Goal: Information Seeking & Learning: Learn about a topic

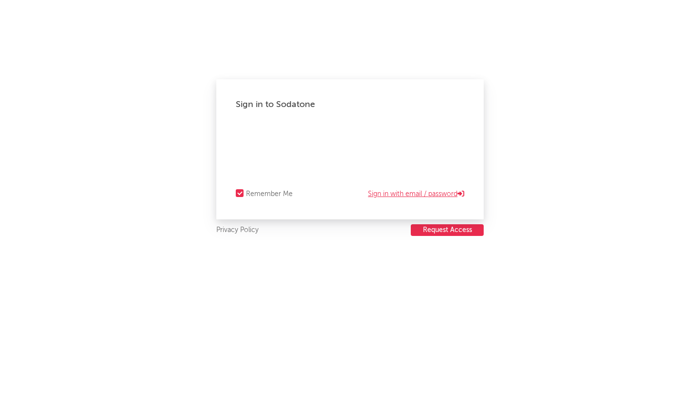
click at [419, 194] on link "Sign in with email / password" at bounding box center [416, 194] width 96 height 12
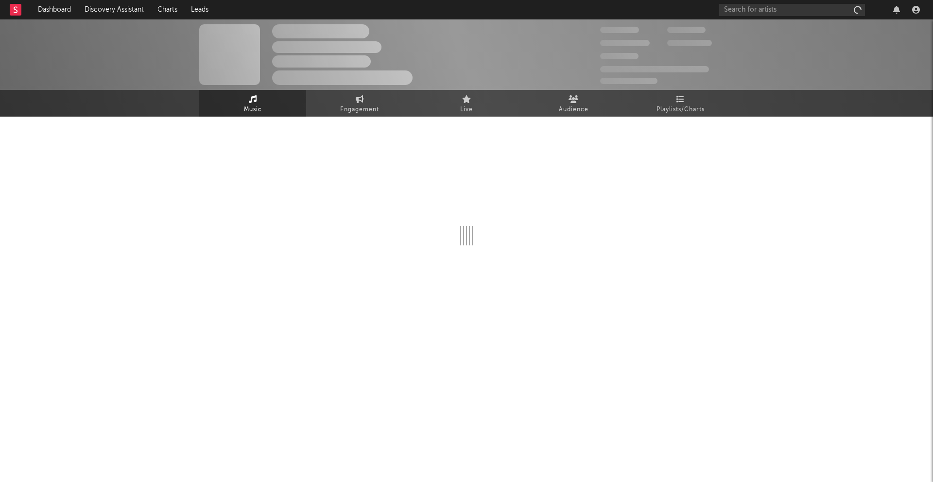
click at [557, 169] on div at bounding box center [466, 188] width 535 height 114
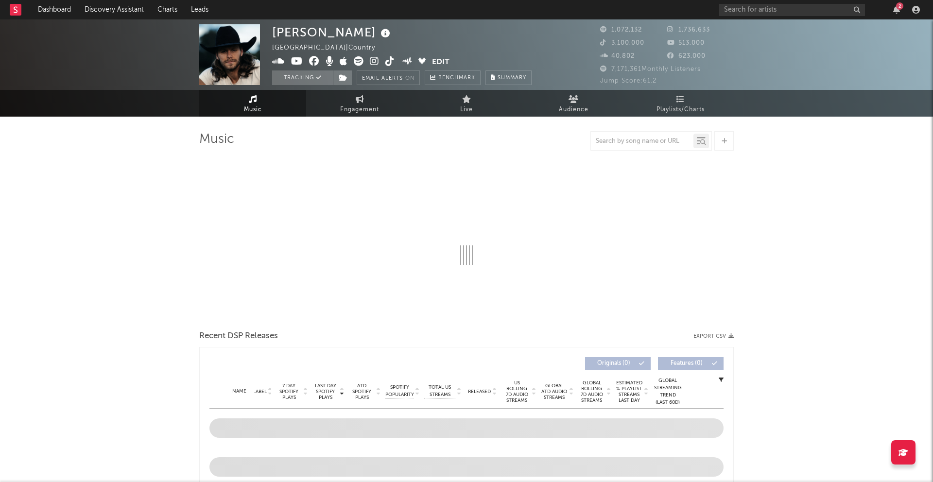
select select "6m"
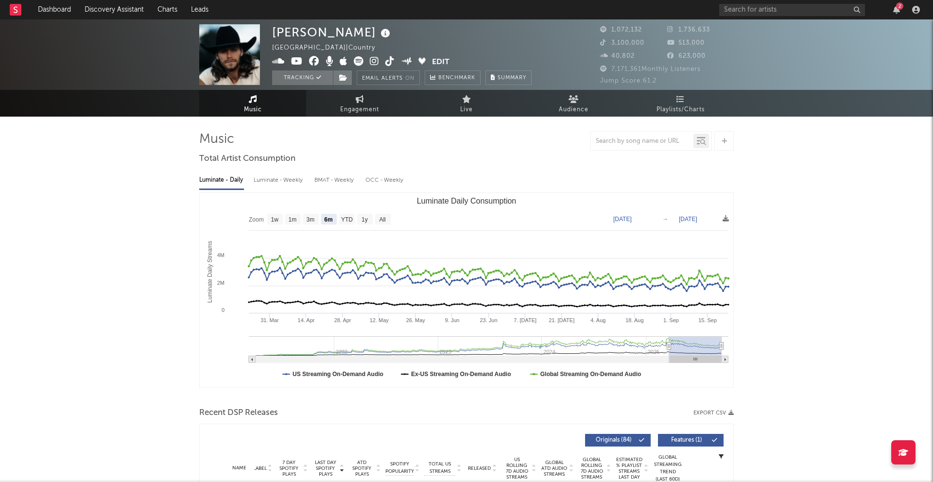
click at [14, 11] on rect at bounding box center [16, 10] width 12 height 12
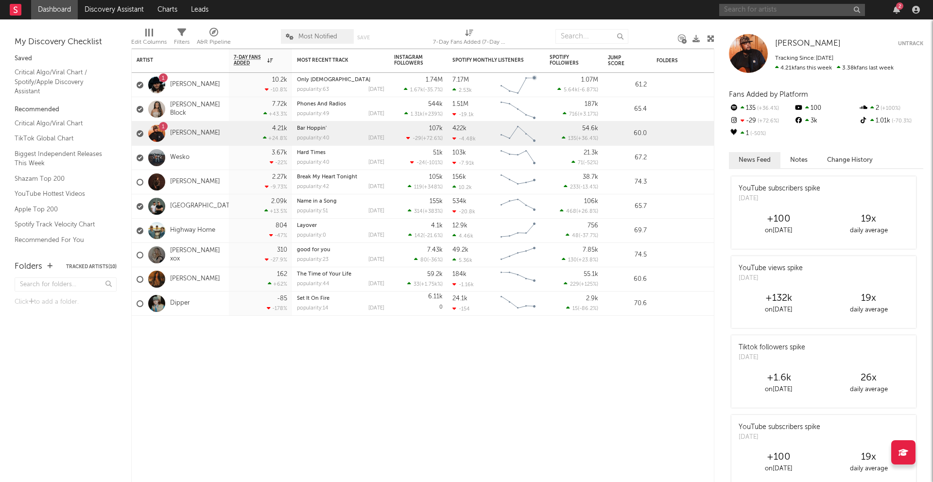
click at [700, 15] on input "text" at bounding box center [793, 10] width 146 height 12
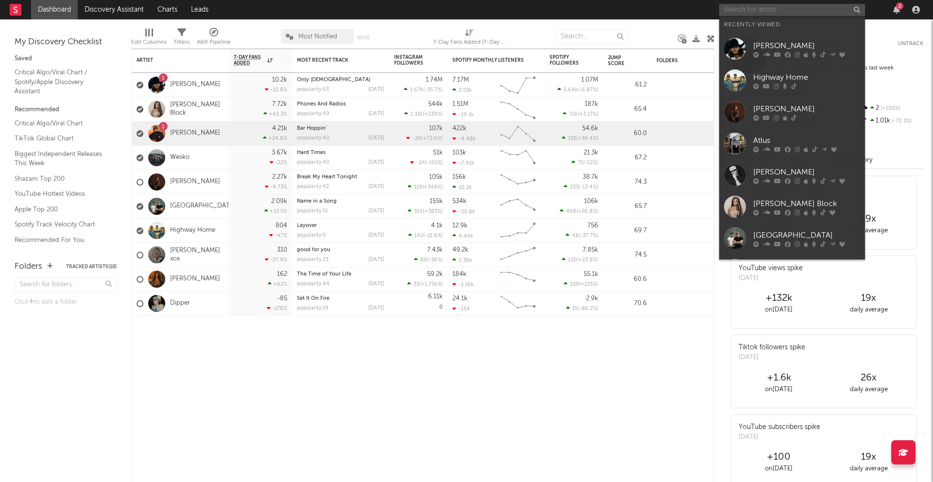
click at [700, 12] on input "text" at bounding box center [793, 10] width 146 height 12
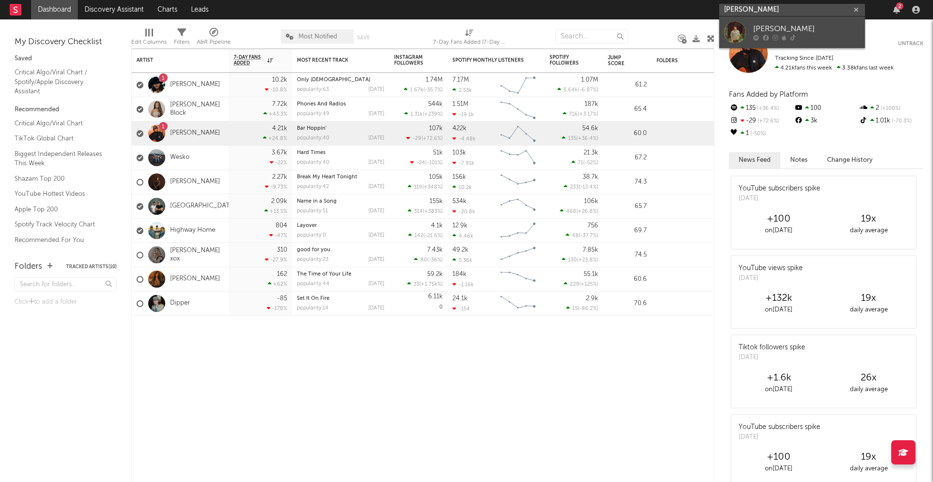
type input "[PERSON_NAME]"
click at [700, 29] on link "[PERSON_NAME]" at bounding box center [793, 33] width 146 height 32
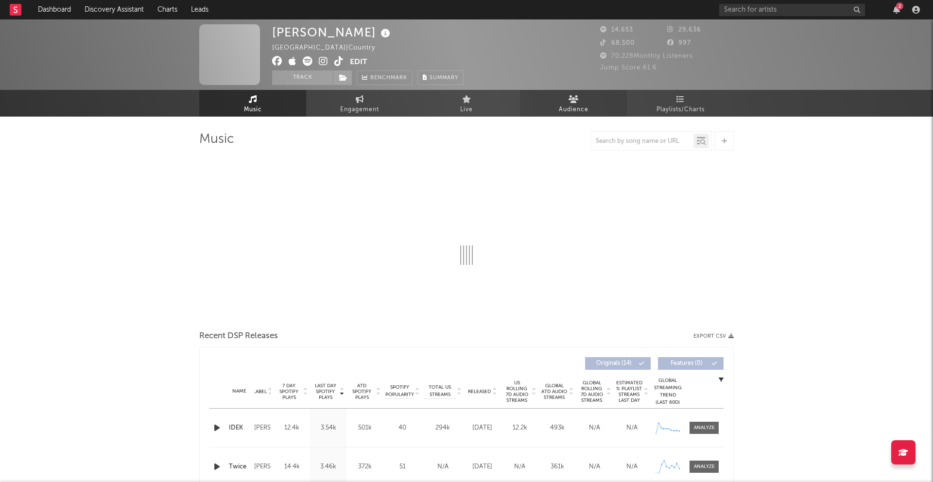
select select "6m"
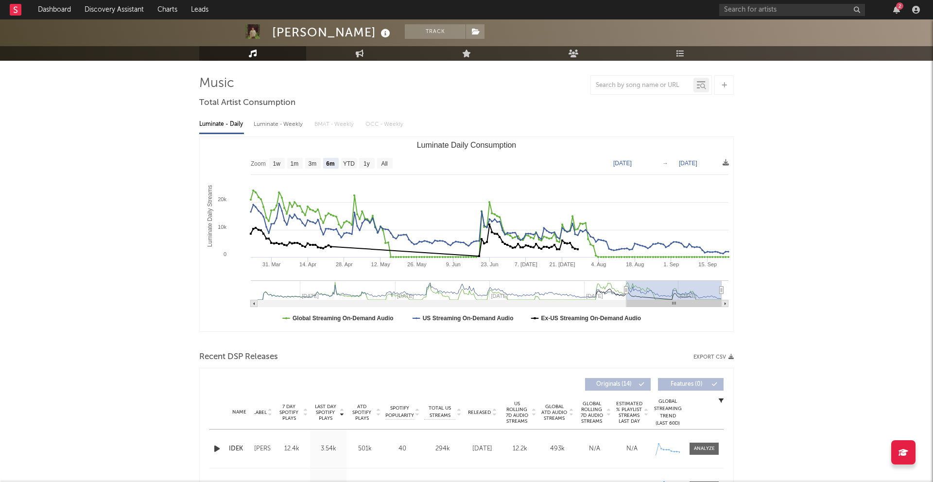
scroll to position [56, 0]
click at [283, 123] on div "Luminate - Weekly" at bounding box center [279, 124] width 51 height 17
select select "6m"
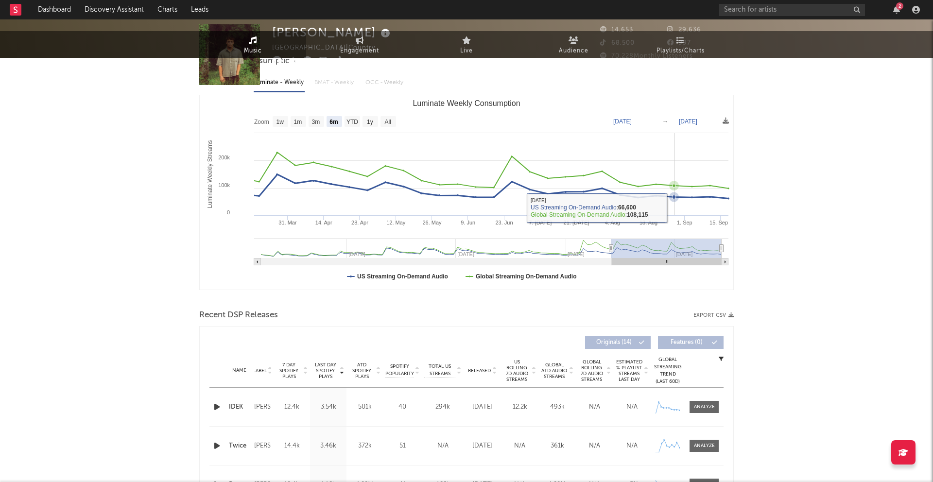
scroll to position [0, 0]
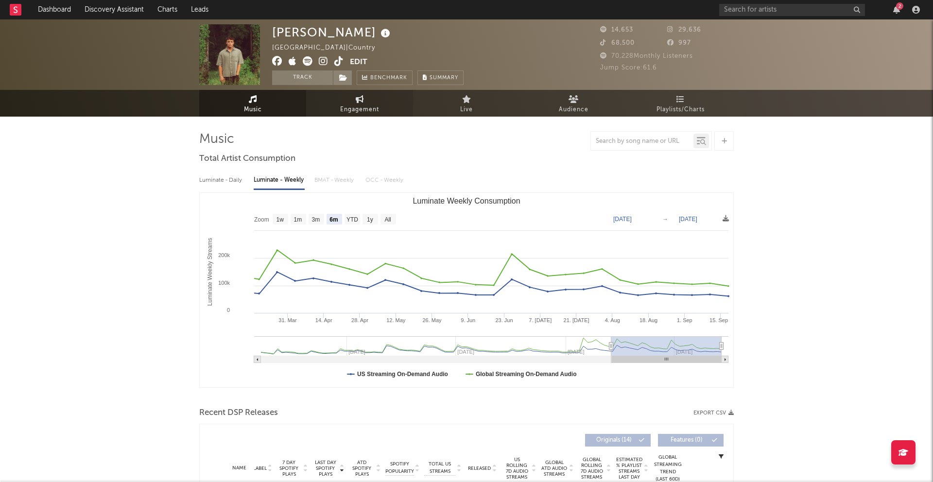
click at [365, 106] on span "Engagement" at bounding box center [359, 110] width 39 height 12
select select "1w"
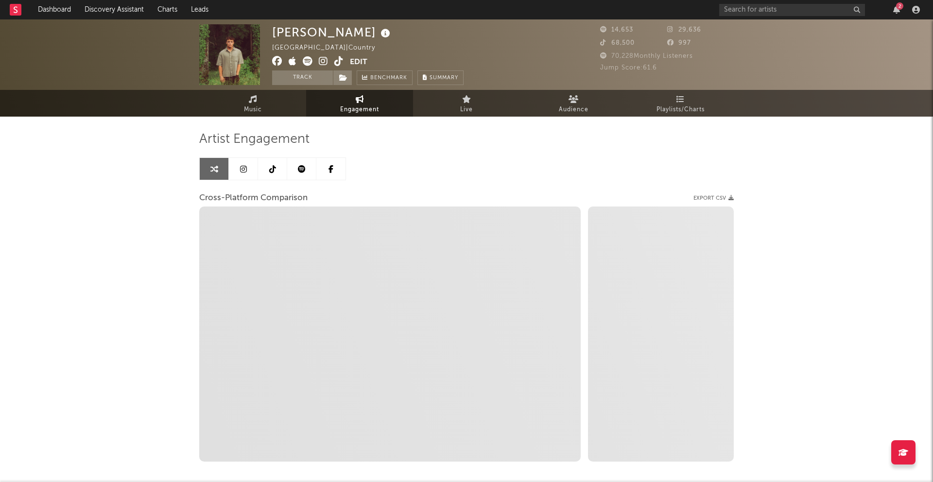
select select "1m"
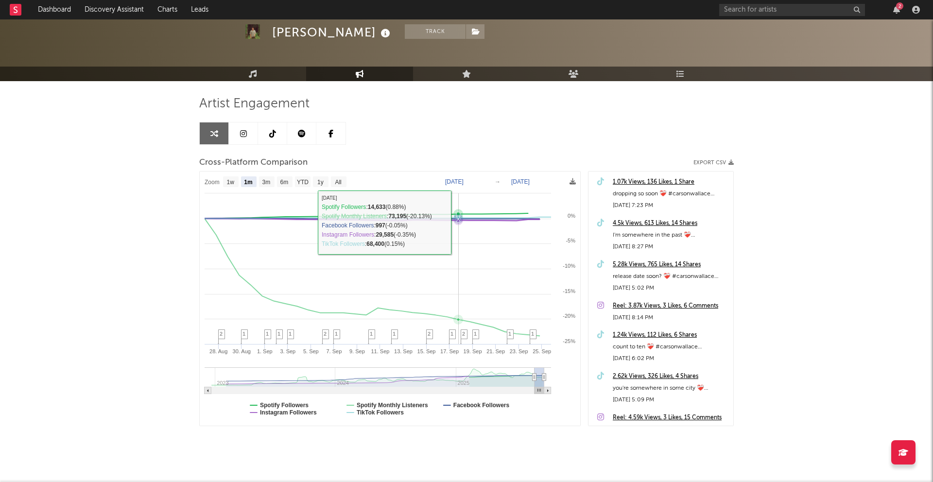
scroll to position [48, 0]
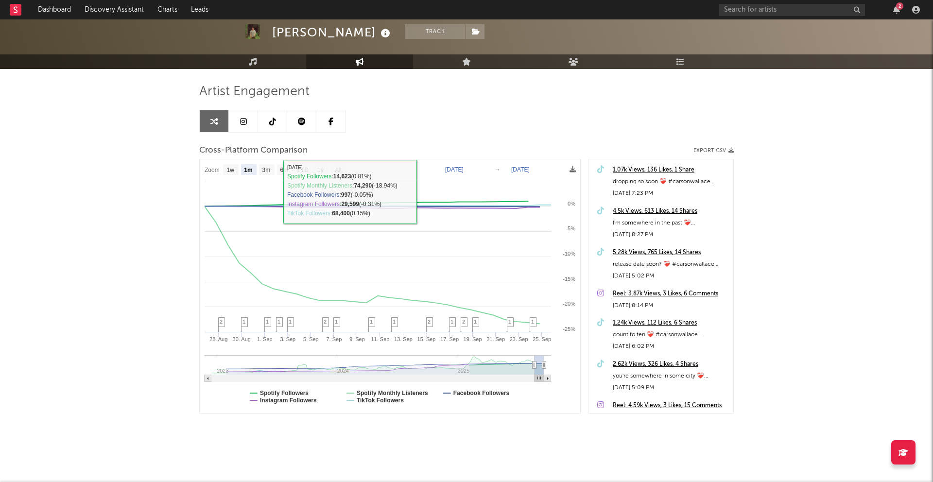
click at [250, 120] on link at bounding box center [243, 121] width 29 height 22
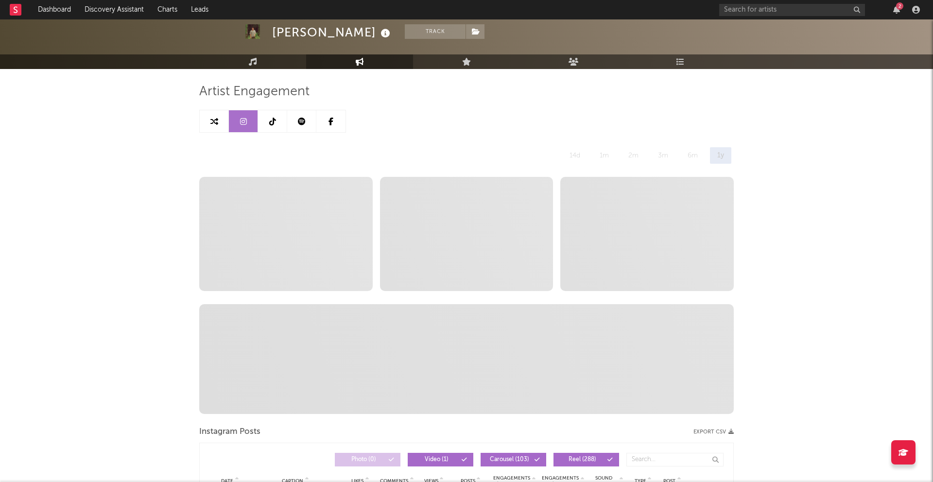
select select "6m"
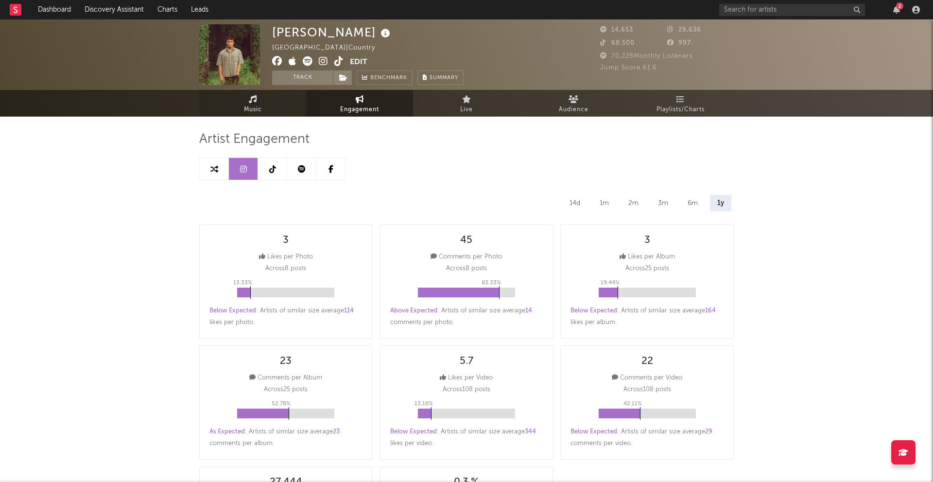
click at [274, 107] on link "Music" at bounding box center [252, 103] width 107 height 27
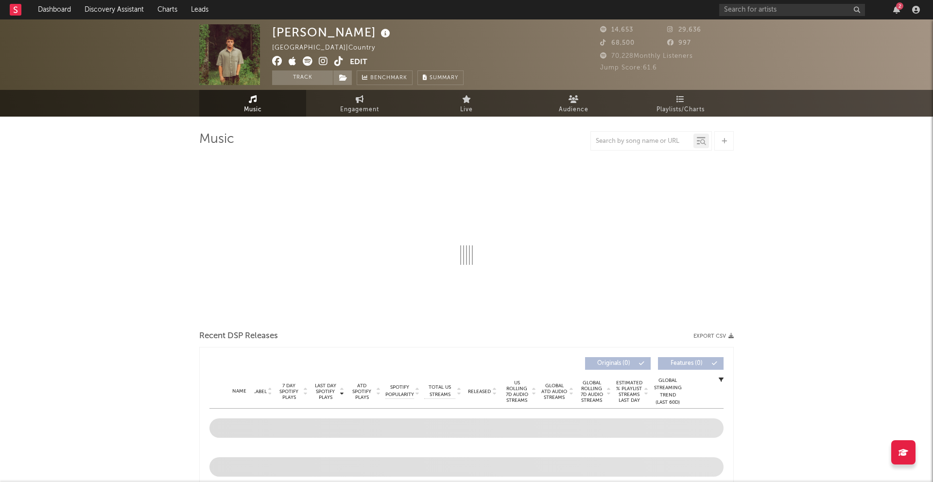
select select "6m"
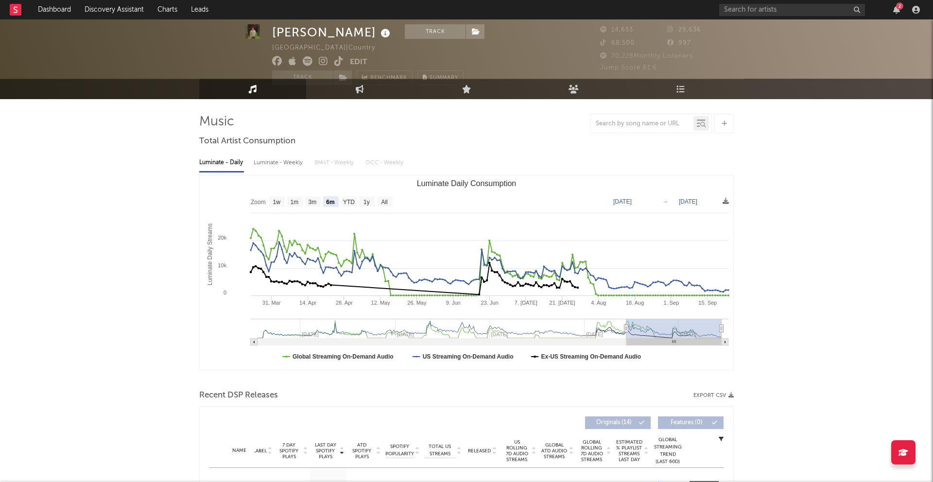
scroll to position [20, 0]
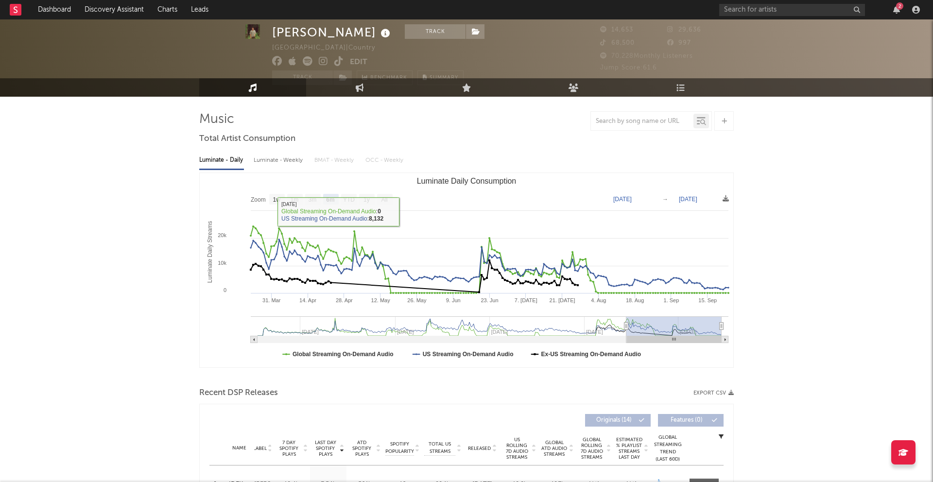
click at [286, 163] on div "Luminate - Weekly" at bounding box center [279, 160] width 51 height 17
select select "6m"
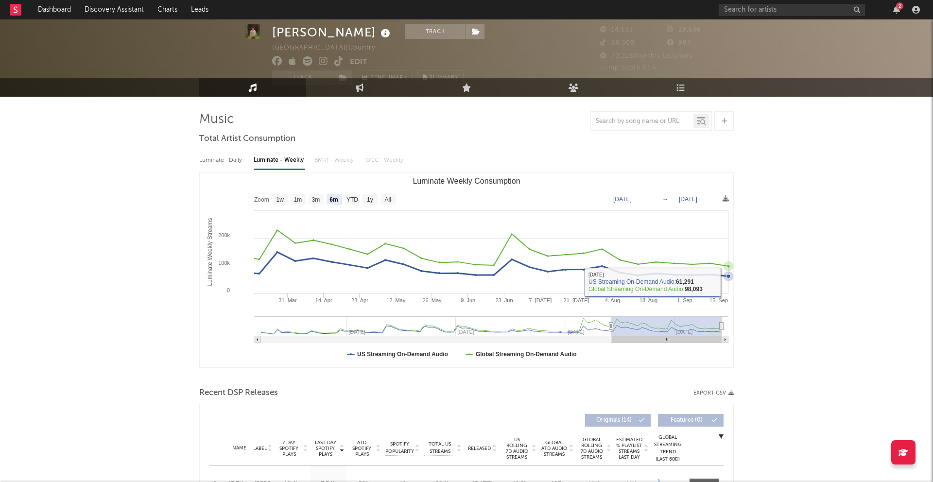
click at [700, 276] on icon "Luminate Weekly Consumption" at bounding box center [729, 276] width 4 height 4
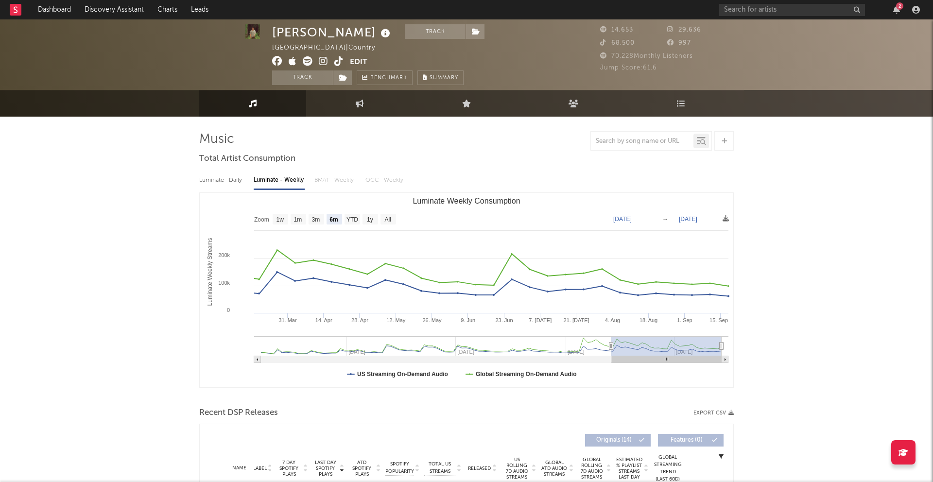
scroll to position [0, 0]
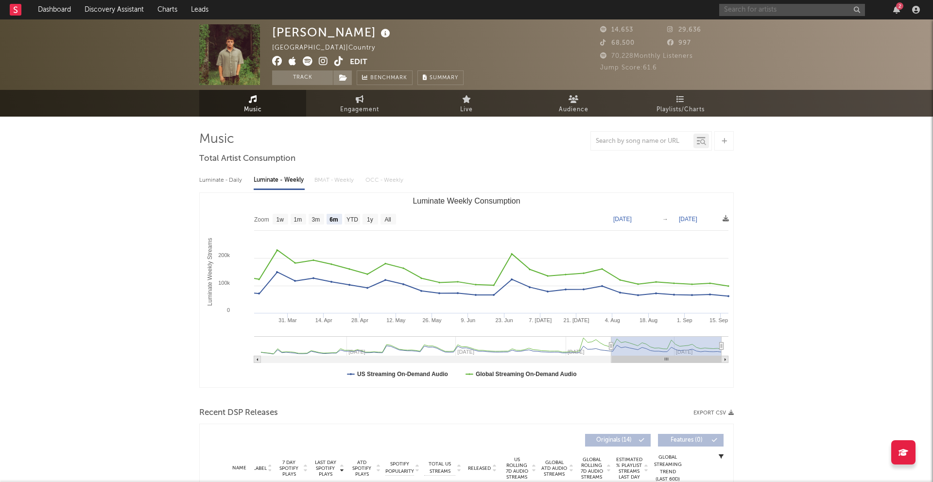
click at [700, 9] on input "text" at bounding box center [793, 10] width 146 height 12
type input "[PERSON_NAME]"
click at [700, 14] on input "[PERSON_NAME]" at bounding box center [793, 10] width 146 height 12
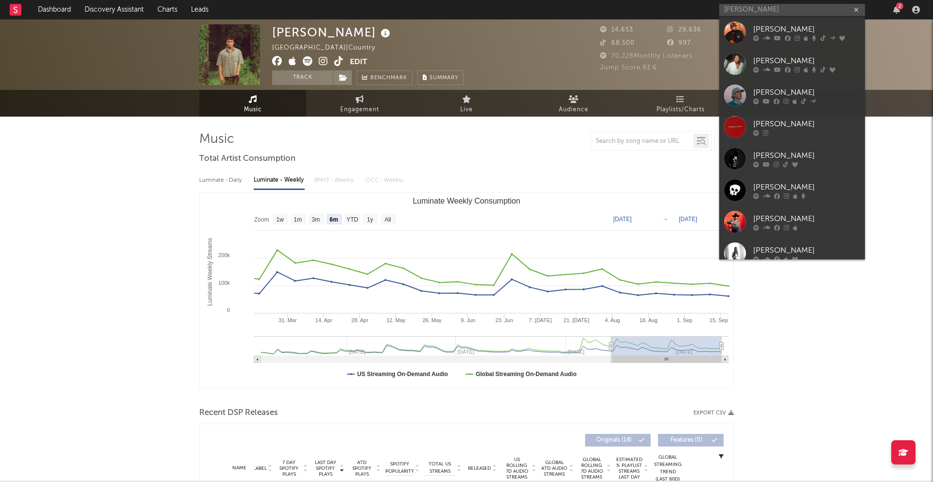
click at [700, 31] on div at bounding box center [735, 32] width 22 height 22
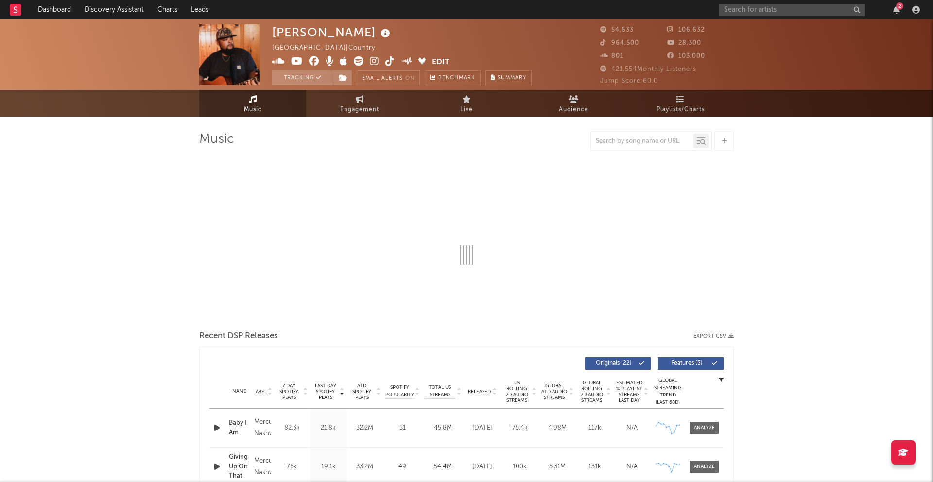
select select "6m"
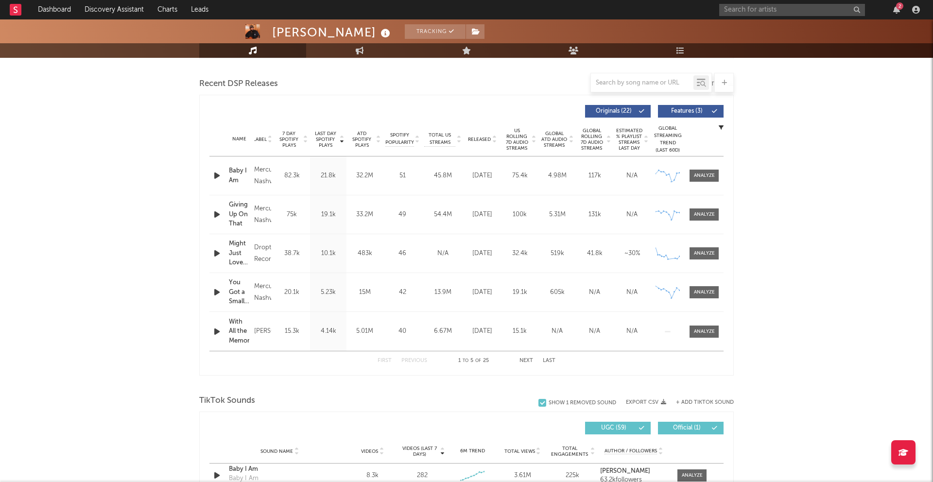
scroll to position [331, 0]
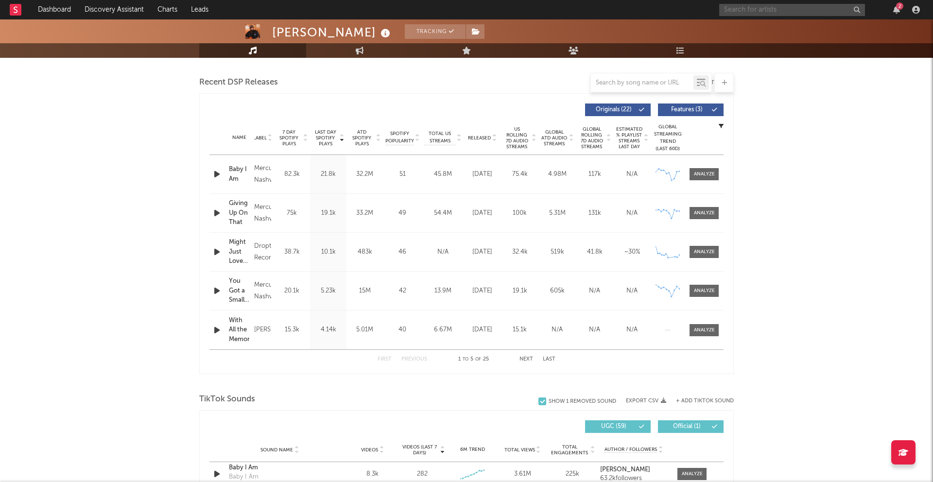
click at [700, 14] on input "text" at bounding box center [793, 10] width 146 height 12
type input "fancy [PERSON_NAME]"
click at [700, 33] on link "[PERSON_NAME]" at bounding box center [793, 33] width 146 height 32
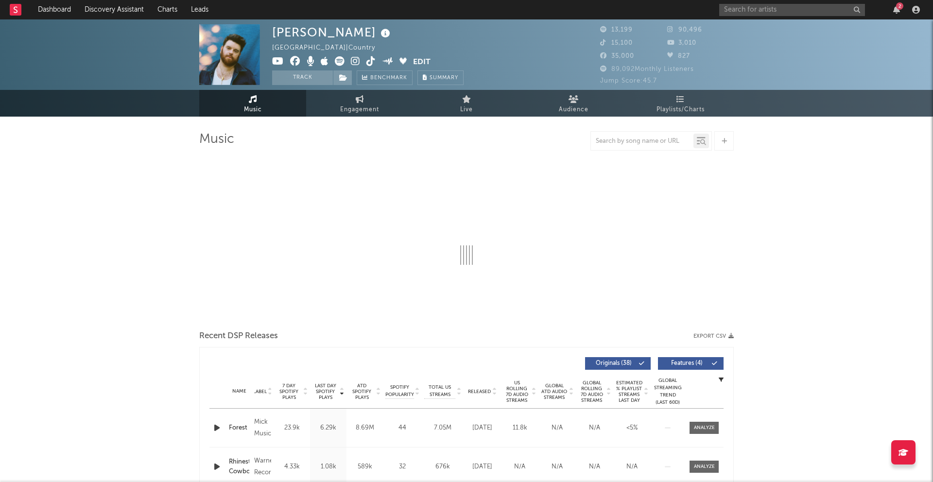
select select "6m"
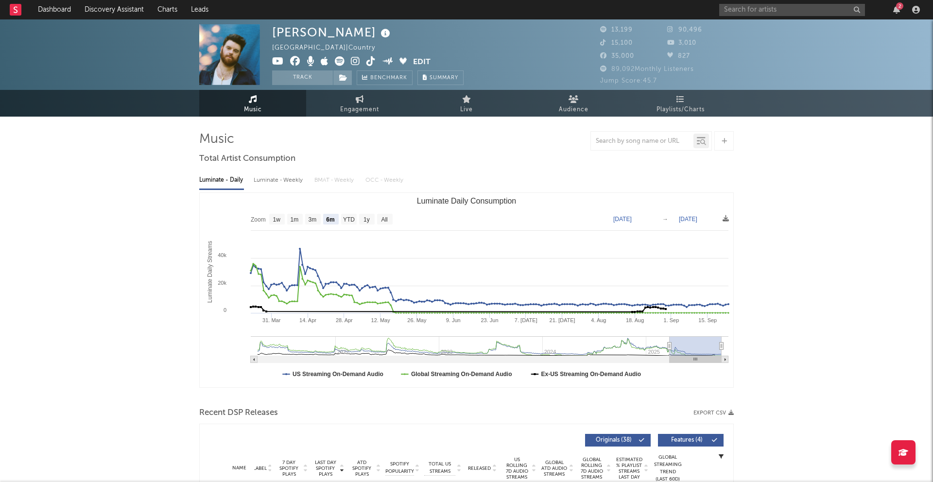
click at [269, 181] on div "Luminate - Weekly" at bounding box center [279, 180] width 51 height 17
select select "6m"
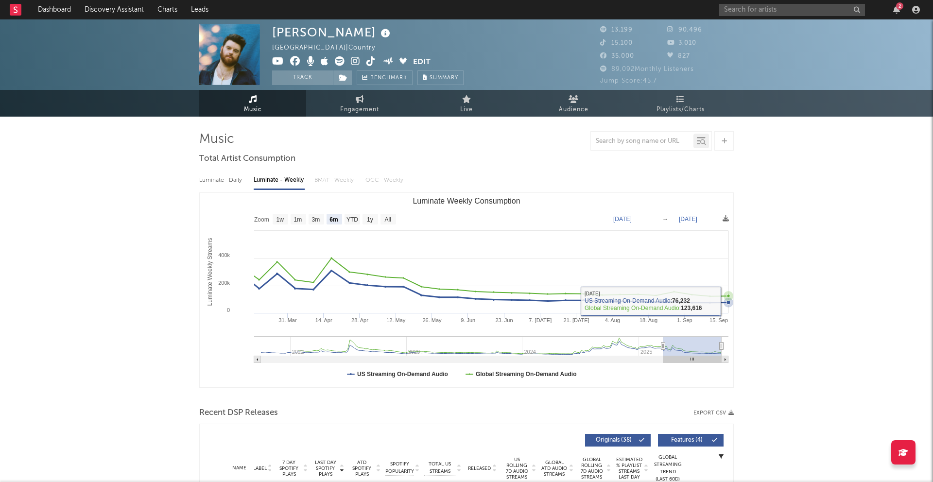
click at [700, 302] on icon "Luminate Weekly Consumption" at bounding box center [729, 303] width 4 height 4
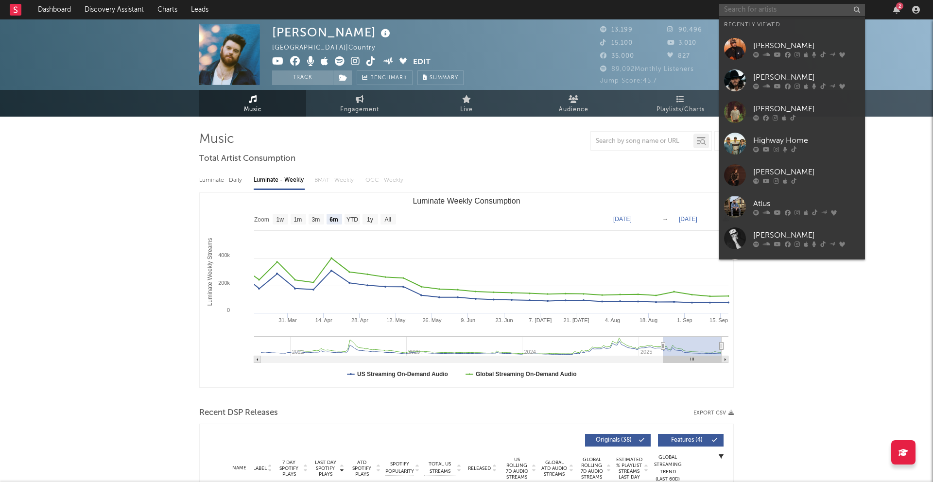
click at [700, 4] on input "text" at bounding box center [793, 10] width 146 height 12
click at [700, 45] on link "[PERSON_NAME]" at bounding box center [793, 49] width 146 height 32
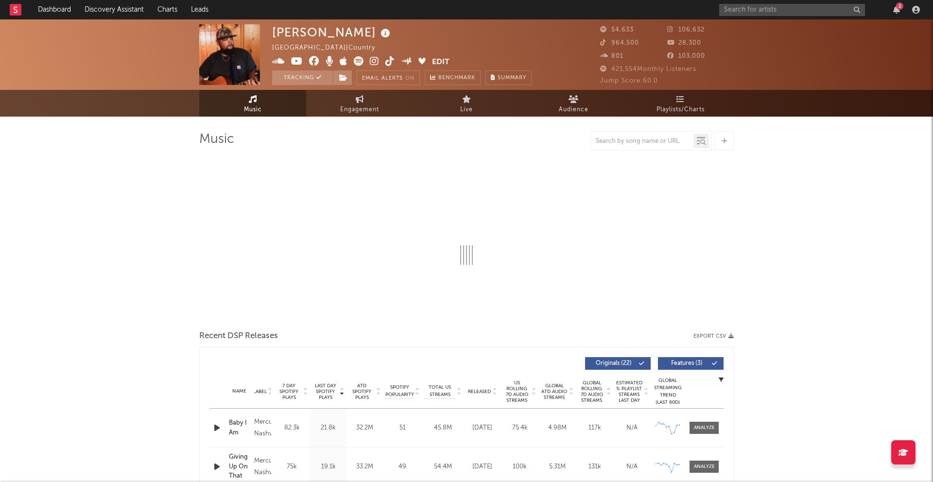
select select "6m"
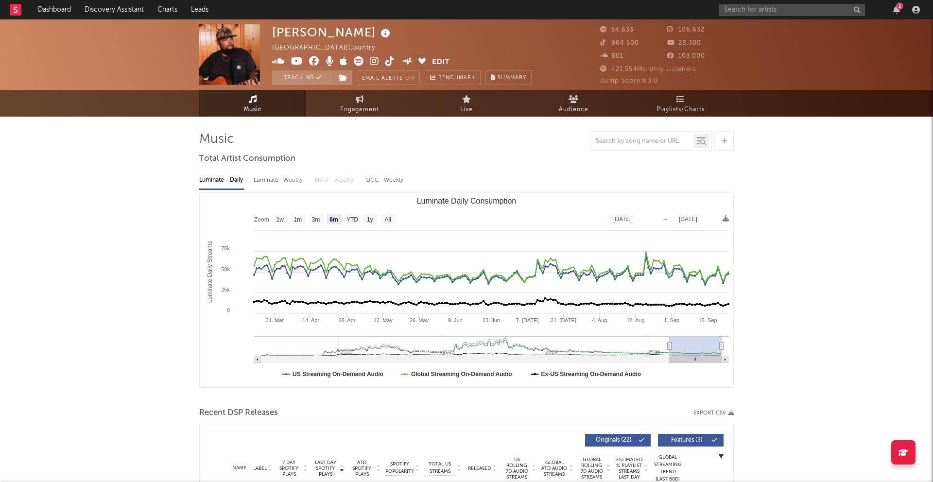
click at [288, 186] on div "Luminate - Weekly" at bounding box center [279, 180] width 51 height 17
select select "6m"
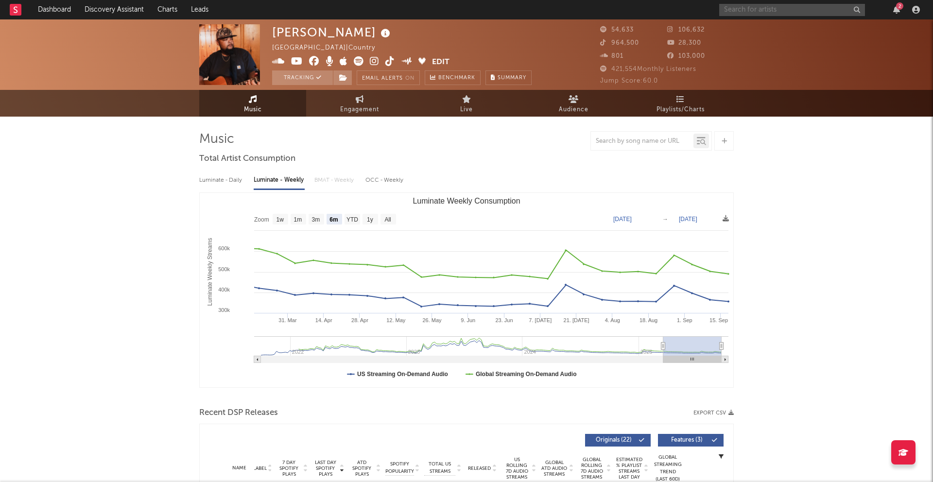
click at [700, 5] on input "text" at bounding box center [793, 10] width 146 height 12
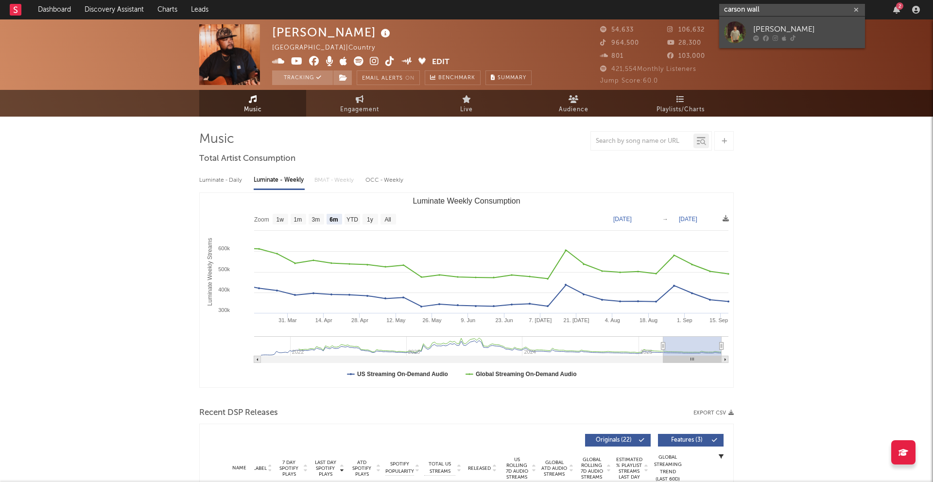
type input "carson wall"
click at [700, 23] on link "[PERSON_NAME]" at bounding box center [793, 33] width 146 height 32
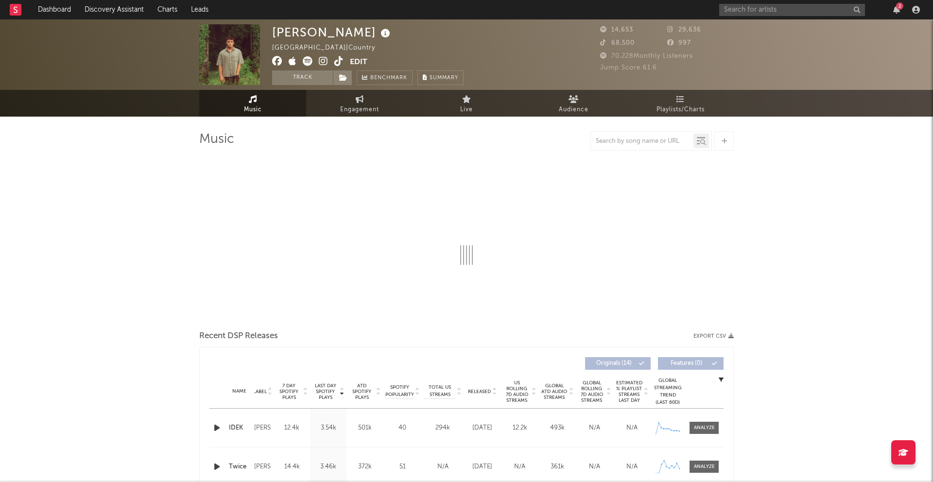
select select "6m"
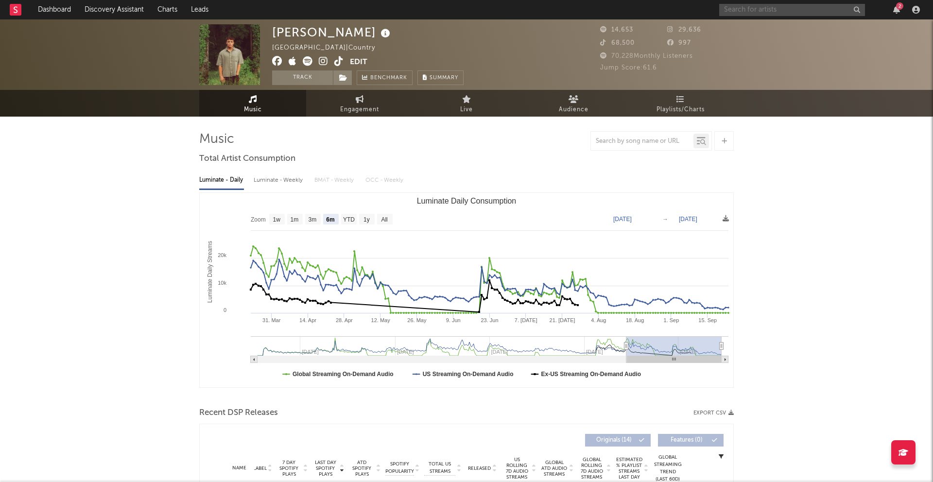
click at [700, 14] on input "text" at bounding box center [793, 10] width 146 height 12
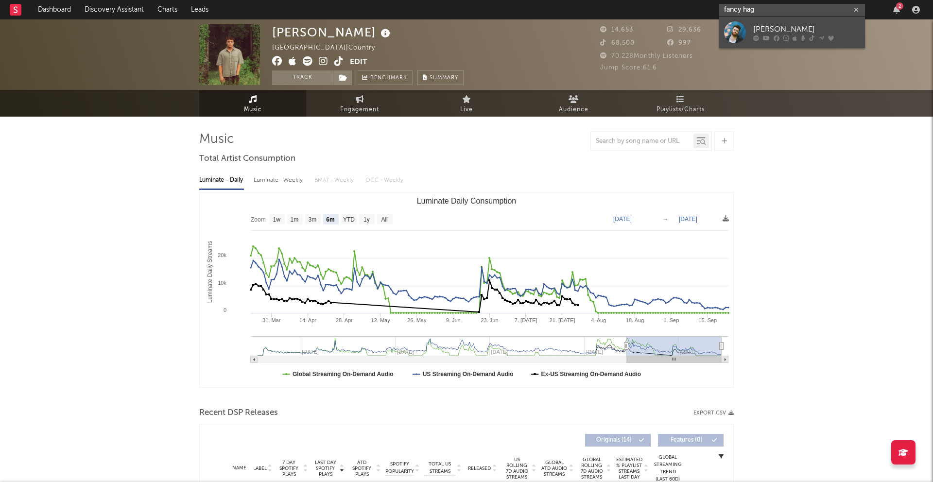
type input "fancy hag"
click at [700, 35] on div at bounding box center [735, 32] width 22 height 22
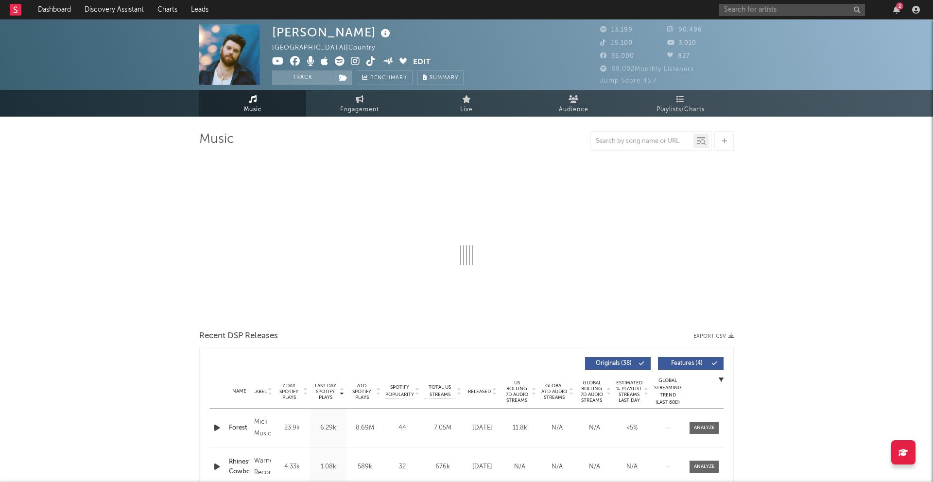
select select "6m"
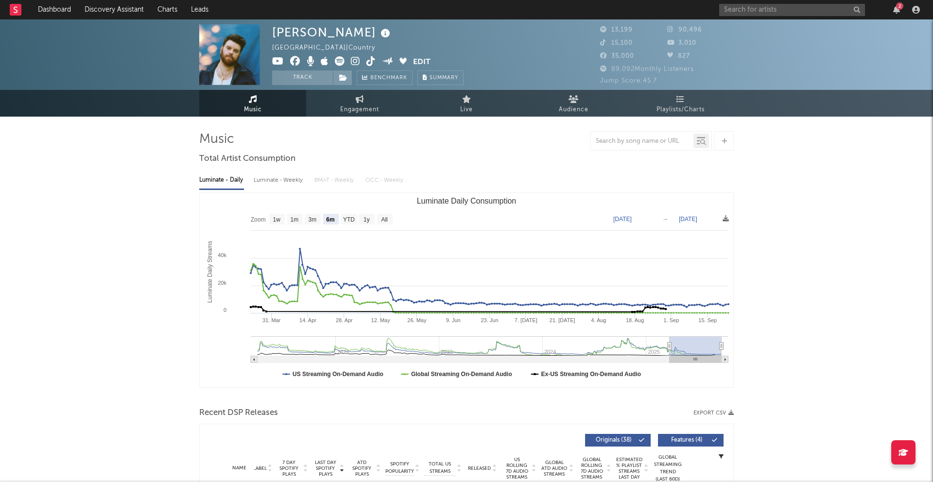
click at [288, 184] on div "Luminate - Weekly" at bounding box center [279, 180] width 51 height 17
select select "6m"
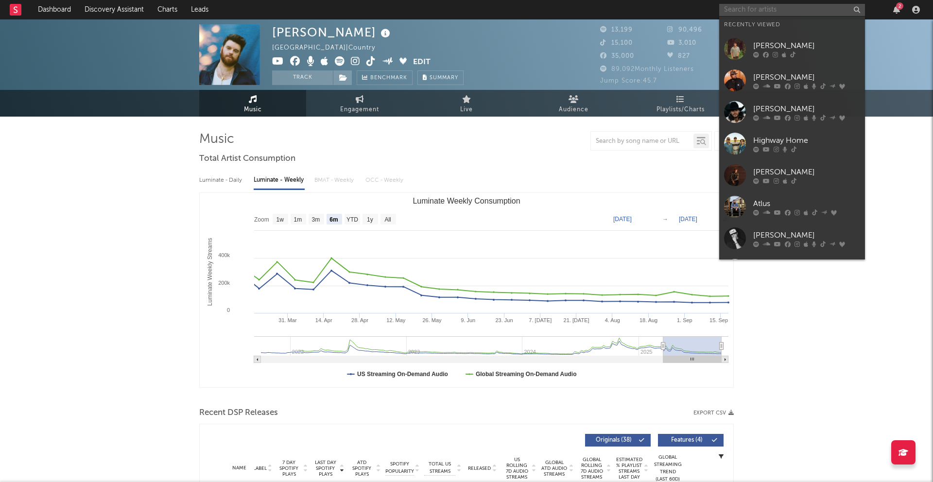
click at [700, 11] on input "text" at bounding box center [793, 10] width 146 height 12
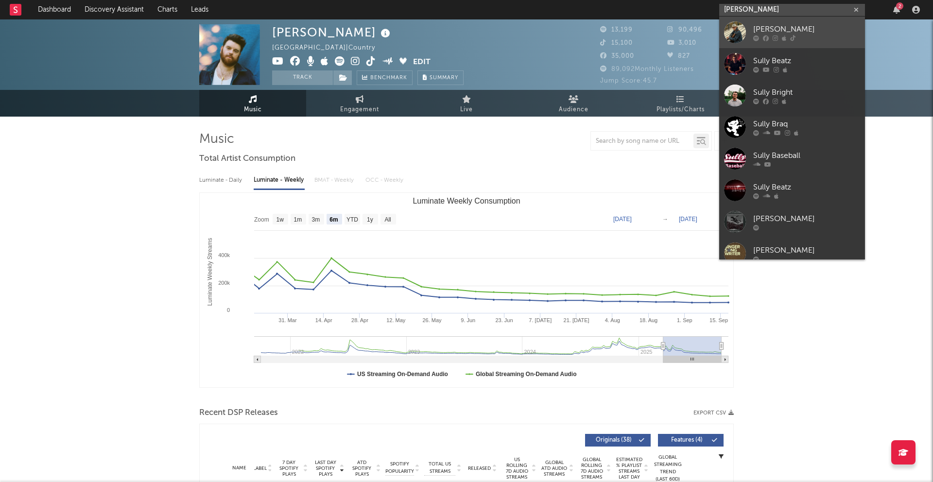
type input "[PERSON_NAME]"
click at [700, 29] on div "[PERSON_NAME]" at bounding box center [807, 29] width 107 height 12
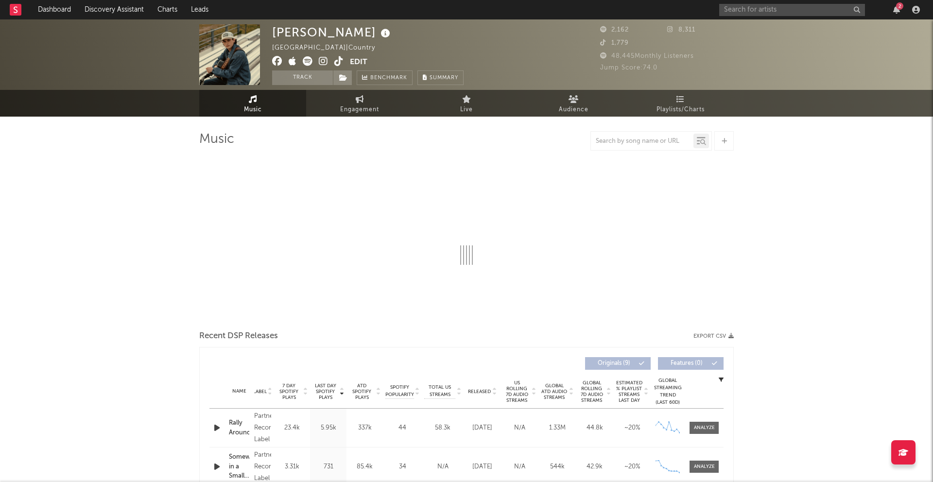
select select "6m"
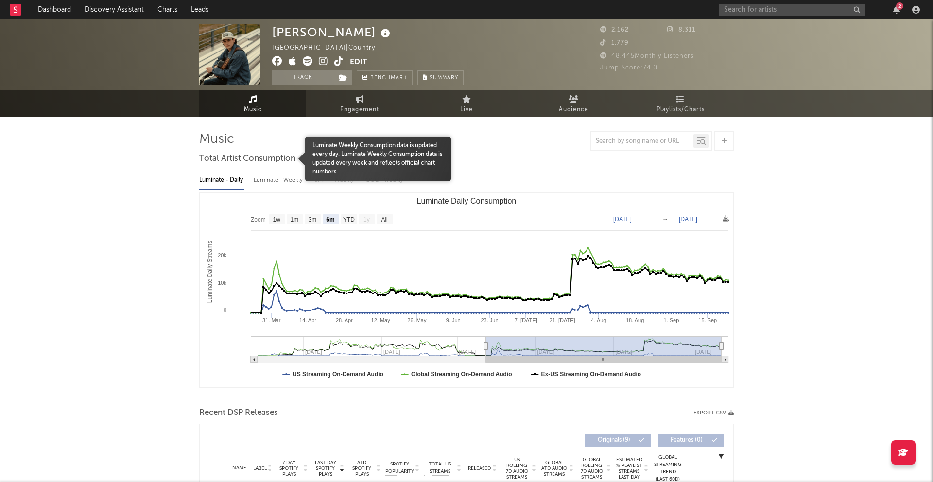
click at [281, 172] on div at bounding box center [252, 159] width 106 height 45
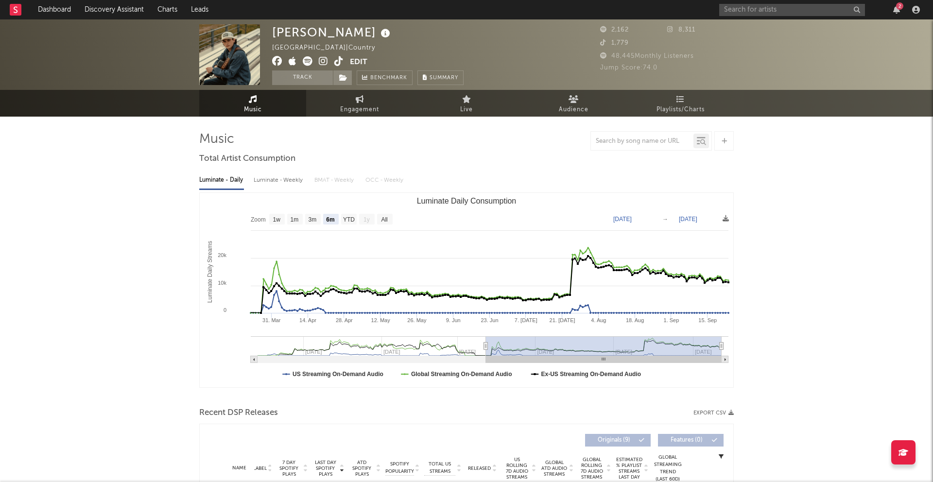
click at [282, 179] on div "Luminate - Weekly" at bounding box center [279, 180] width 51 height 17
select select "6m"
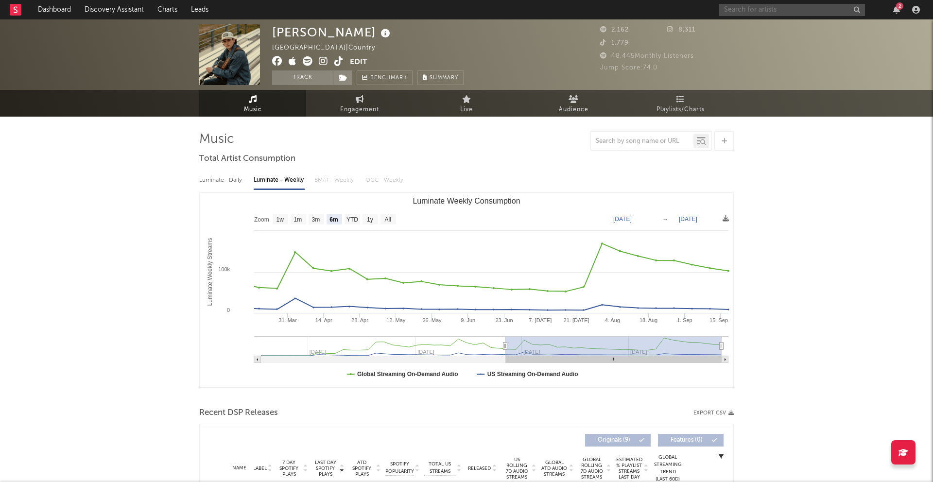
click at [700, 11] on input "text" at bounding box center [793, 10] width 146 height 12
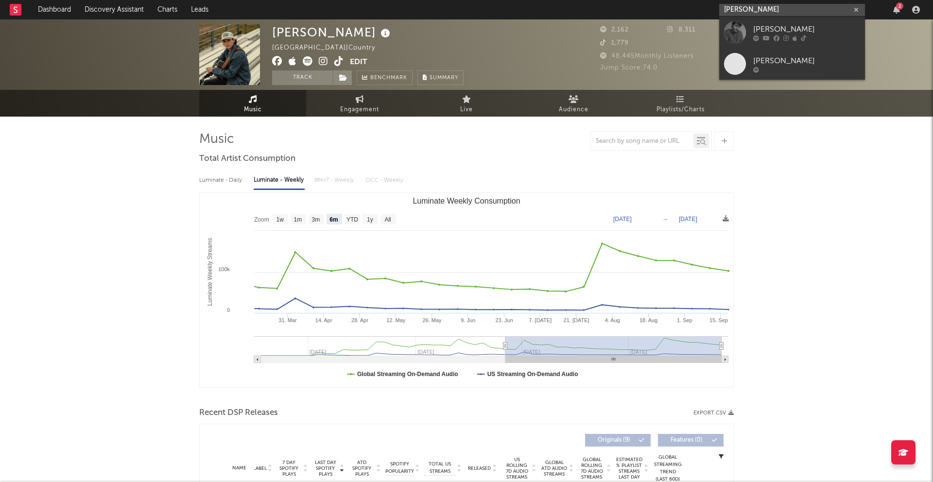
click at [700, 13] on input "[PERSON_NAME]" at bounding box center [793, 10] width 146 height 12
type input "[PERSON_NAME]"
click at [700, 31] on link "[PERSON_NAME]" at bounding box center [793, 33] width 146 height 32
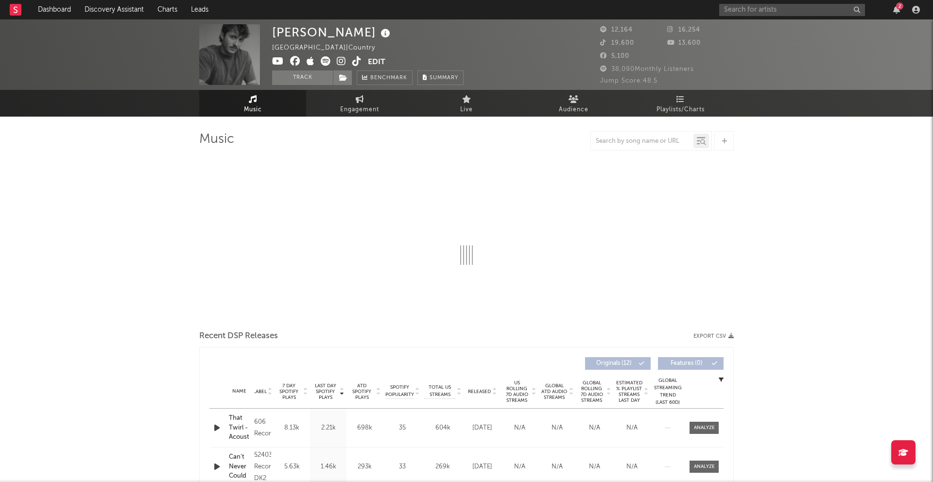
select select "6m"
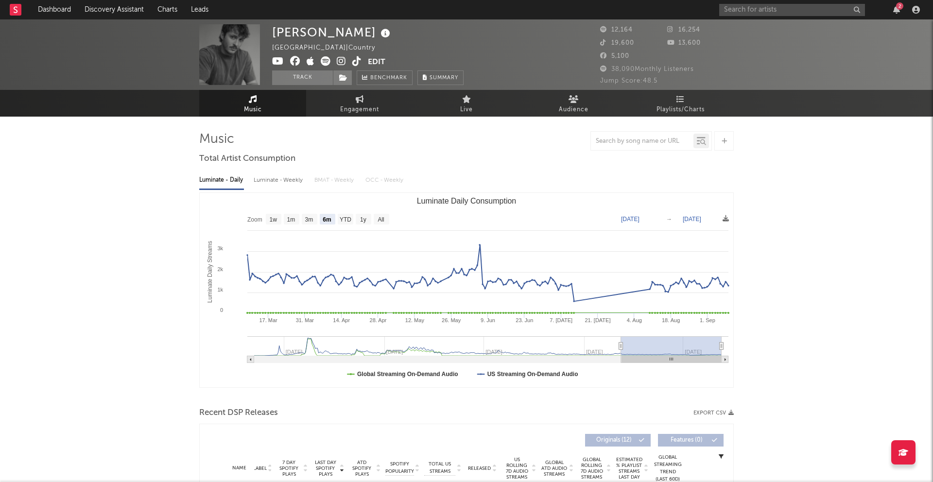
click at [269, 181] on div "Luminate - Weekly" at bounding box center [279, 180] width 51 height 17
select select "6m"
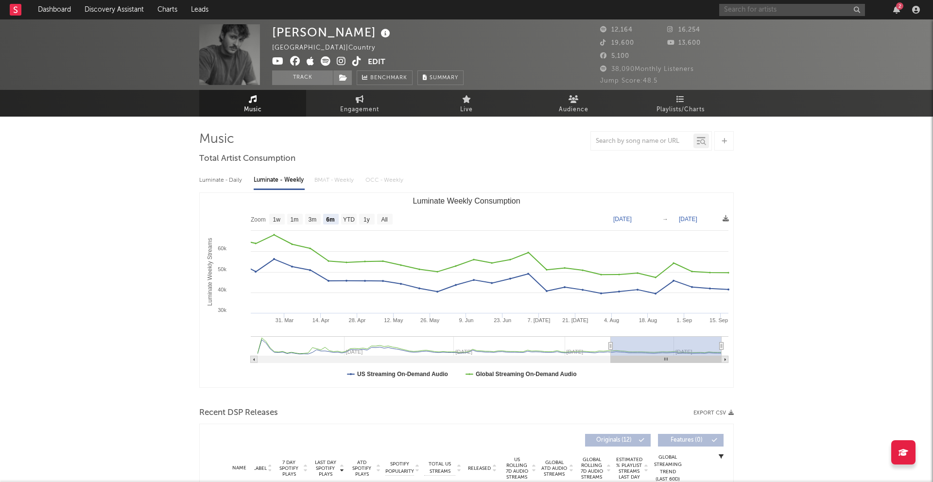
click at [700, 9] on input "text" at bounding box center [793, 10] width 146 height 12
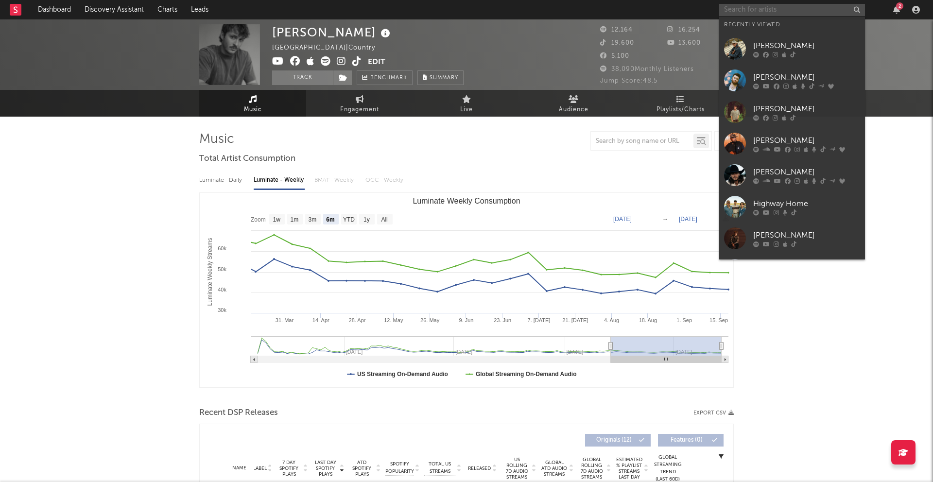
click at [700, 9] on input "text" at bounding box center [793, 10] width 146 height 12
paste input "[PERSON_NAME]"
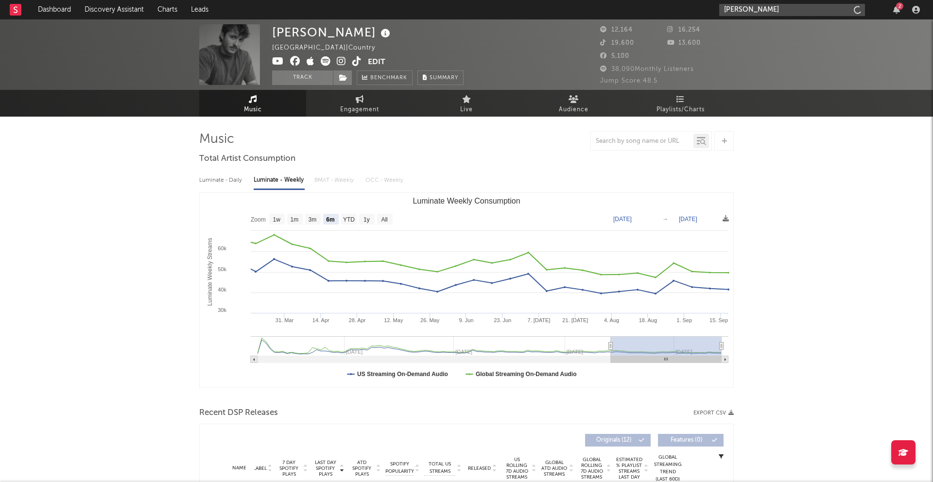
type input "[PERSON_NAME]"
click at [700, 7] on input "[PERSON_NAME]" at bounding box center [793, 10] width 146 height 12
click at [700, 31] on div at bounding box center [735, 32] width 22 height 22
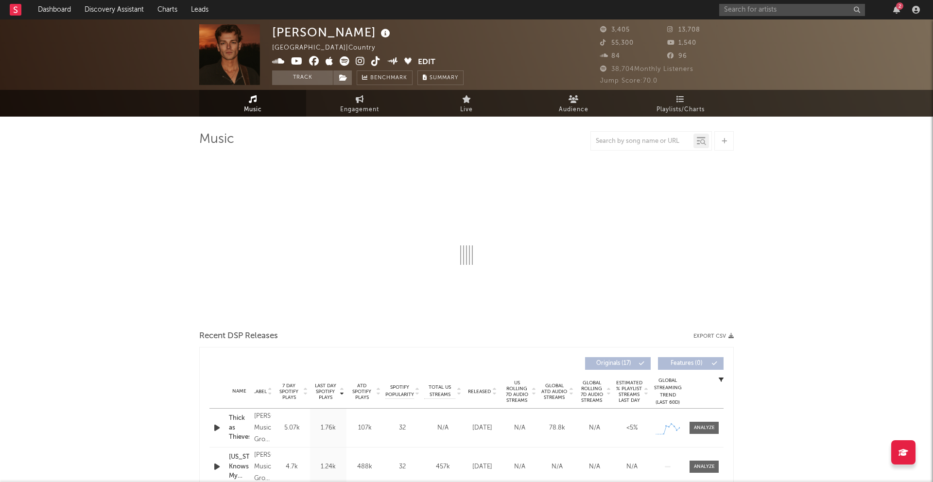
select select "6m"
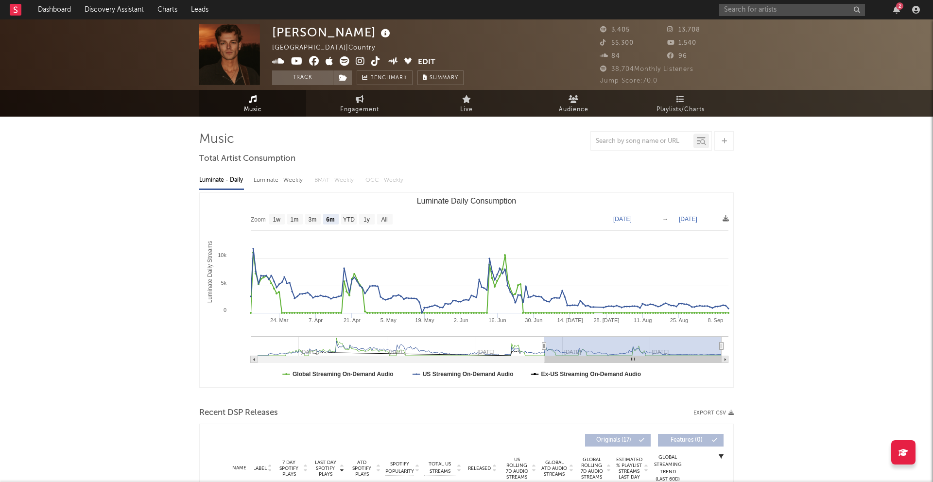
click at [279, 182] on div "Luminate - Weekly" at bounding box center [279, 180] width 51 height 17
select select "6m"
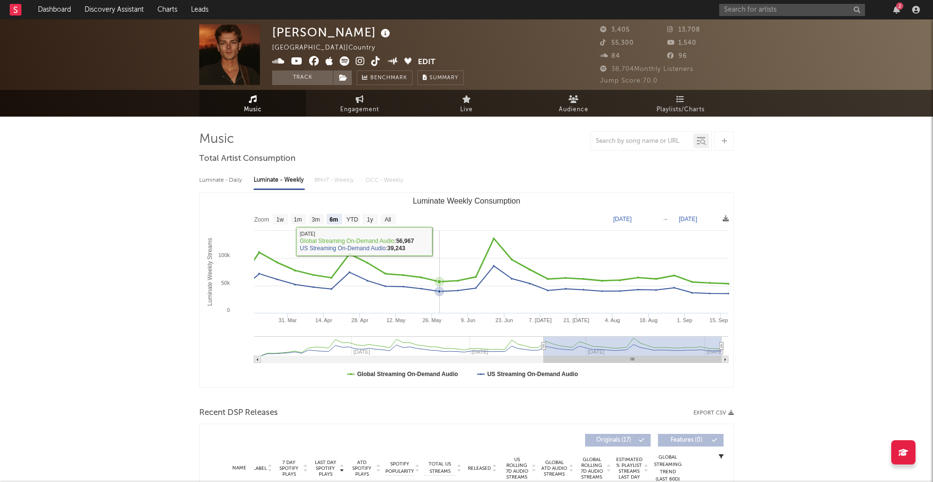
drag, startPoint x: 449, startPoint y: 243, endPoint x: 605, endPoint y: 259, distance: 156.9
click at [459, 243] on rect "Luminate Weekly Consumption" at bounding box center [467, 290] width 534 height 194
type input "[DATE]"
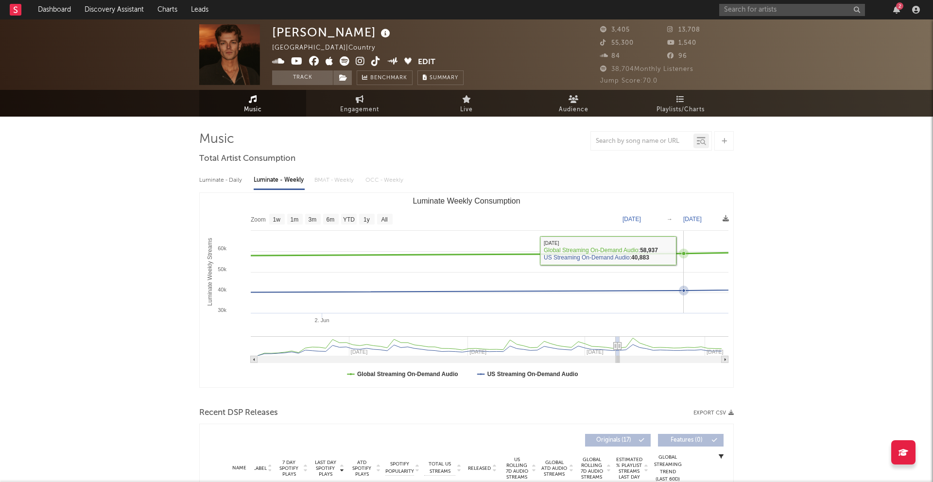
click at [700, 251] on icon "Luminate Weekly Consumption" at bounding box center [684, 249] width 1690 height 18
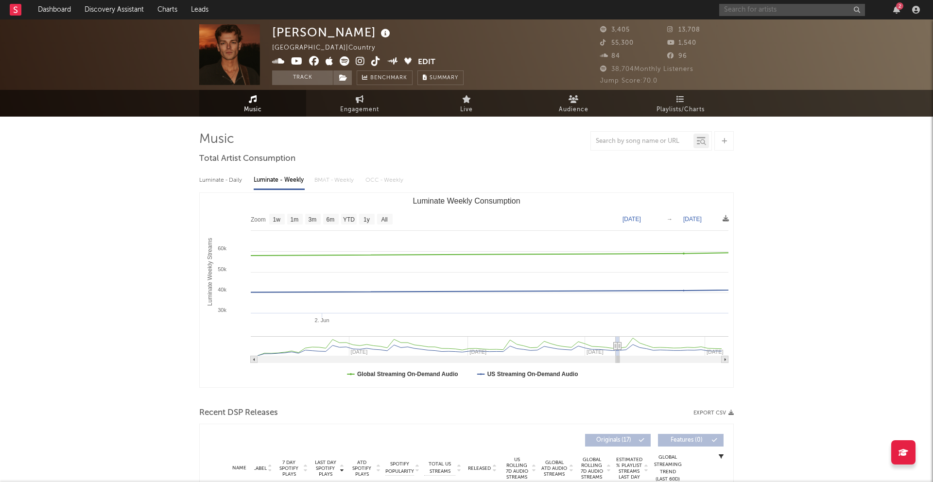
click at [700, 6] on input "text" at bounding box center [793, 10] width 146 height 12
click at [700, 12] on input "ellrod" at bounding box center [793, 10] width 146 height 12
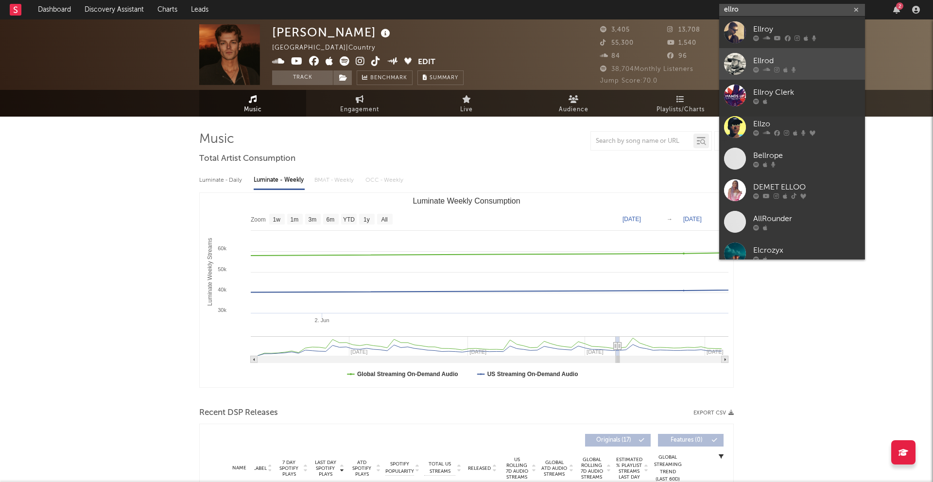
type input "ellro"
click at [700, 64] on div at bounding box center [735, 64] width 22 height 22
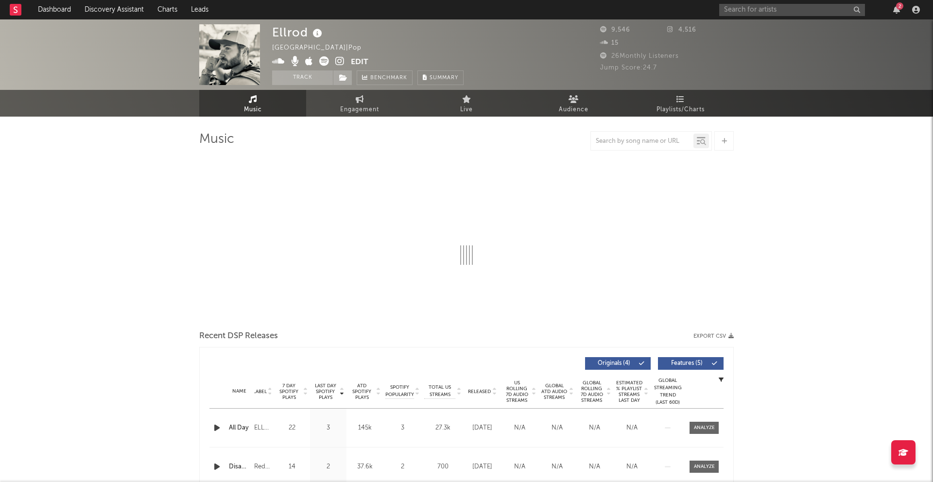
select select "6m"
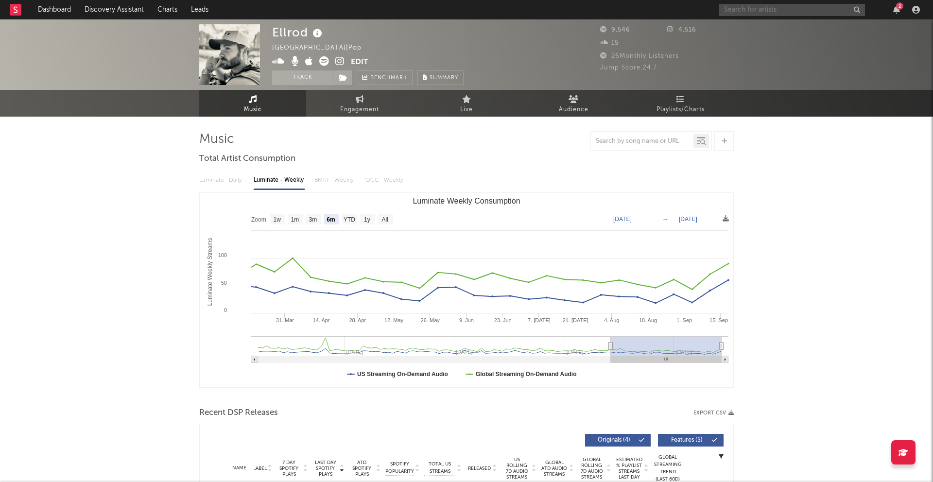
click at [700, 8] on input "text" at bounding box center [793, 10] width 146 height 12
paste input "[PERSON_NAME]"
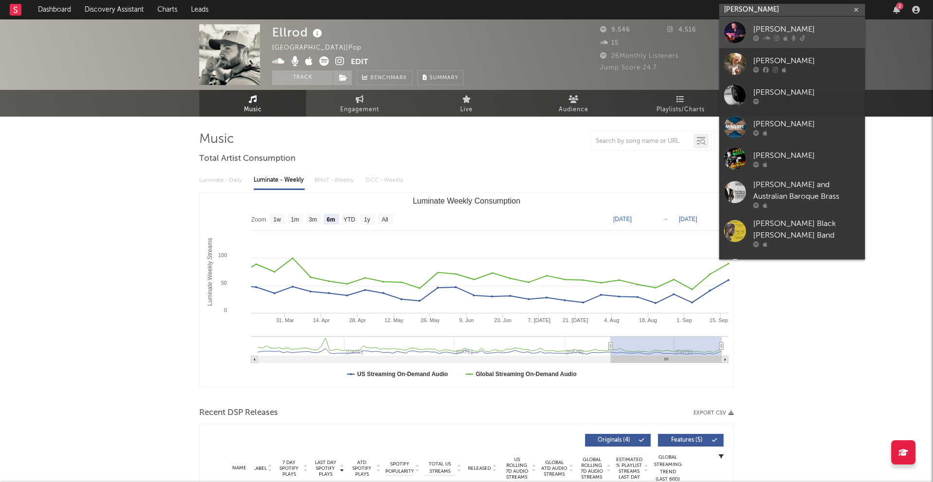
type input "[PERSON_NAME]"
click at [700, 27] on div at bounding box center [735, 32] width 22 height 22
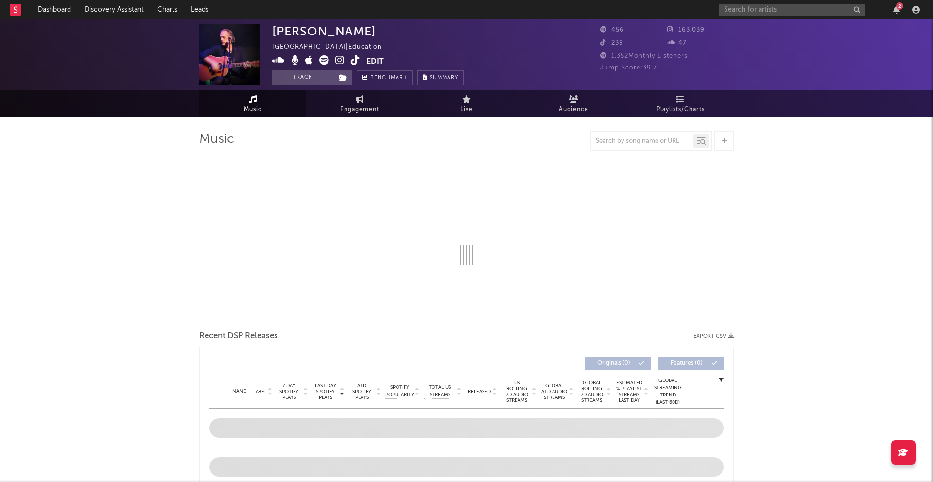
select select "1w"
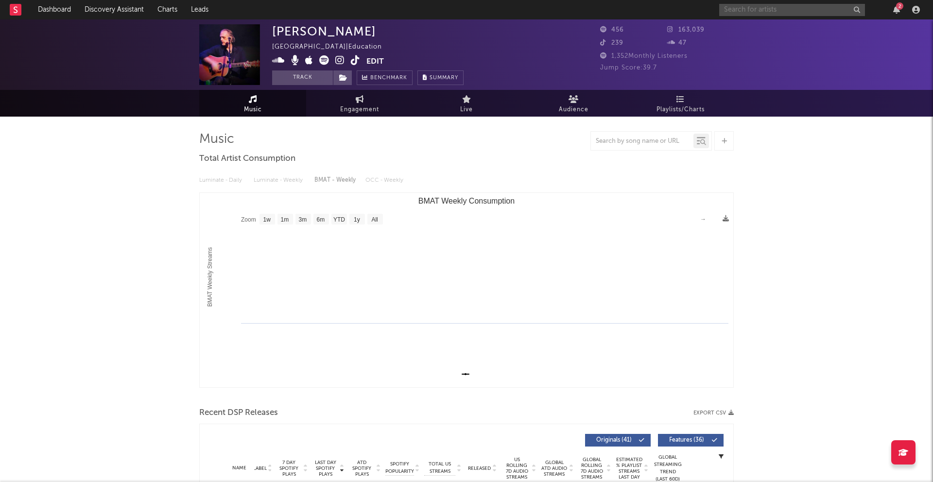
click at [700, 10] on input "text" at bounding box center [793, 10] width 146 height 12
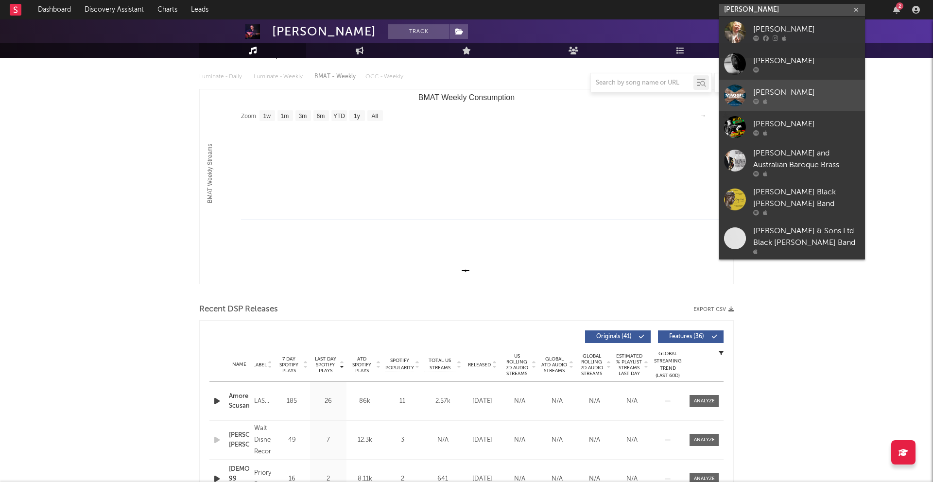
scroll to position [149, 0]
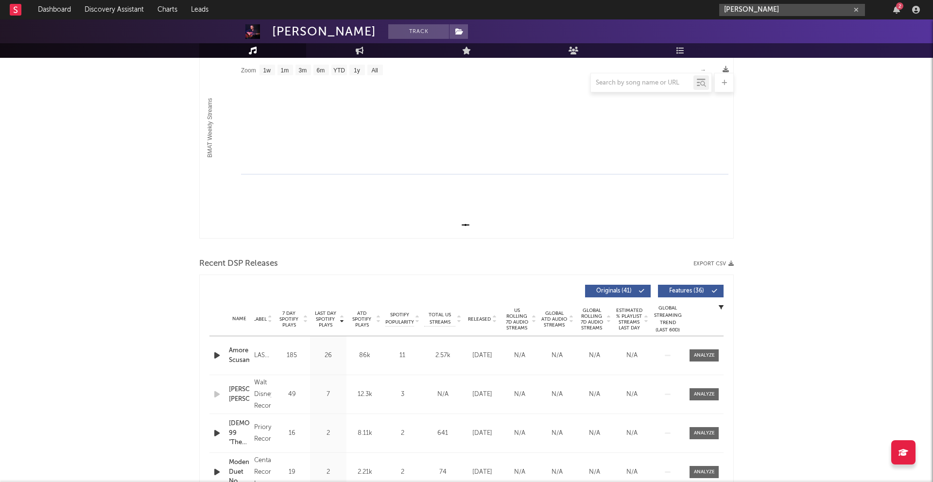
drag, startPoint x: 765, startPoint y: 8, endPoint x: 696, endPoint y: 3, distance: 69.2
click at [696, 4] on nav "Dashboard Discovery Assistant Charts Leads [PERSON_NAME] 2" at bounding box center [466, 9] width 933 height 19
type input "o"
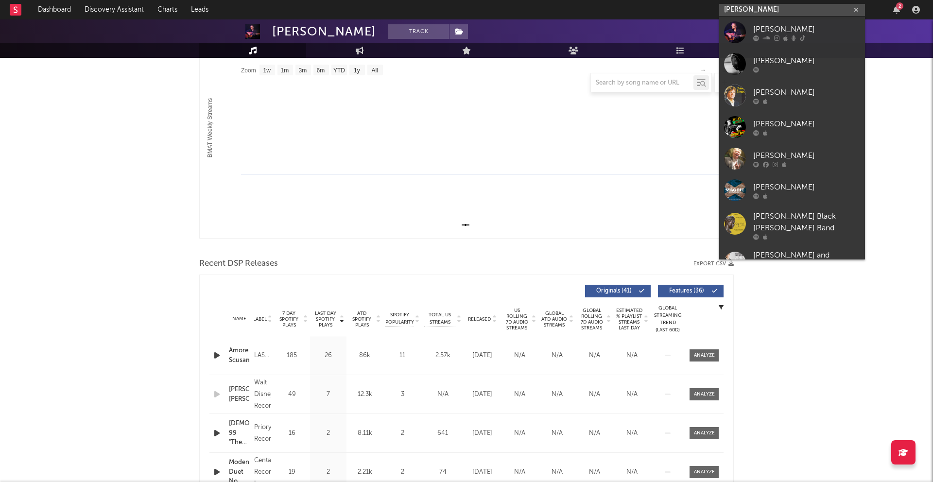
type input "[PERSON_NAME]"
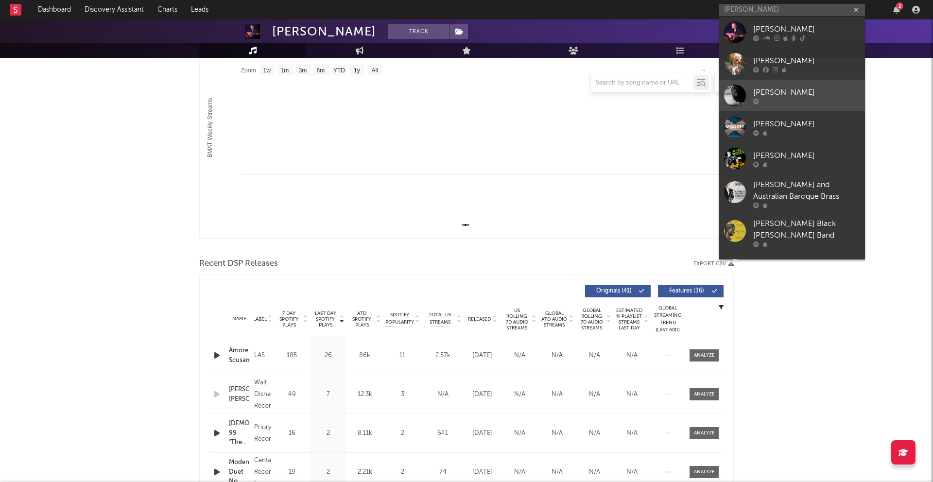
click at [700, 93] on div "[PERSON_NAME]" at bounding box center [807, 93] width 107 height 12
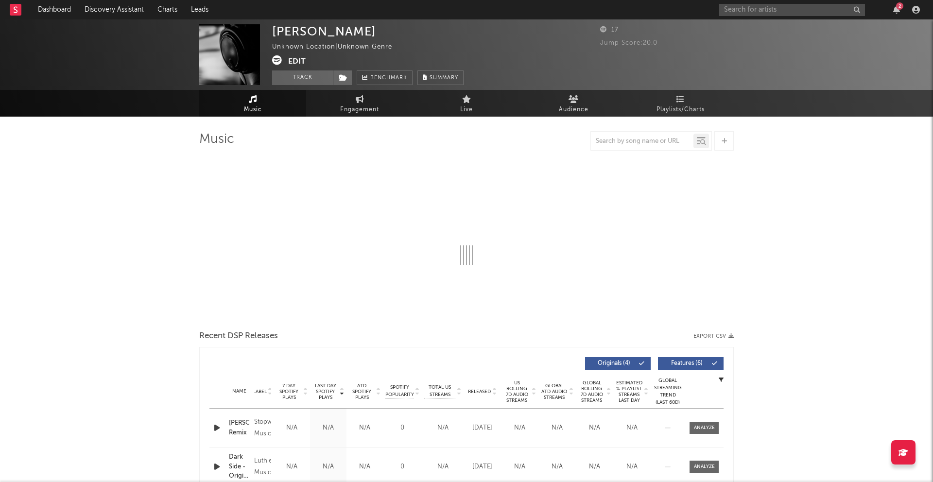
select select "1w"
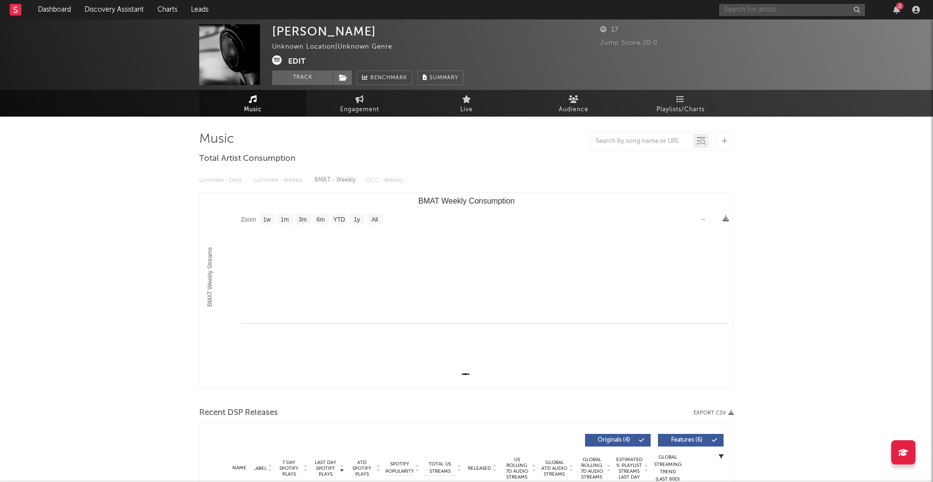
click at [700, 14] on input "text" at bounding box center [793, 10] width 146 height 12
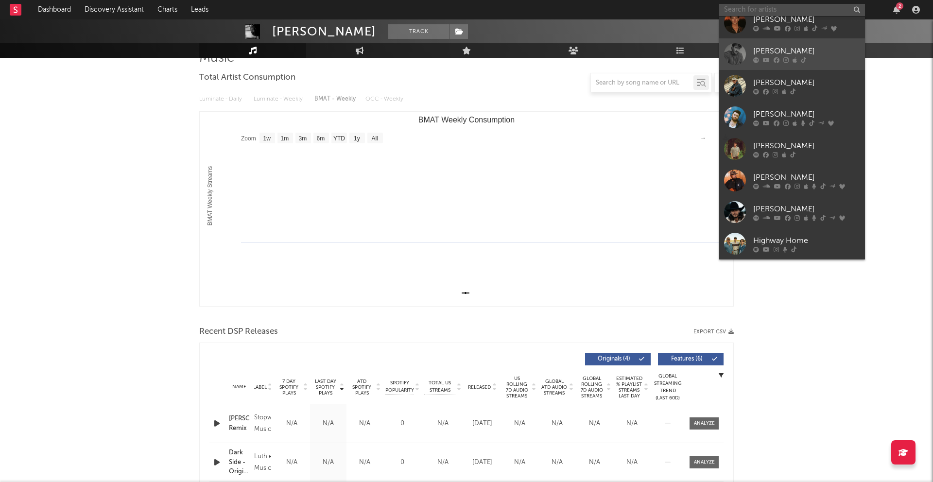
scroll to position [82, 0]
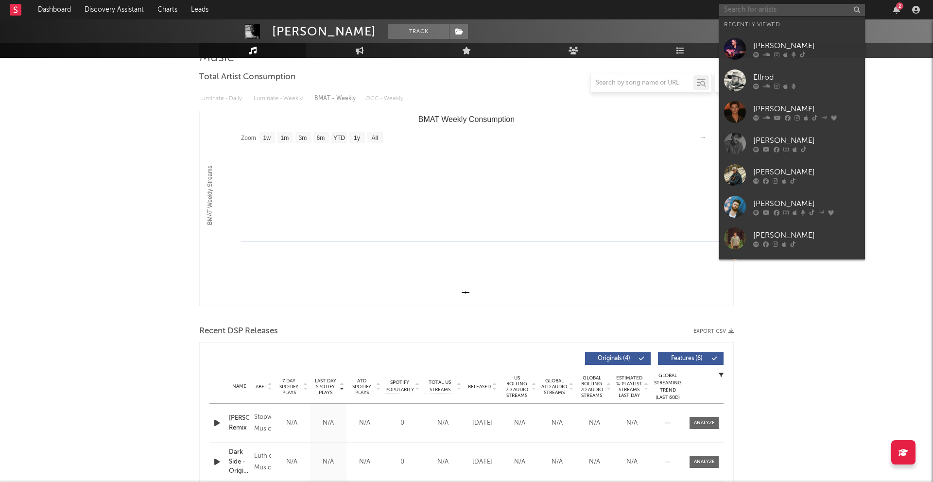
click at [700, 7] on input "text" at bounding box center [793, 10] width 146 height 12
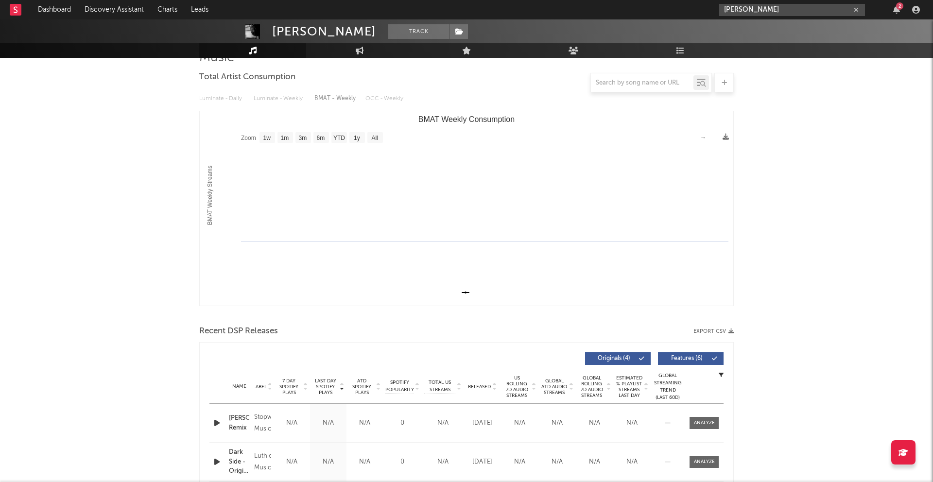
click at [700, 8] on input "[PERSON_NAME]" at bounding box center [793, 10] width 146 height 12
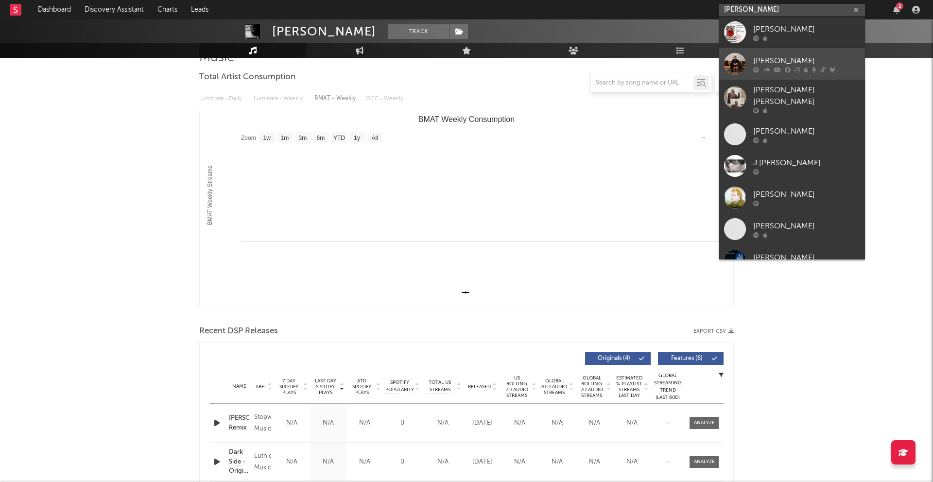
type input "[PERSON_NAME]"
click at [700, 69] on div at bounding box center [735, 64] width 22 height 22
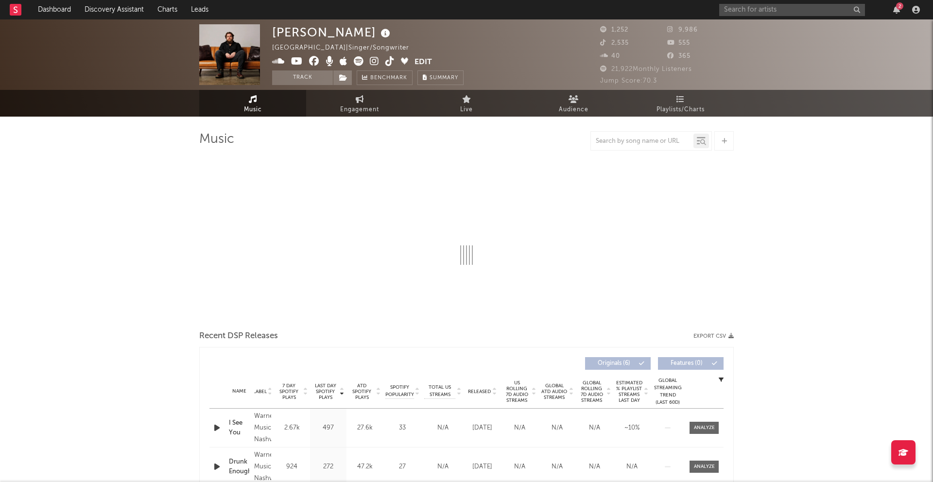
select select "6m"
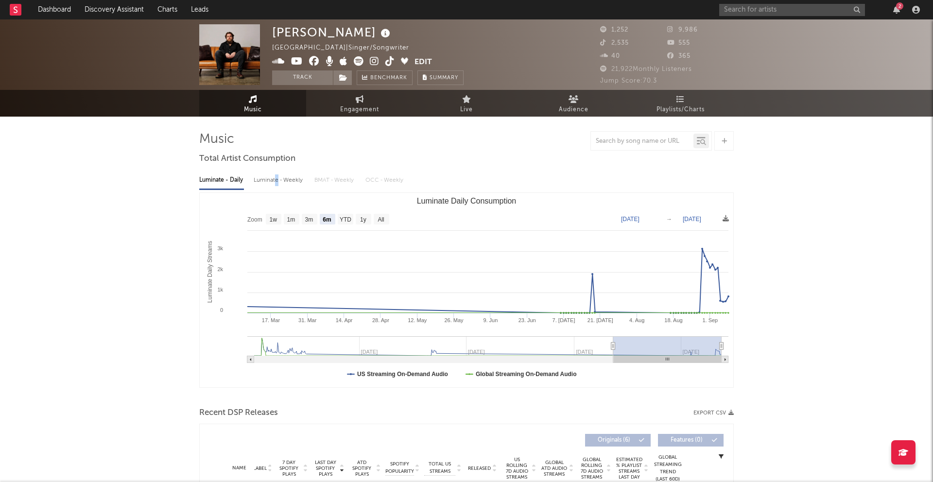
click at [277, 185] on div "Luminate - Weekly" at bounding box center [279, 180] width 51 height 17
select select "6m"
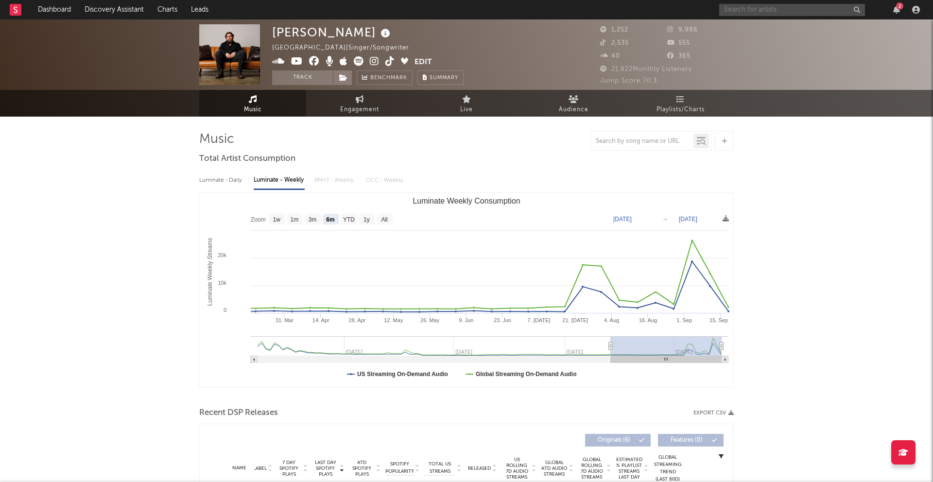
click at [700, 9] on input "text" at bounding box center [793, 10] width 146 height 12
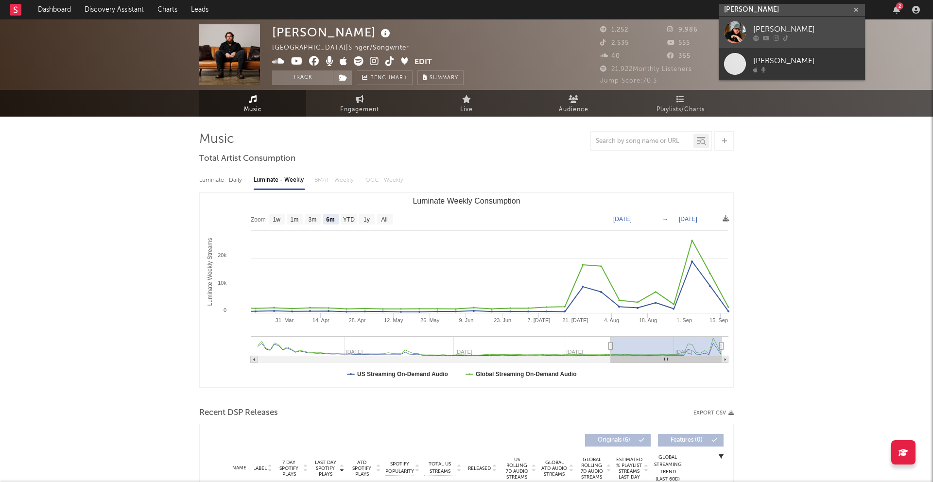
type input "[PERSON_NAME]"
click at [700, 40] on div at bounding box center [735, 32] width 22 height 22
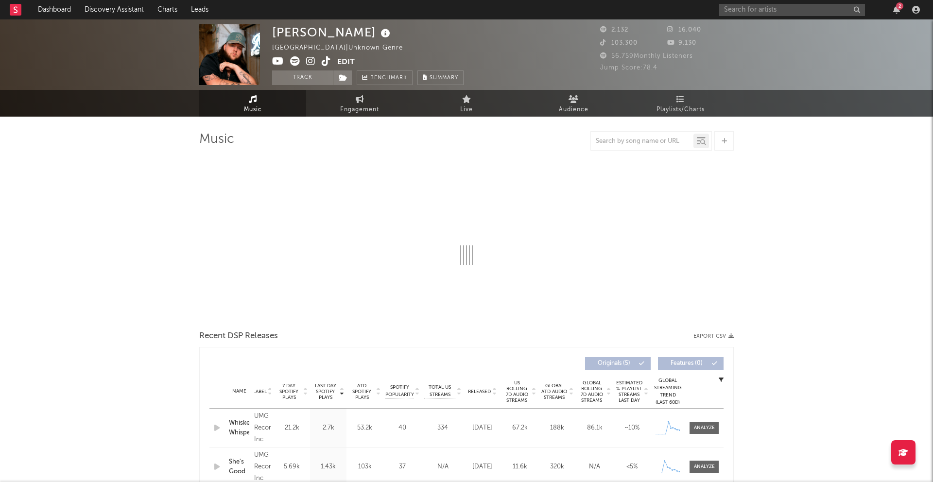
select select "6m"
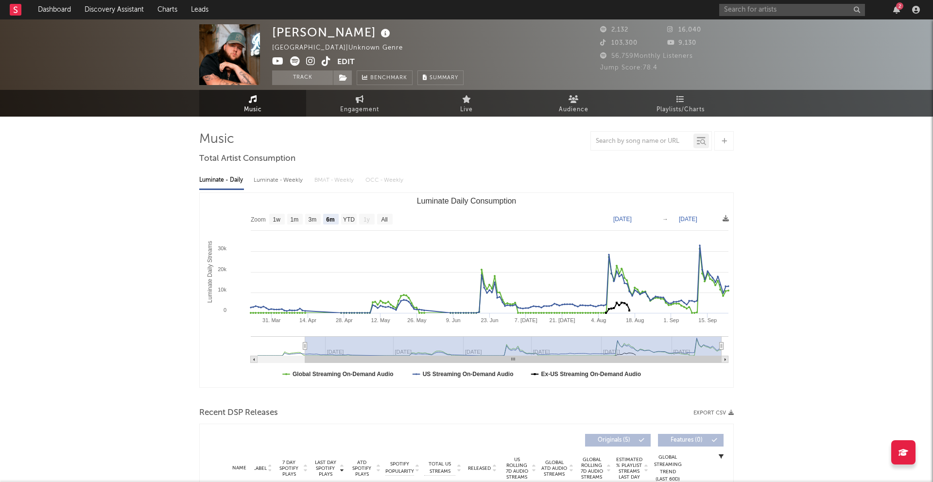
click at [290, 178] on div "Luminate - Weekly" at bounding box center [279, 180] width 51 height 17
select select "6m"
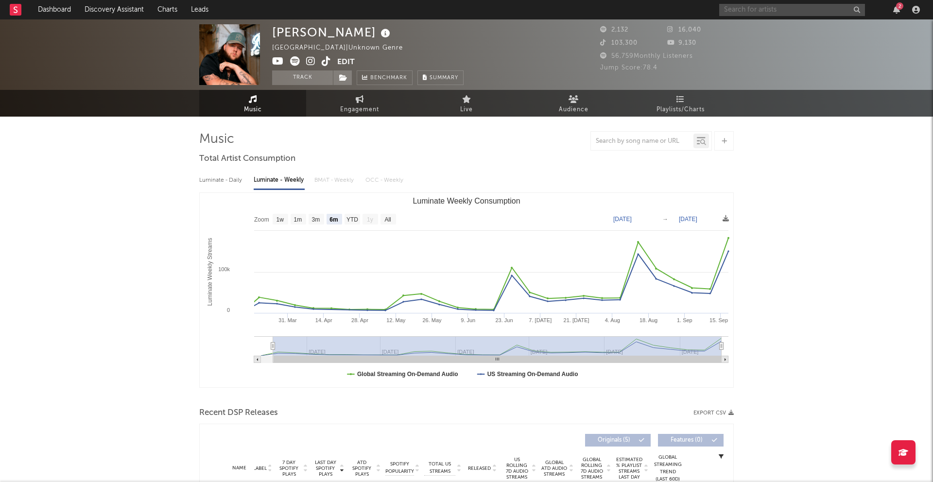
click at [700, 5] on input "text" at bounding box center [793, 10] width 146 height 12
click at [700, 11] on input "[PERSON_NAME]" at bounding box center [793, 10] width 146 height 12
click at [700, 5] on input "[PERSON_NAME]" at bounding box center [793, 10] width 146 height 12
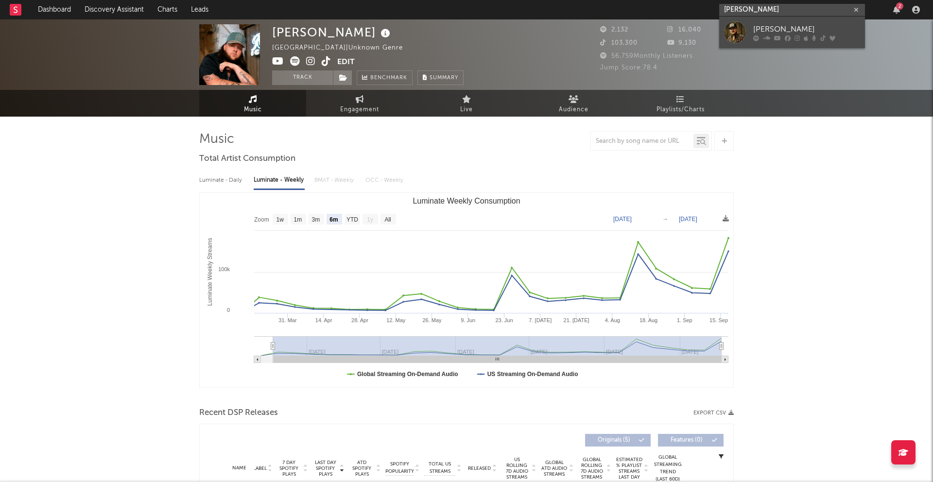
type input "[PERSON_NAME]"
click at [700, 35] on div at bounding box center [735, 32] width 22 height 22
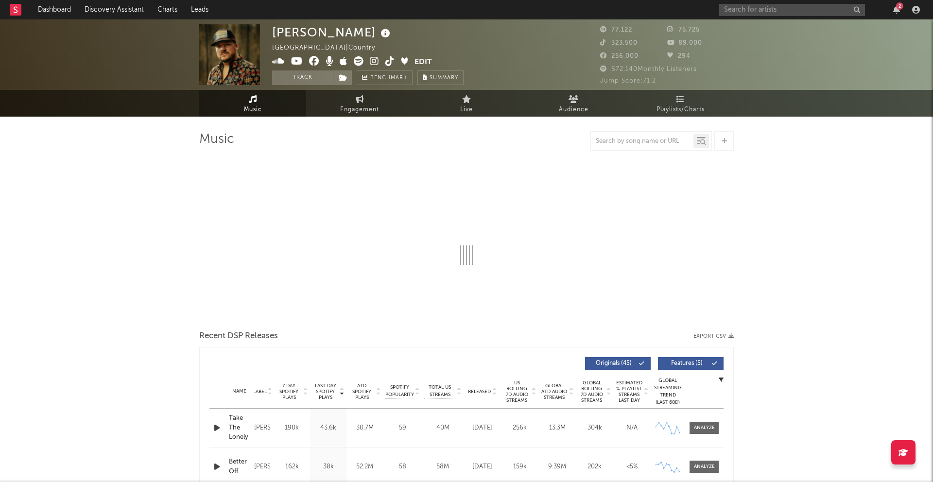
select select "6m"
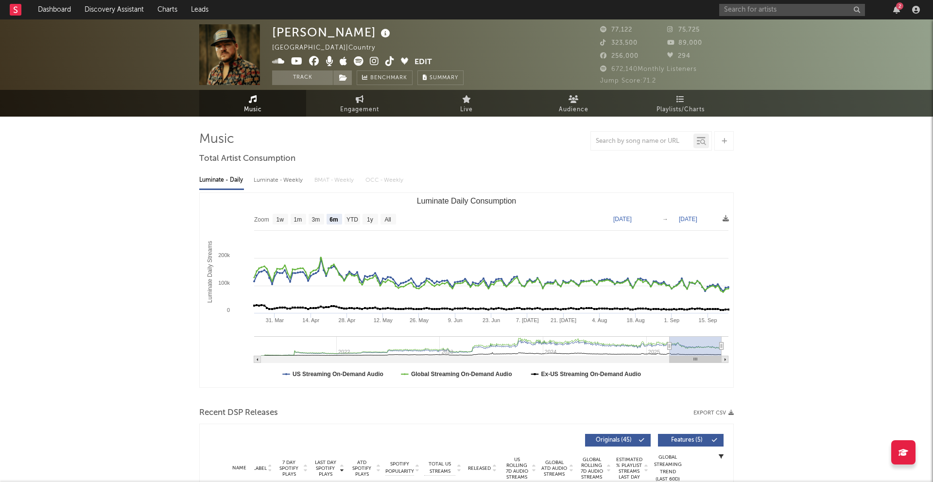
click at [293, 183] on div "Luminate - Weekly" at bounding box center [279, 180] width 51 height 17
select select "6m"
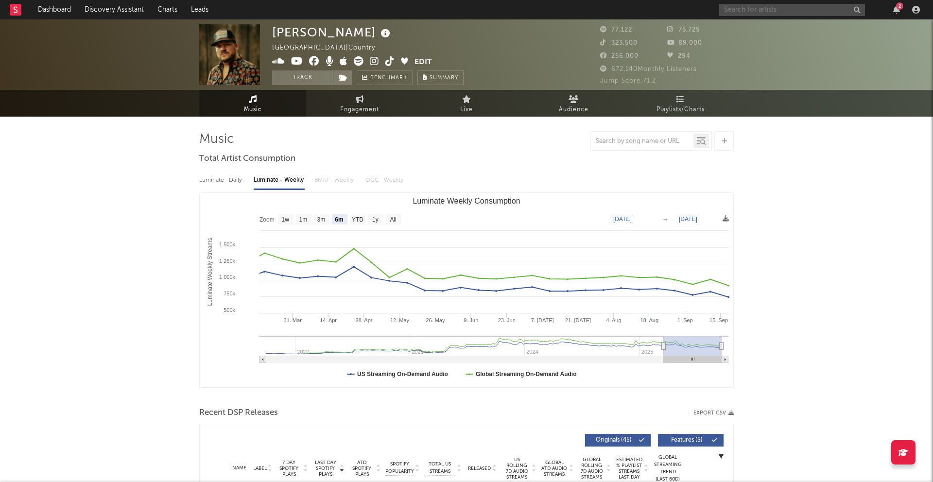
click at [700, 7] on input "text" at bounding box center [793, 10] width 146 height 12
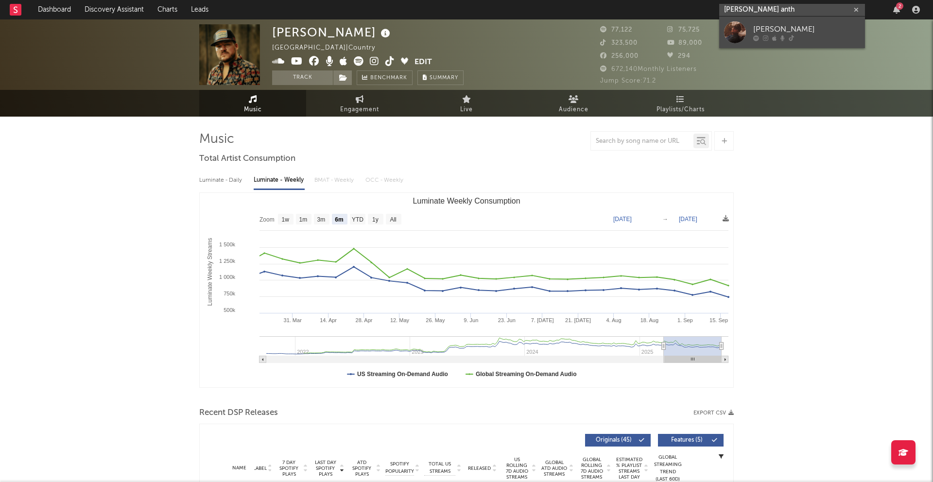
type input "[PERSON_NAME] anth"
click at [700, 26] on div at bounding box center [735, 32] width 22 height 22
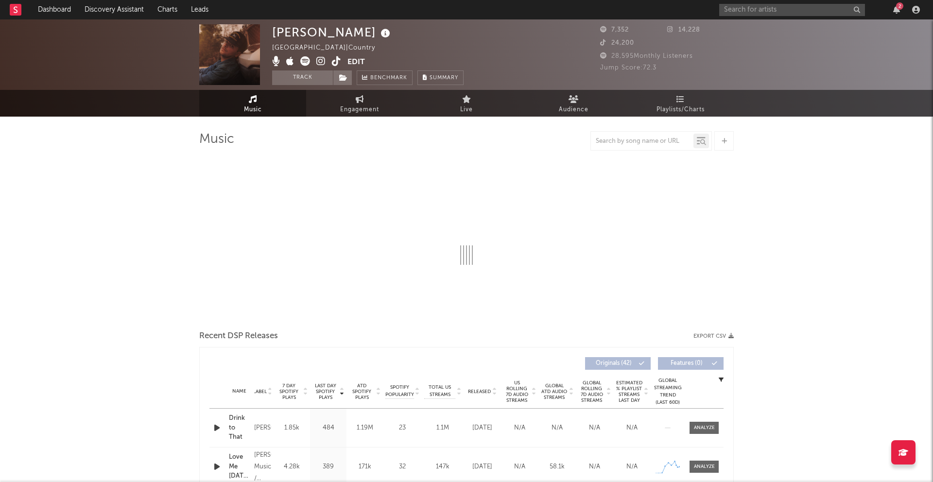
select select "6m"
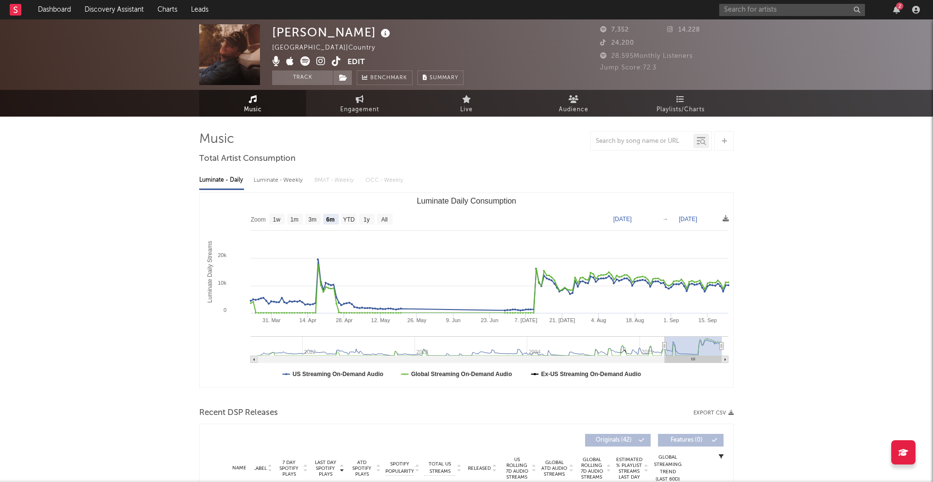
click at [281, 187] on div "Luminate - Weekly" at bounding box center [279, 180] width 51 height 17
select select "6m"
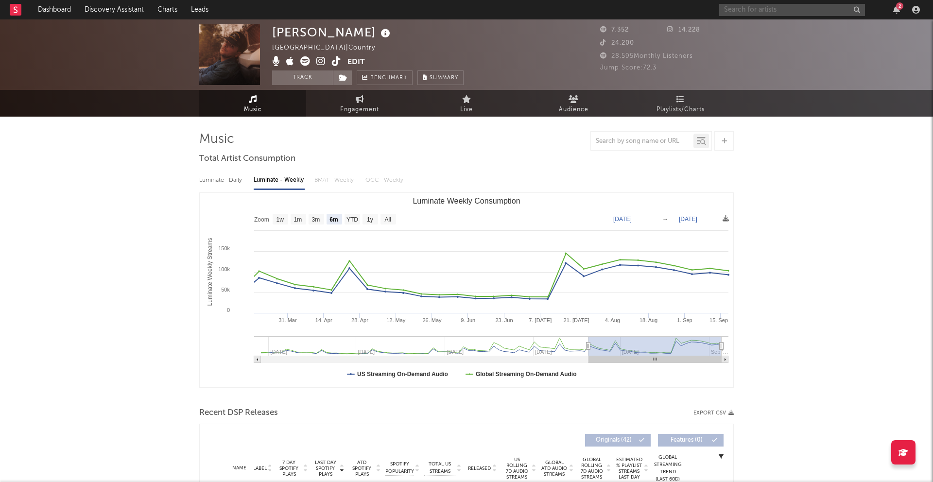
click at [700, 16] on div "2" at bounding box center [822, 9] width 204 height 19
type input "[PERSON_NAME]"
click at [700, 37] on div at bounding box center [735, 32] width 22 height 22
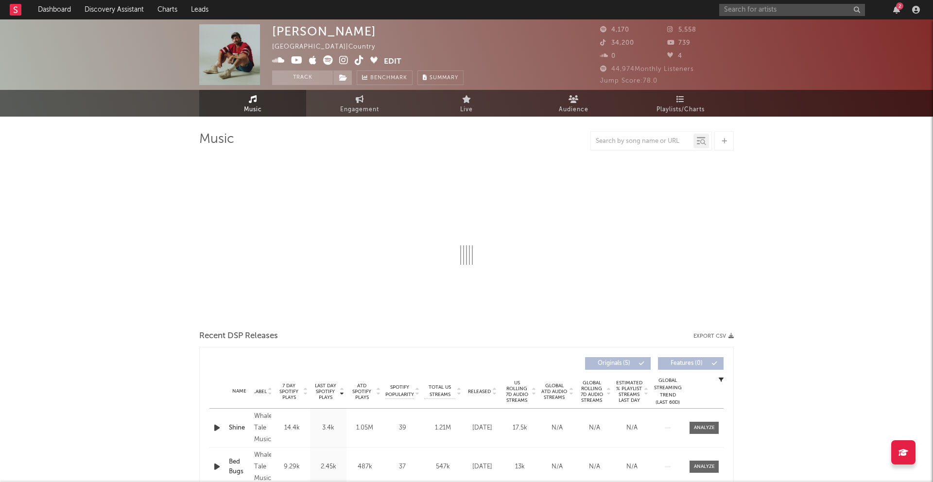
select select "6m"
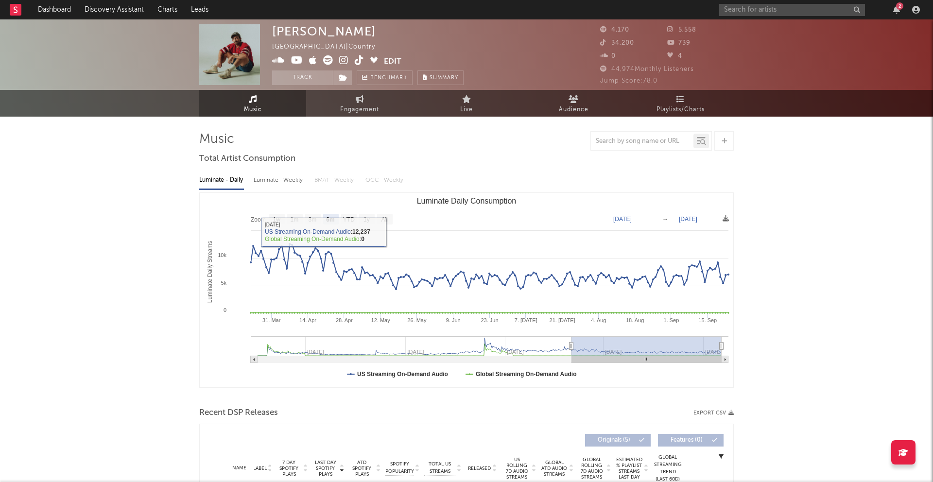
click at [287, 177] on div "Luminate - Weekly" at bounding box center [279, 180] width 51 height 17
select select "6m"
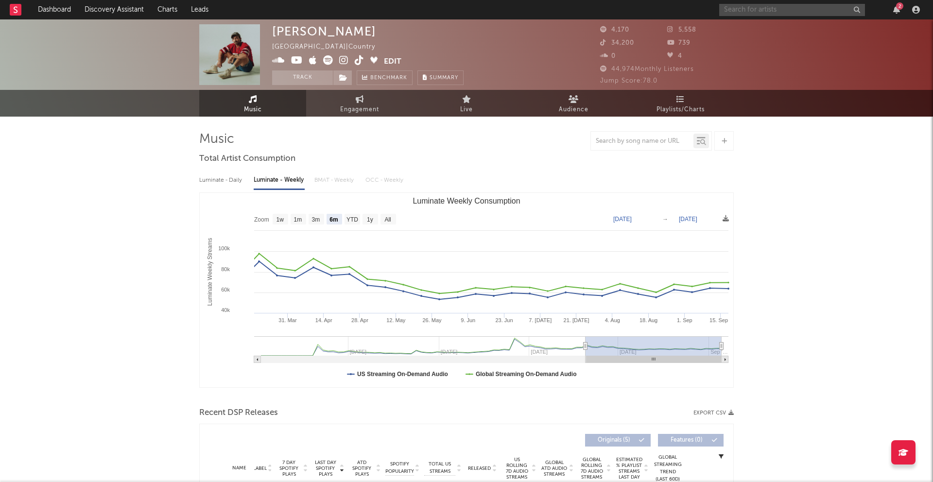
click at [700, 9] on input "text" at bounding box center [793, 10] width 146 height 12
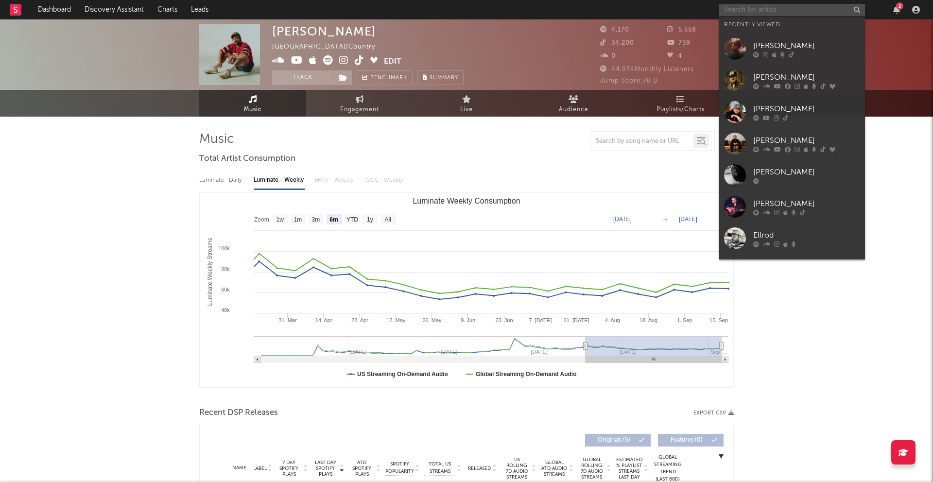
paste input "[PERSON_NAME]"
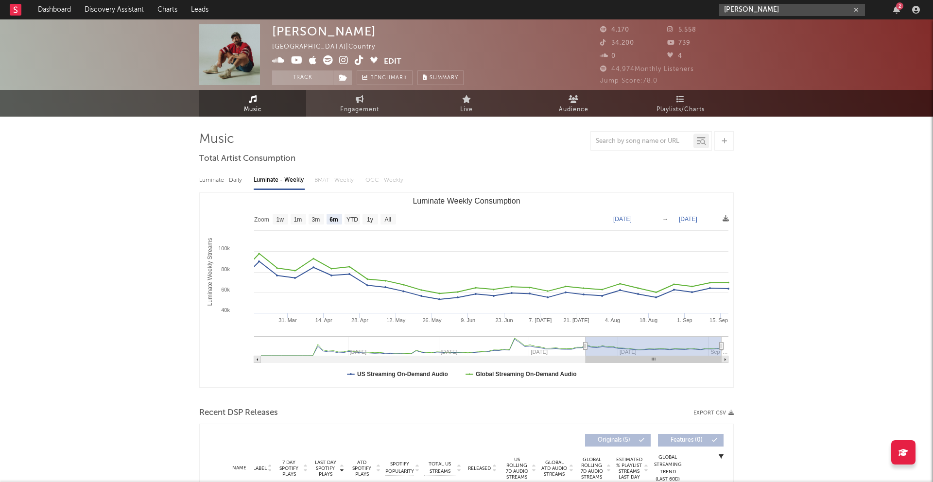
click at [700, 13] on input "[PERSON_NAME]" at bounding box center [793, 10] width 146 height 12
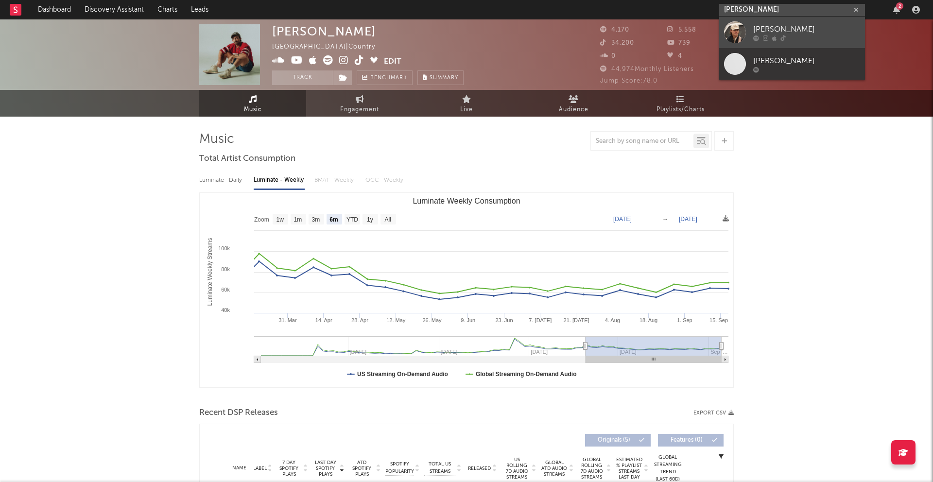
type input "[PERSON_NAME]"
click at [700, 32] on div at bounding box center [735, 32] width 22 height 22
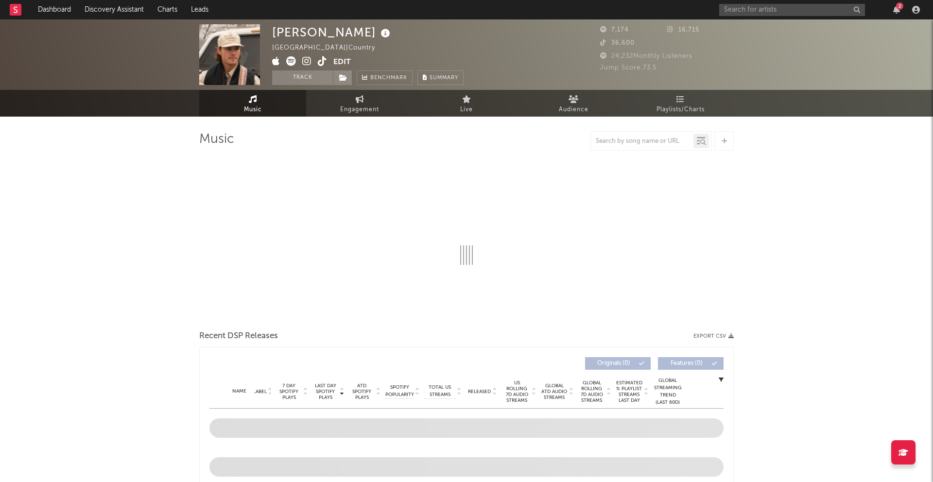
select select "6m"
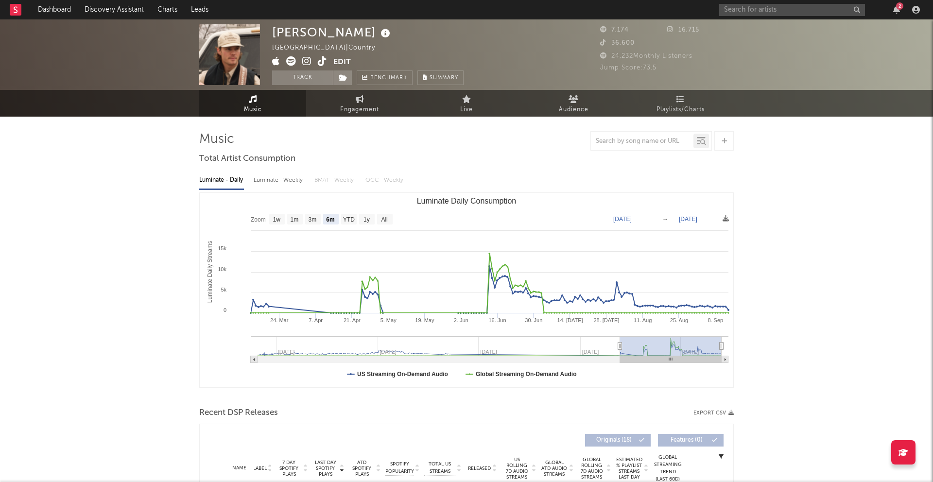
click at [297, 183] on div "Luminate - Weekly" at bounding box center [279, 180] width 51 height 17
select select "6m"
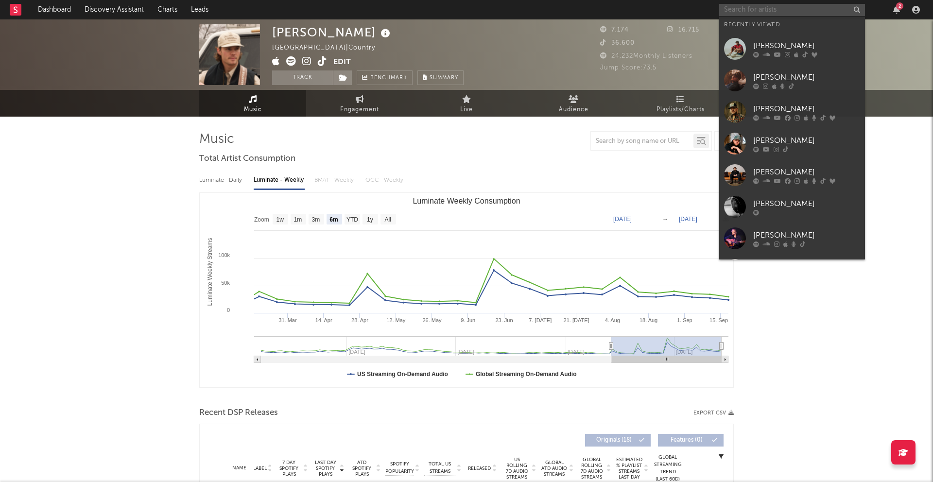
click at [700, 10] on input "text" at bounding box center [793, 10] width 146 height 12
paste input "[PERSON_NAME]"
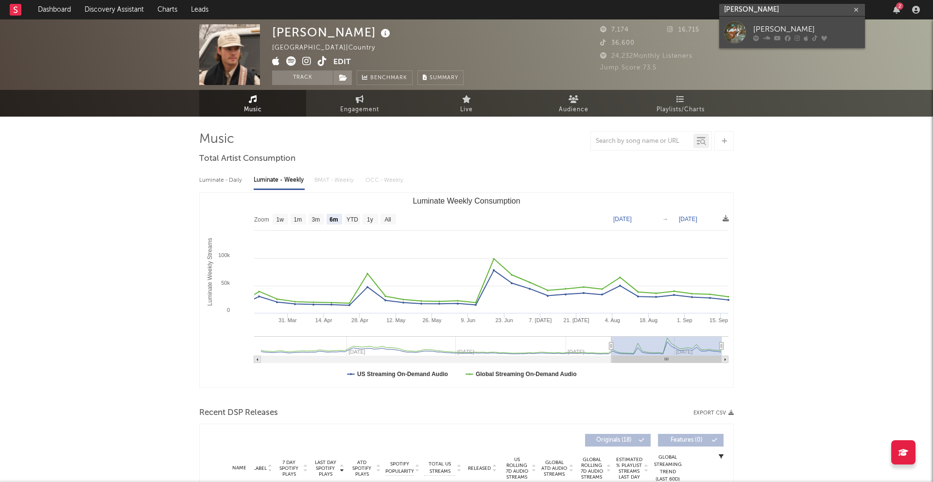
type input "[PERSON_NAME]"
click at [700, 35] on div at bounding box center [735, 32] width 22 height 22
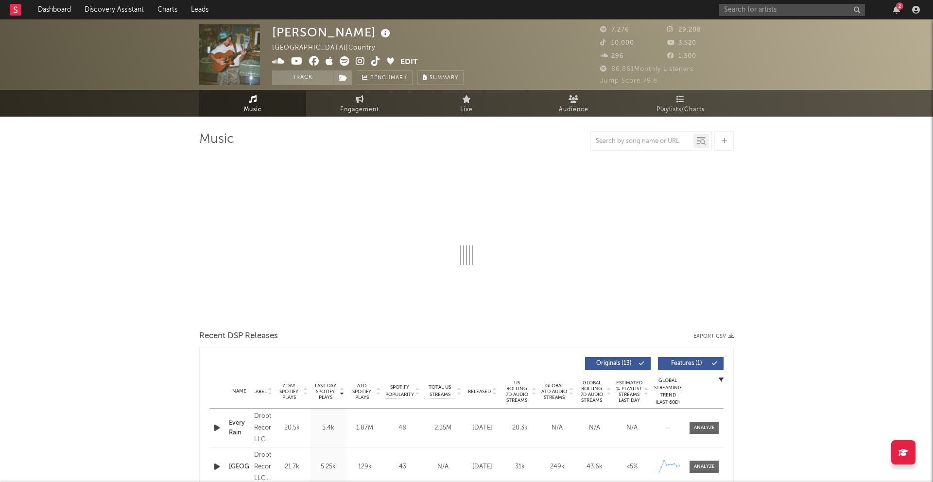
select select "6m"
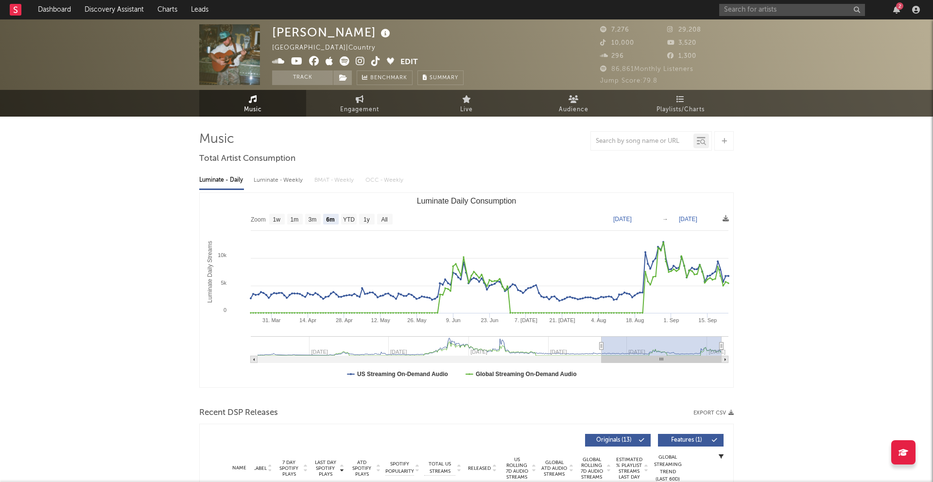
click at [284, 180] on div "Luminate - Weekly" at bounding box center [279, 180] width 51 height 17
select select "6m"
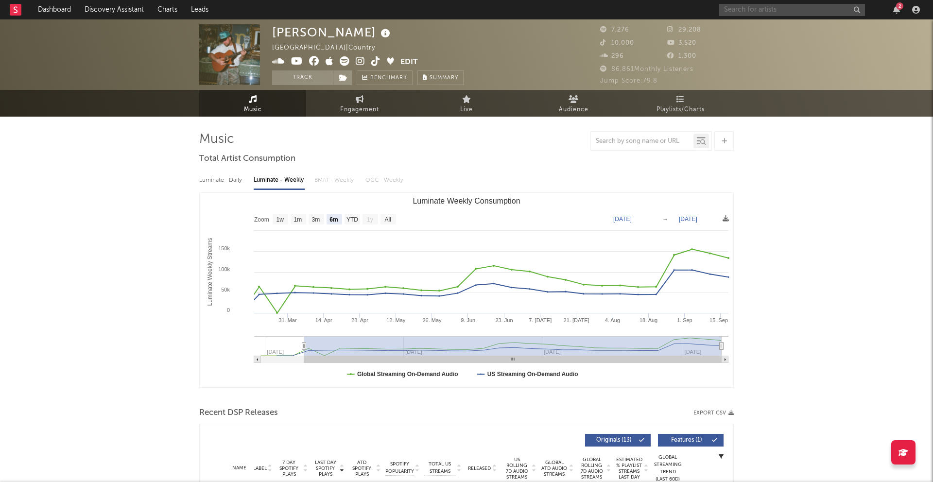
click at [700, 8] on input "text" at bounding box center [793, 10] width 146 height 12
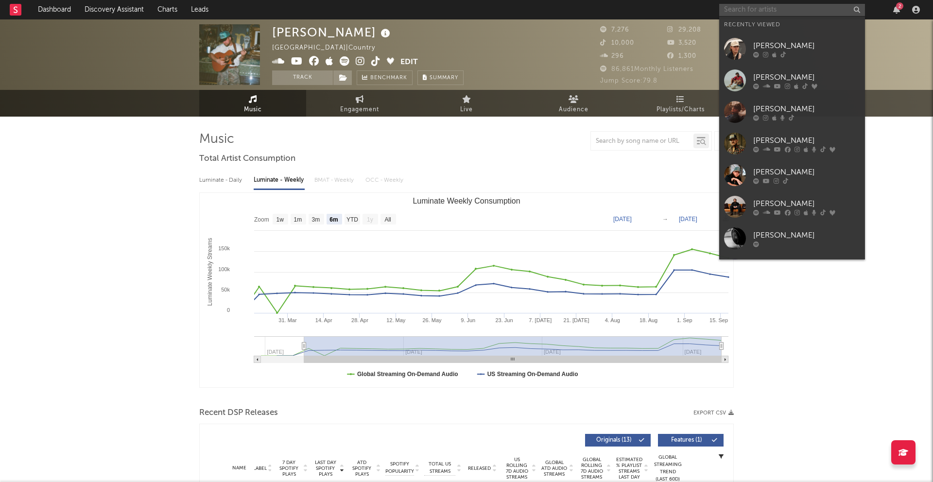
paste input "[PERSON_NAME]"
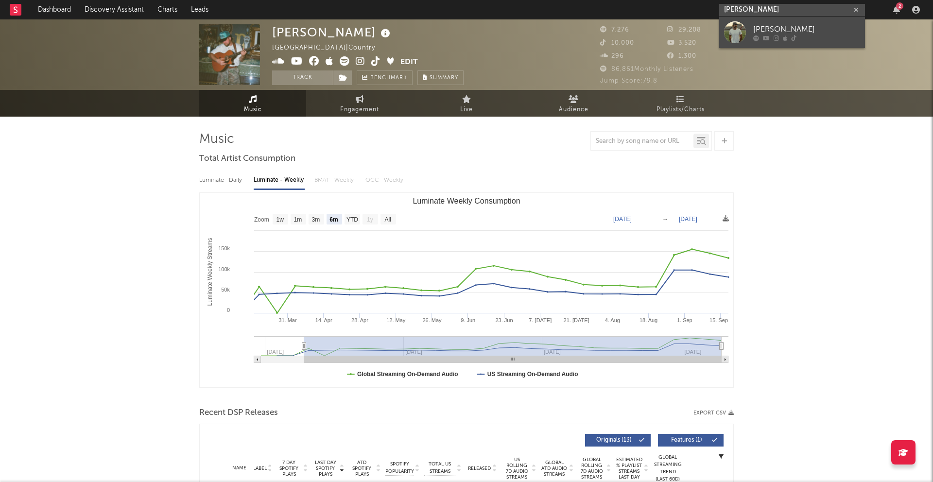
type input "[PERSON_NAME]"
click at [700, 42] on div at bounding box center [735, 32] width 22 height 22
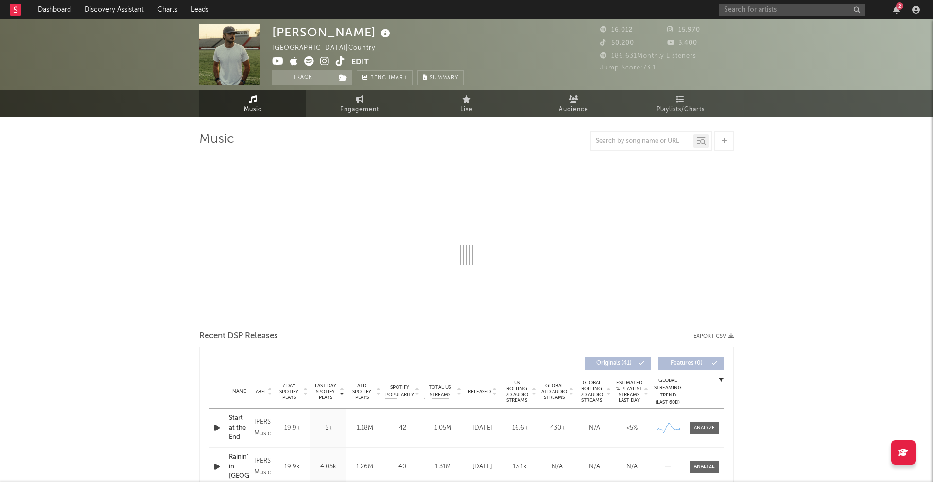
select select "6m"
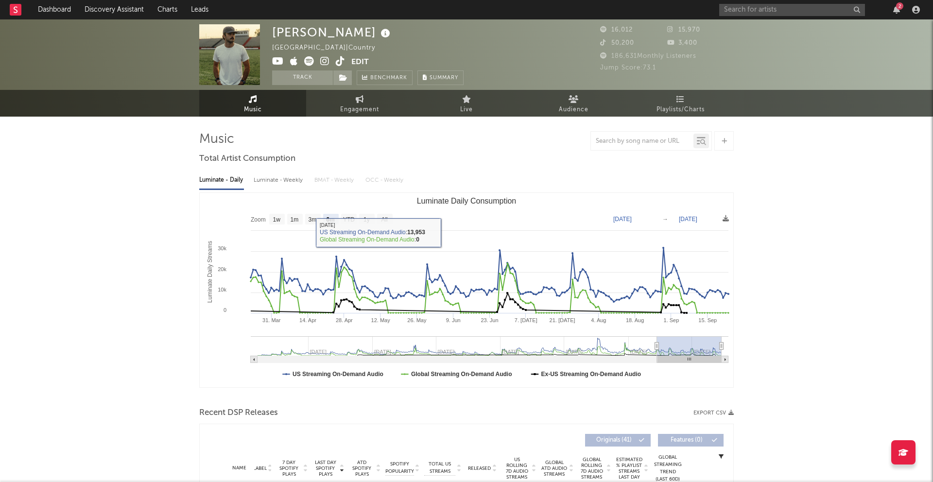
click at [280, 180] on div "Luminate - Weekly" at bounding box center [279, 180] width 51 height 17
select select "6m"
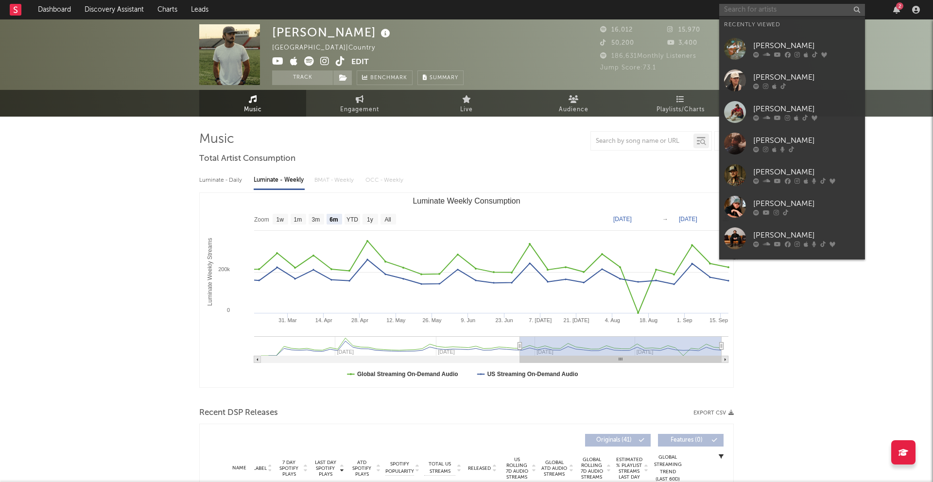
click at [700, 6] on input "text" at bounding box center [793, 10] width 146 height 12
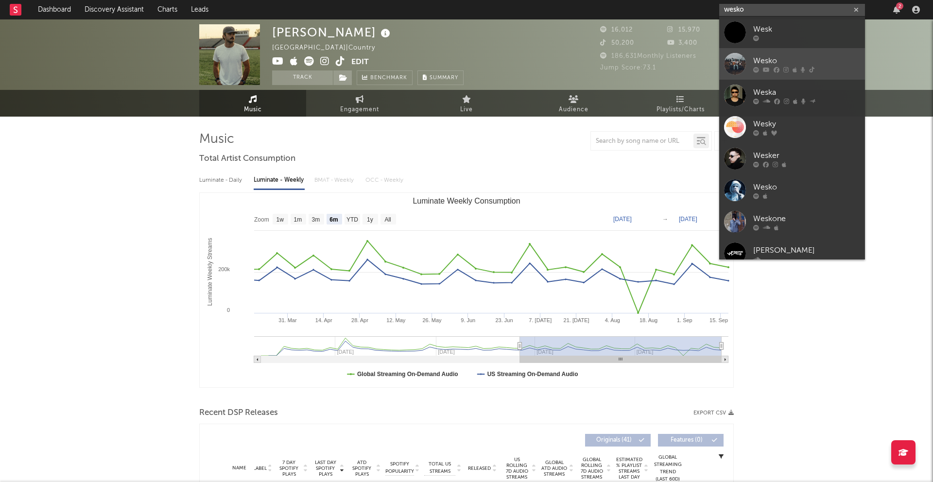
type input "wesko"
click at [700, 68] on div at bounding box center [735, 64] width 22 height 22
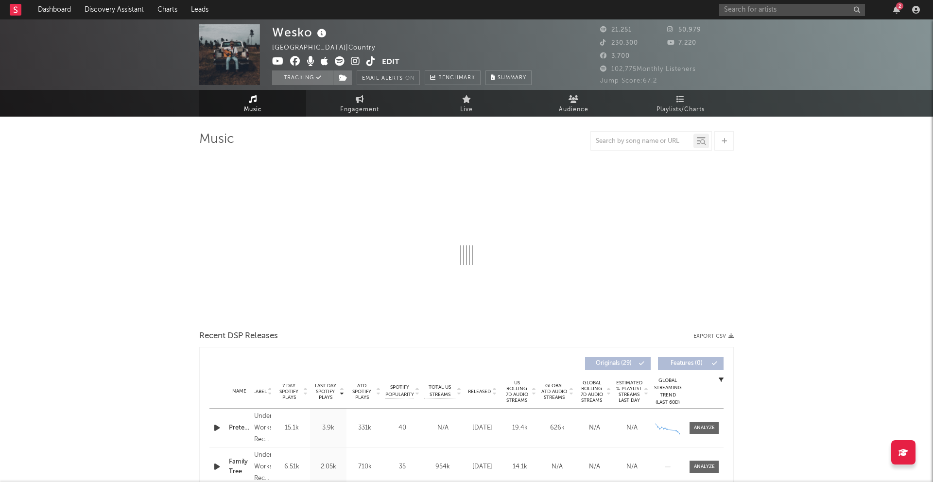
select select "6m"
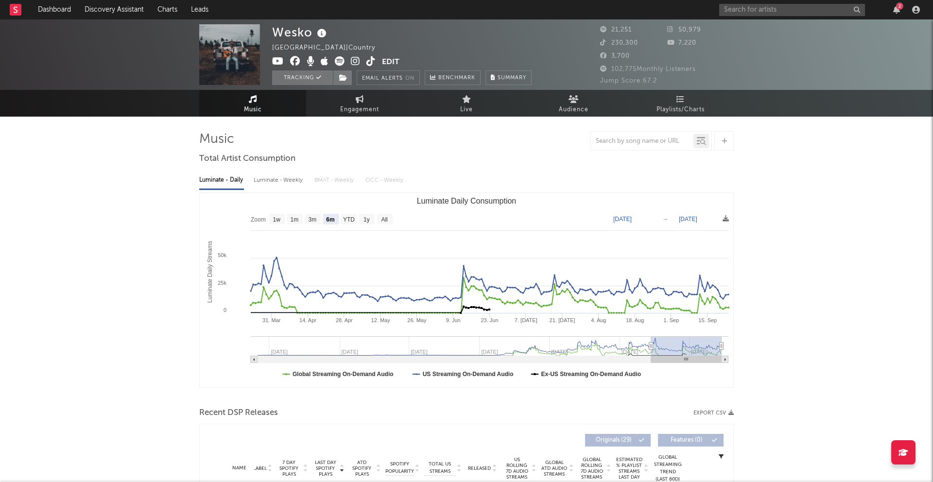
click at [278, 180] on div "Luminate - Weekly" at bounding box center [279, 180] width 51 height 17
select select "6m"
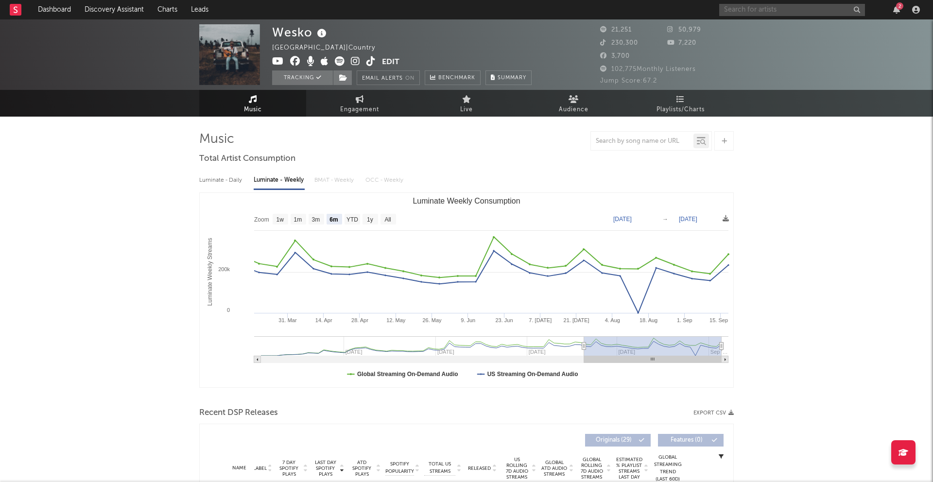
click at [700, 16] on input "text" at bounding box center [793, 10] width 146 height 12
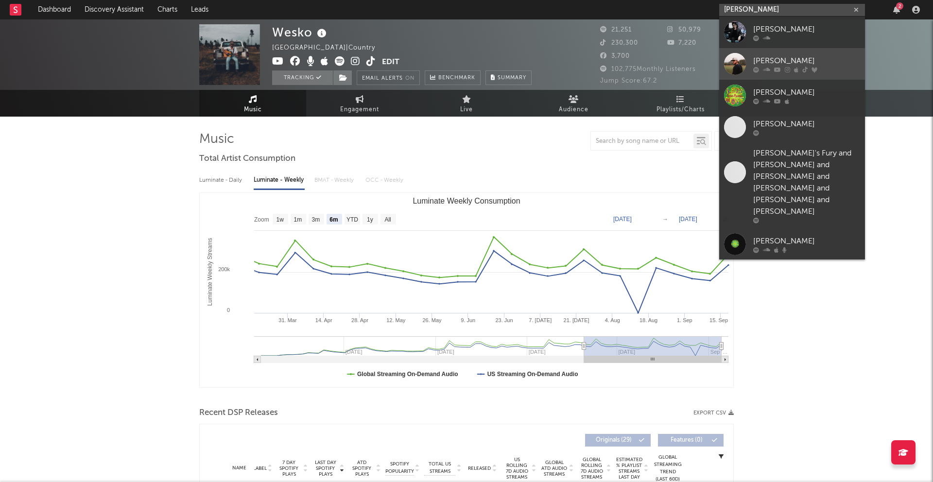
type input "[PERSON_NAME]"
click at [700, 68] on div at bounding box center [735, 64] width 22 height 22
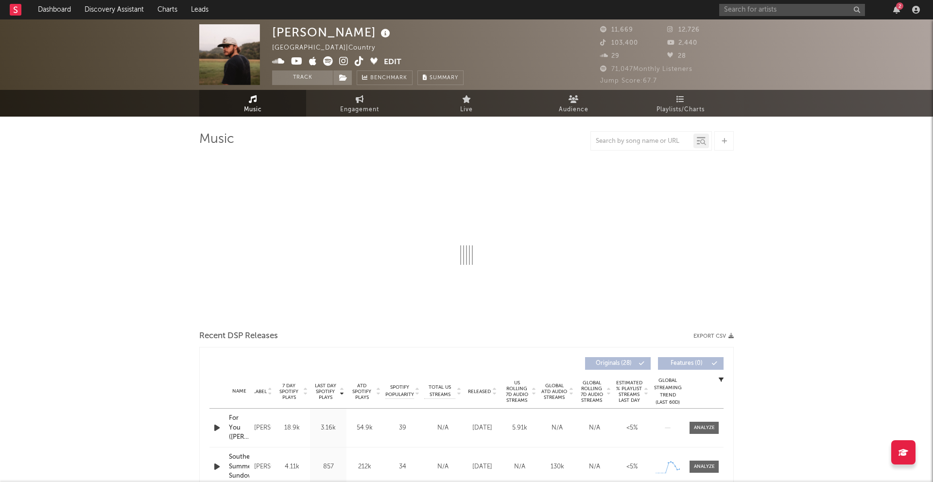
select select "6m"
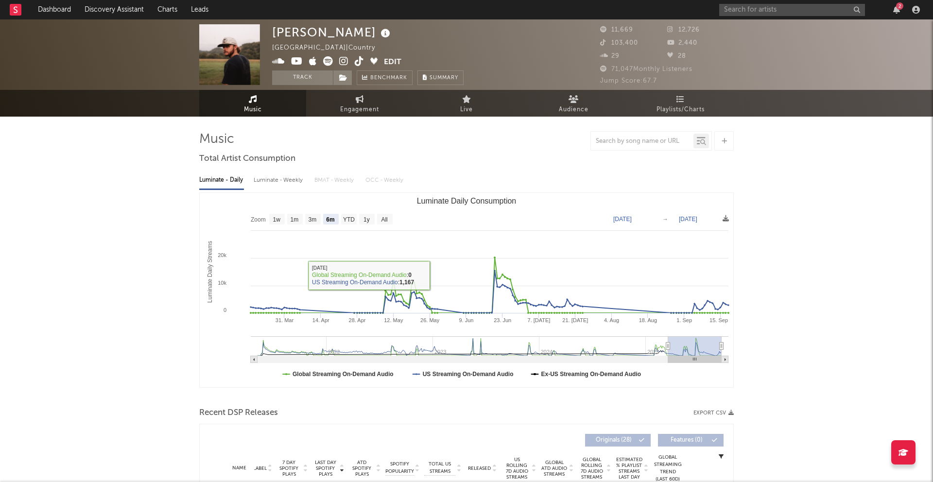
click at [285, 181] on div "Luminate - Weekly" at bounding box center [279, 180] width 51 height 17
select select "6m"
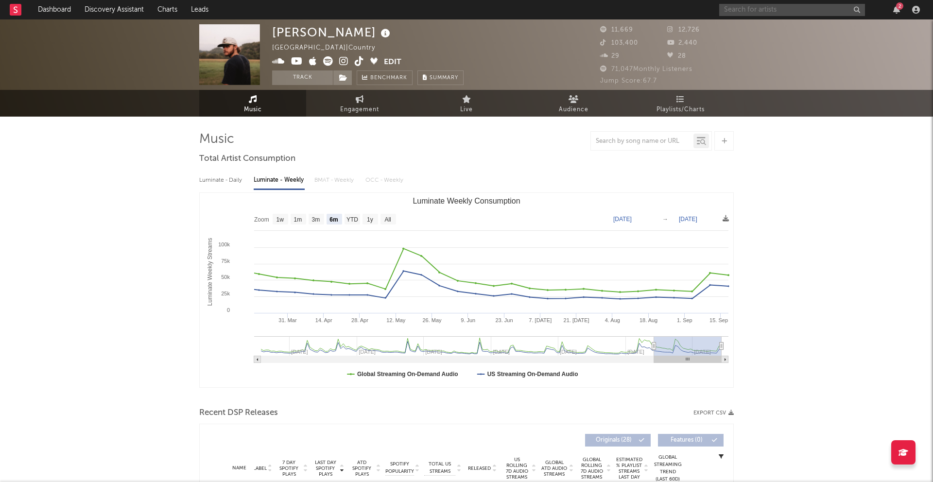
click at [700, 14] on input "text" at bounding box center [793, 10] width 146 height 12
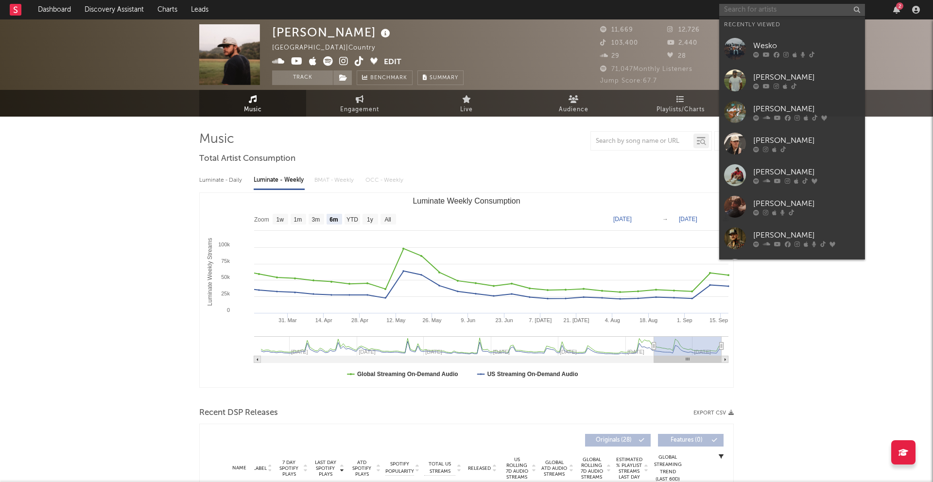
paste input "[PERSON_NAME]"
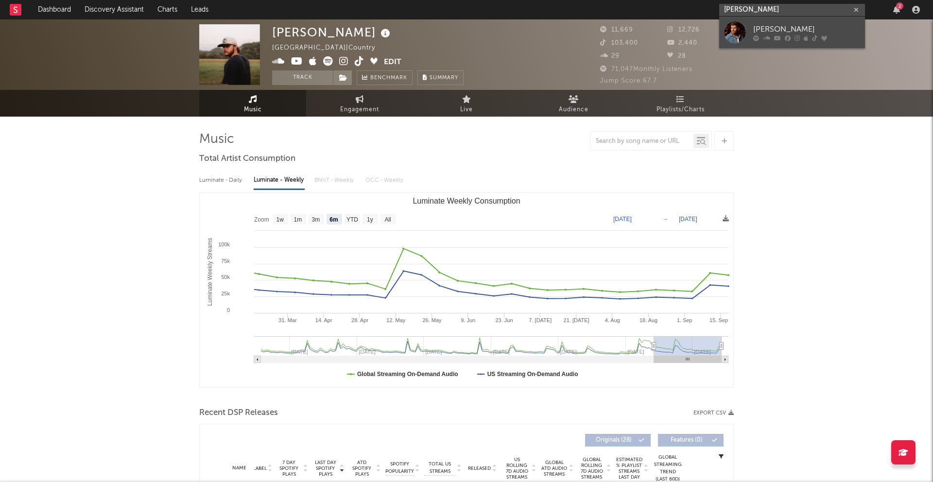
type input "[PERSON_NAME]"
click at [700, 35] on div at bounding box center [735, 32] width 22 height 22
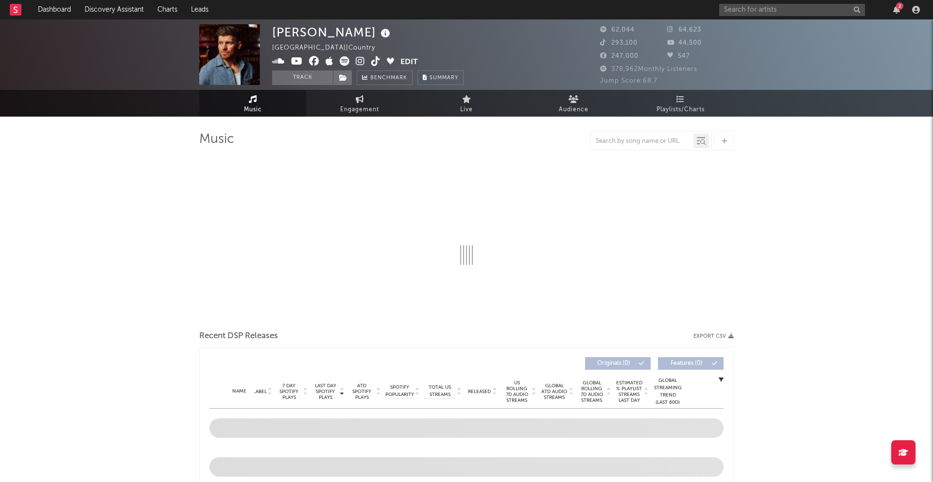
select select "6m"
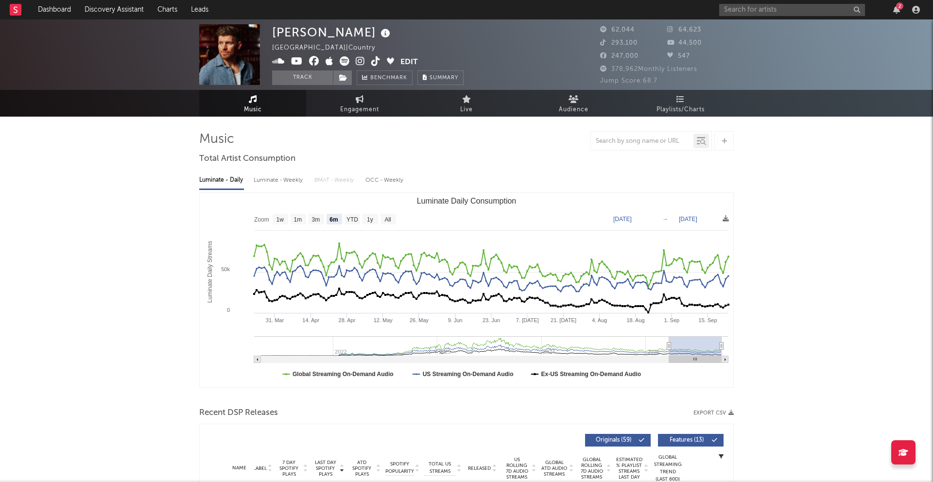
click at [273, 183] on div "Luminate - Weekly" at bounding box center [279, 180] width 51 height 17
select select "6m"
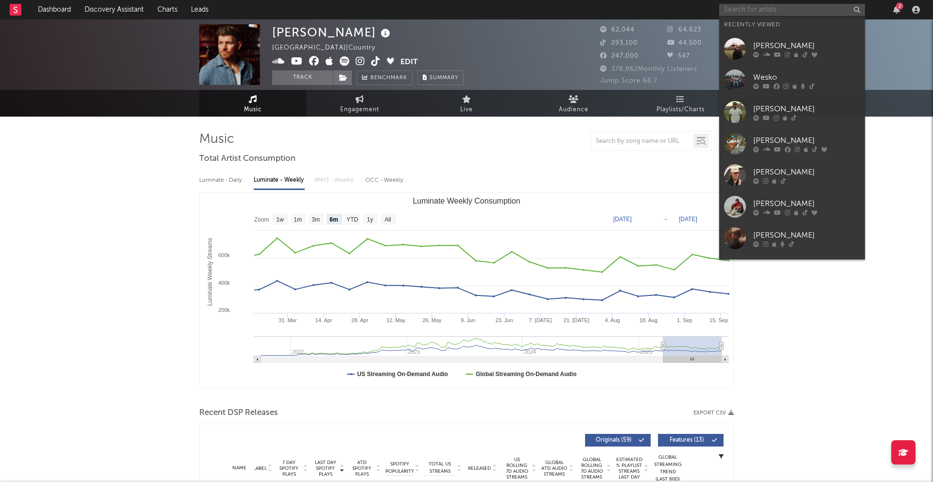
click at [700, 12] on input "text" at bounding box center [793, 10] width 146 height 12
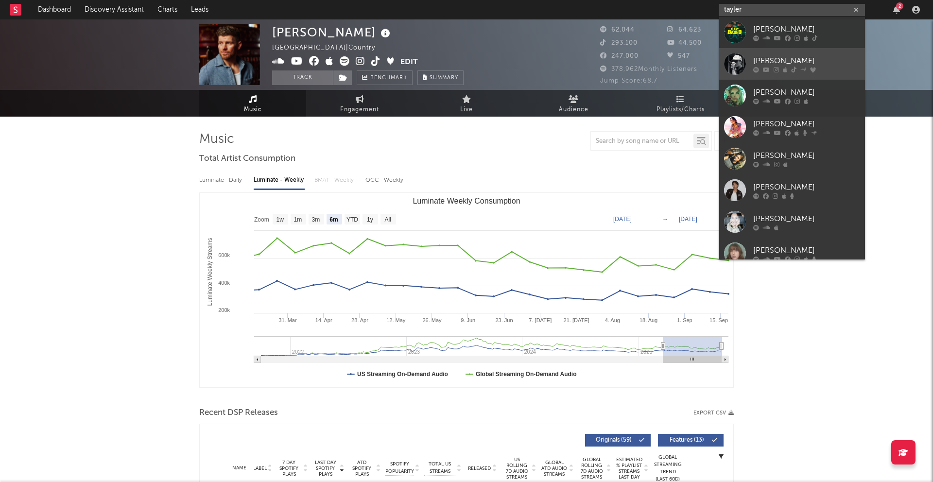
type input "tayler"
click at [700, 63] on div at bounding box center [735, 64] width 22 height 22
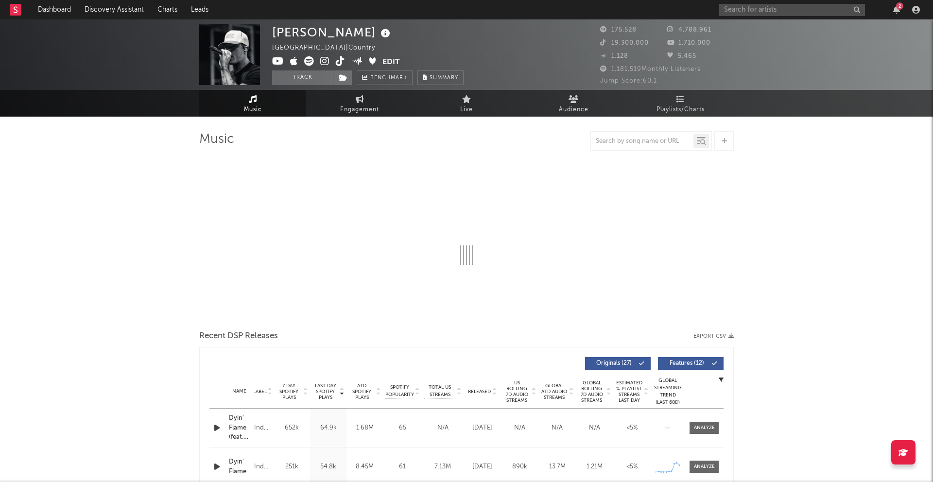
select select "6m"
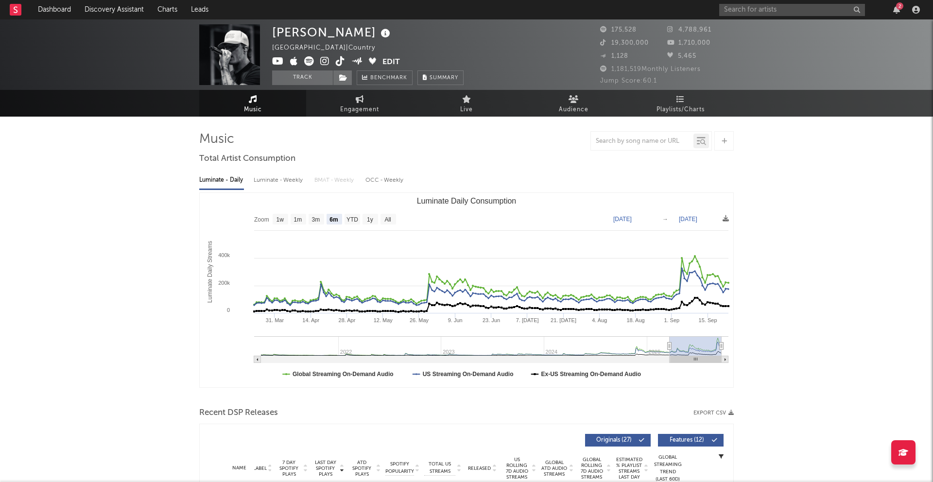
click at [297, 177] on div "Luminate - Weekly" at bounding box center [279, 180] width 51 height 17
select select "6m"
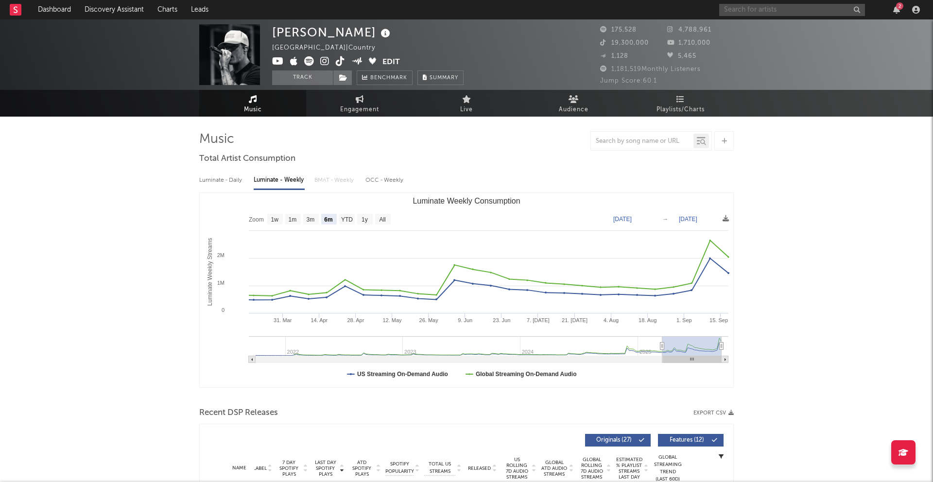
click at [700, 7] on input "text" at bounding box center [793, 10] width 146 height 12
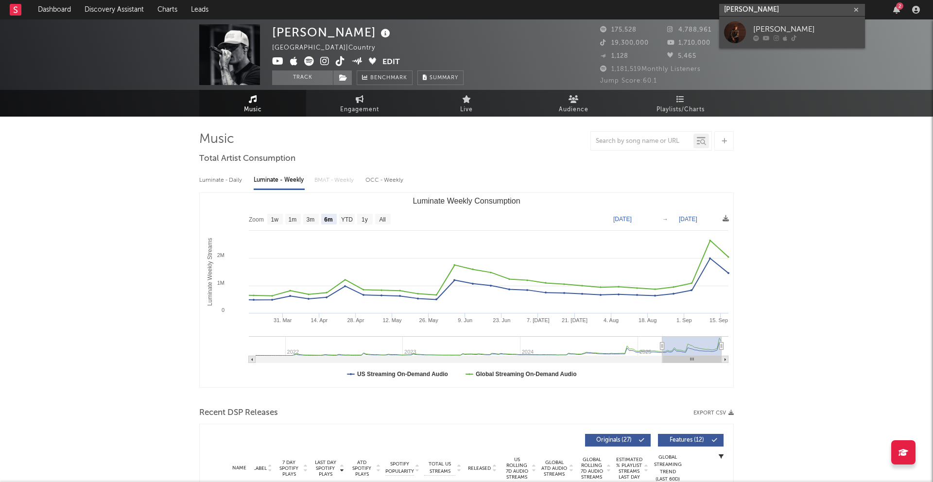
type input "[PERSON_NAME]"
click at [700, 37] on div at bounding box center [735, 32] width 22 height 22
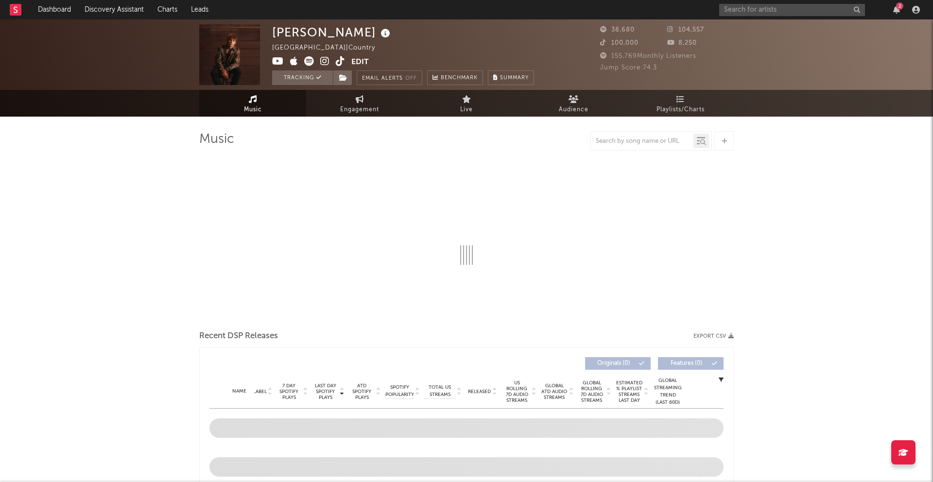
select select "6m"
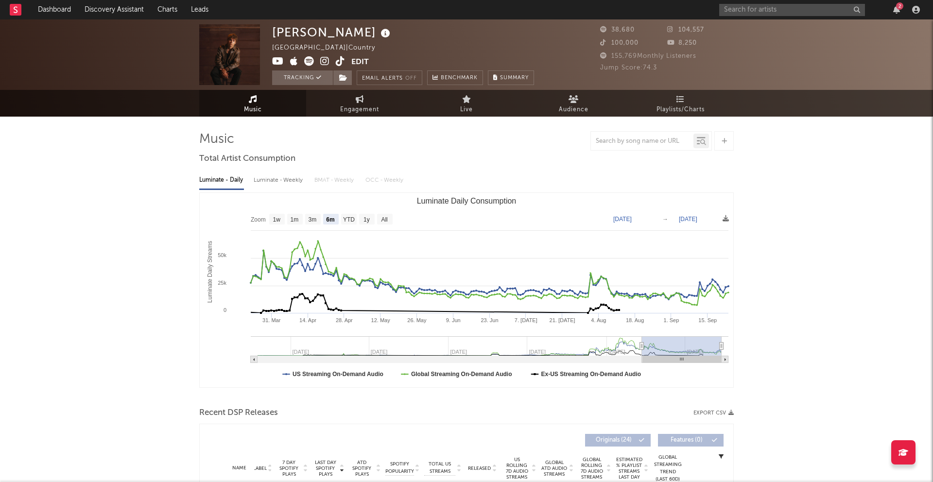
click at [289, 189] on div "Luminate - Daily Luminate - Weekly BMAT - Weekly OCC - Weekly Zoom 1w 1m 3m 6m …" at bounding box center [466, 278] width 535 height 223
click at [289, 181] on div "Luminate - Weekly" at bounding box center [279, 180] width 51 height 17
select select "6m"
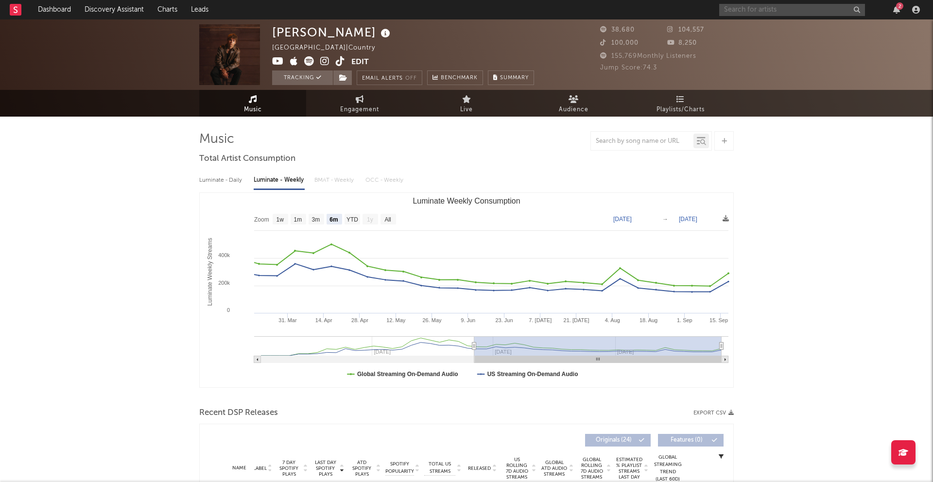
click at [700, 9] on input "text" at bounding box center [793, 10] width 146 height 12
click at [700, 10] on input "[PERSON_NAME]" at bounding box center [793, 10] width 146 height 12
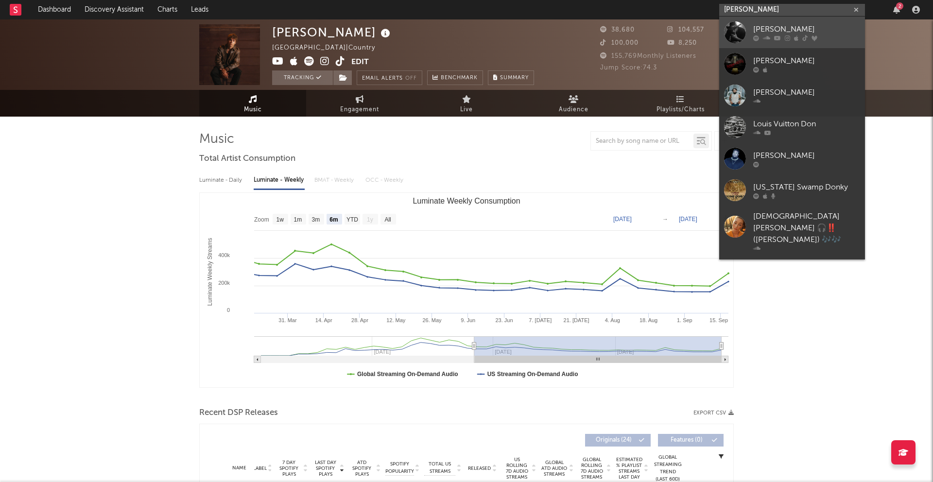
type input "[PERSON_NAME]"
click at [700, 35] on div at bounding box center [735, 32] width 22 height 22
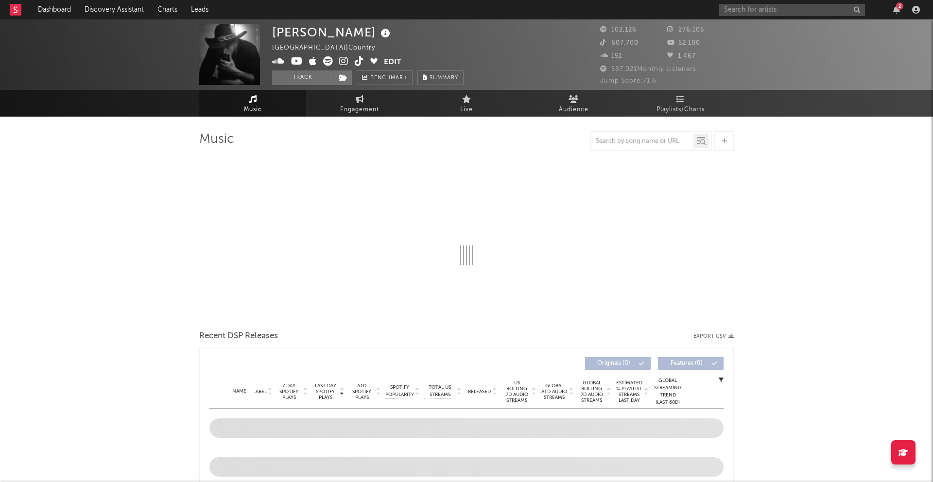
select select "6m"
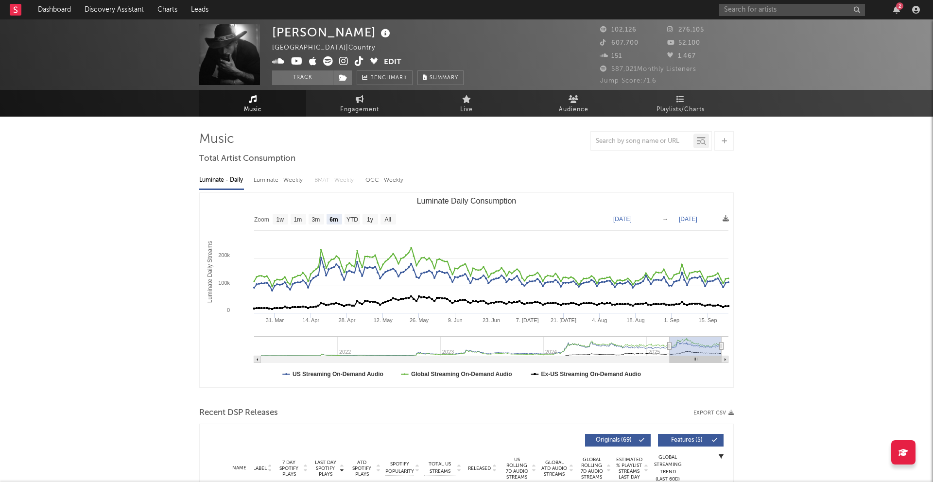
click at [291, 182] on div "Luminate - Weekly" at bounding box center [279, 180] width 51 height 17
select select "6m"
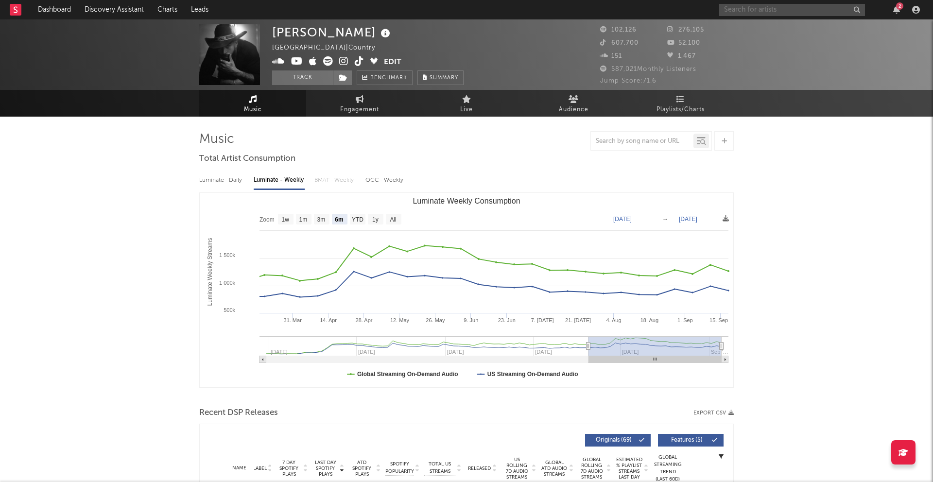
click at [700, 5] on input "text" at bounding box center [793, 10] width 146 height 12
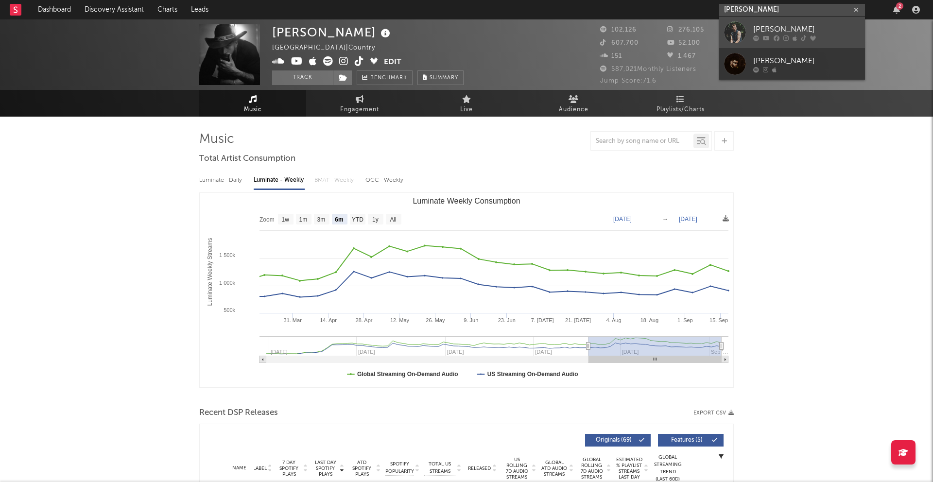
type input "[PERSON_NAME]"
click at [700, 35] on div at bounding box center [735, 32] width 22 height 22
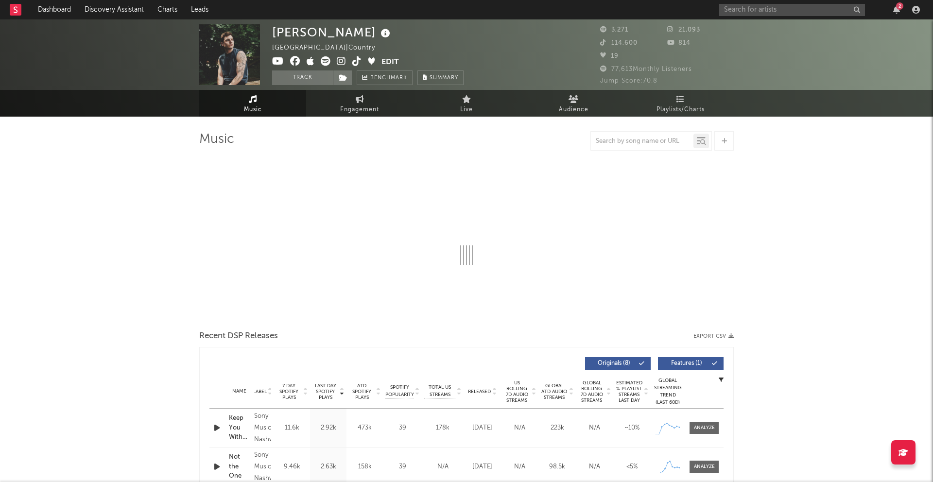
select select "6m"
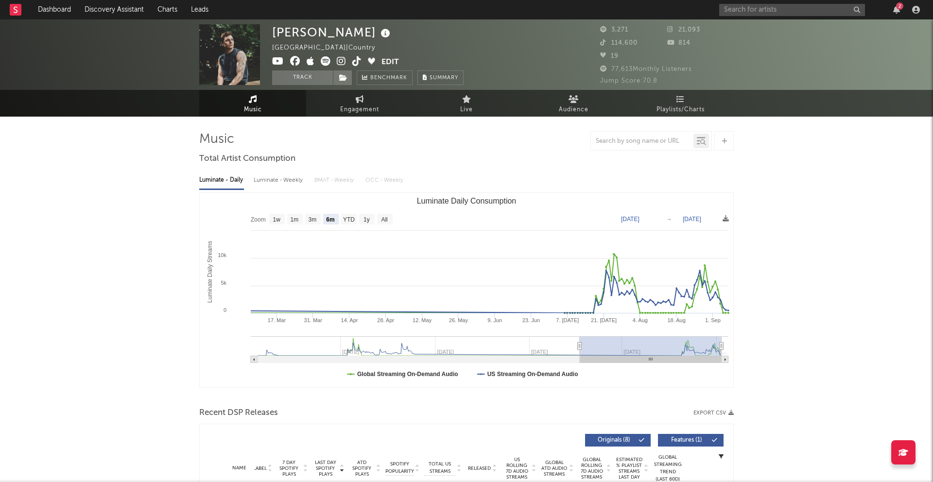
click at [292, 183] on div "Luminate - Weekly" at bounding box center [279, 180] width 51 height 17
select select "1w"
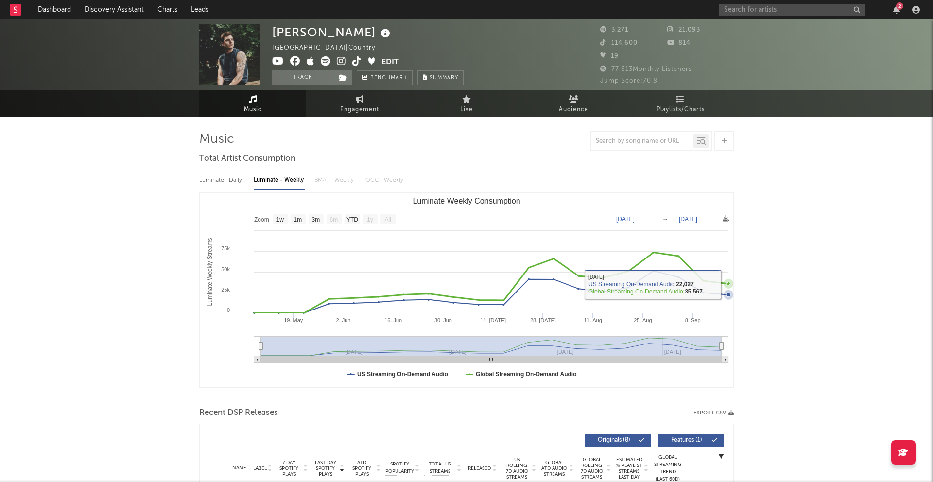
type input "[DATE]"
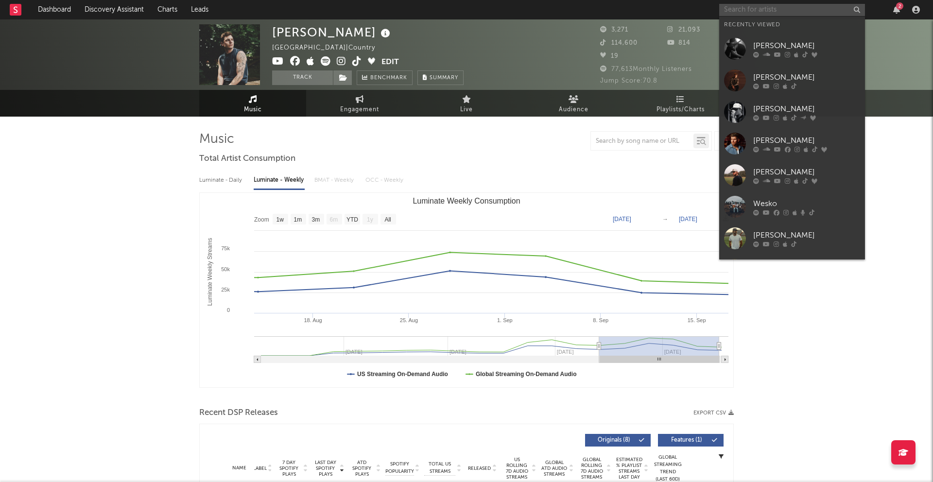
click at [700, 12] on input "text" at bounding box center [793, 10] width 146 height 12
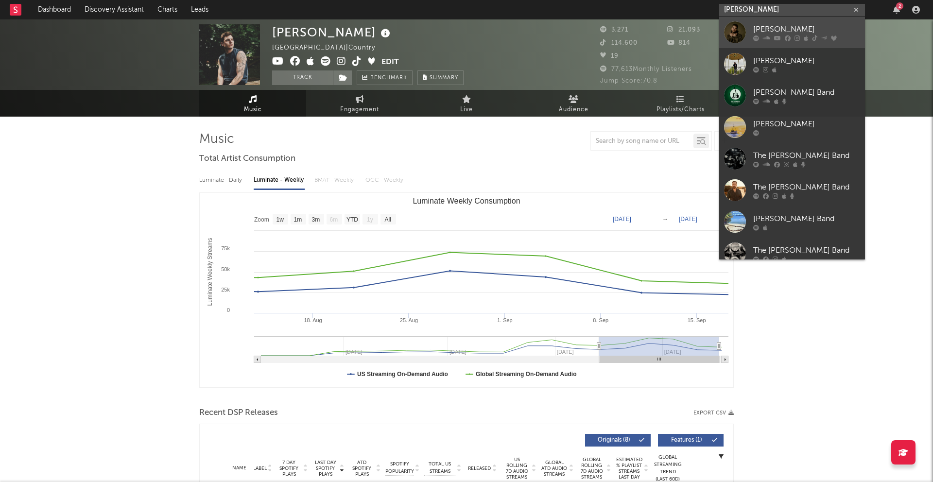
type input "[PERSON_NAME]"
click at [700, 25] on div at bounding box center [735, 32] width 22 height 22
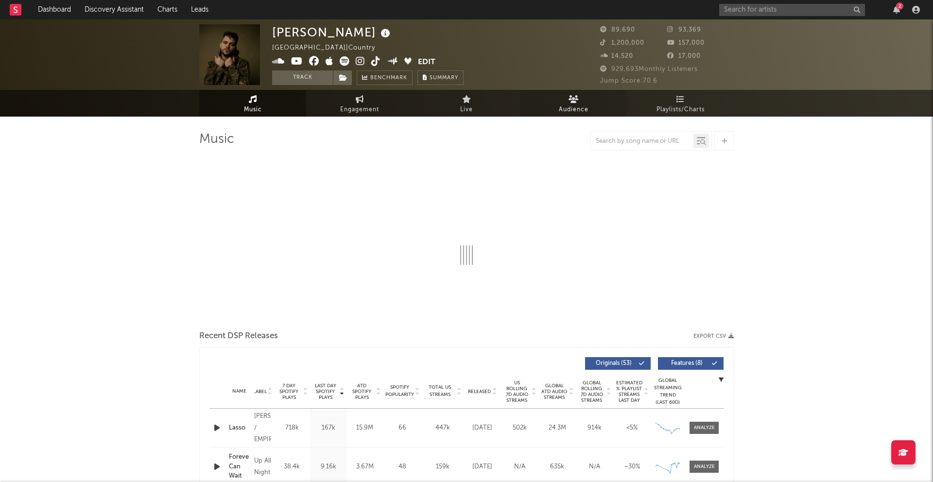
select select "6m"
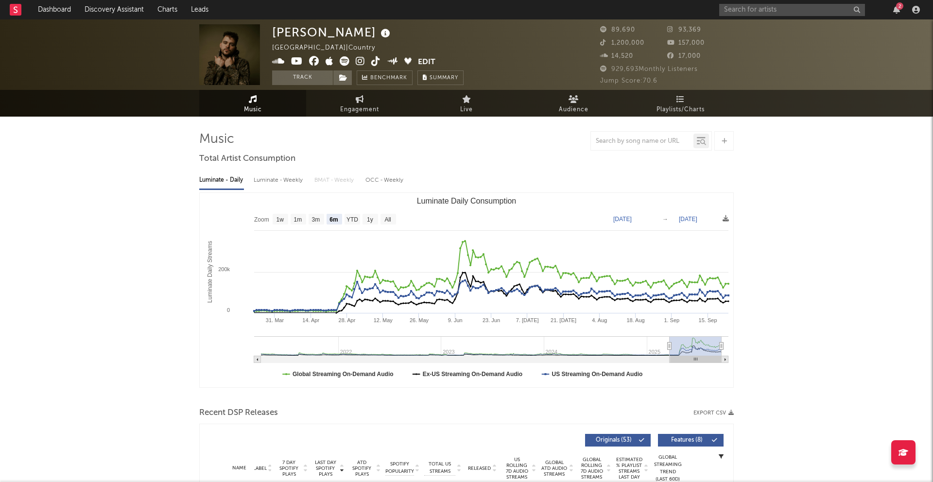
click at [283, 175] on div "Luminate - Weekly" at bounding box center [279, 180] width 51 height 17
select select "6m"
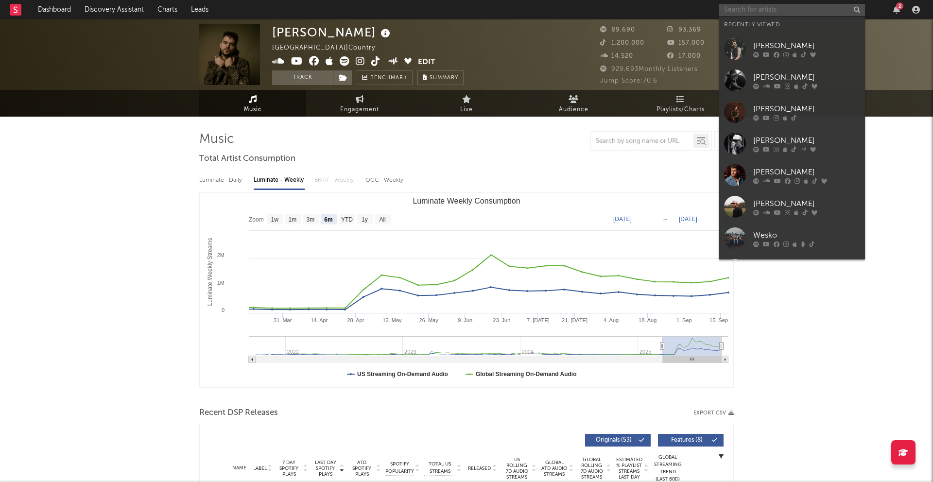
click at [700, 10] on input "text" at bounding box center [793, 10] width 146 height 12
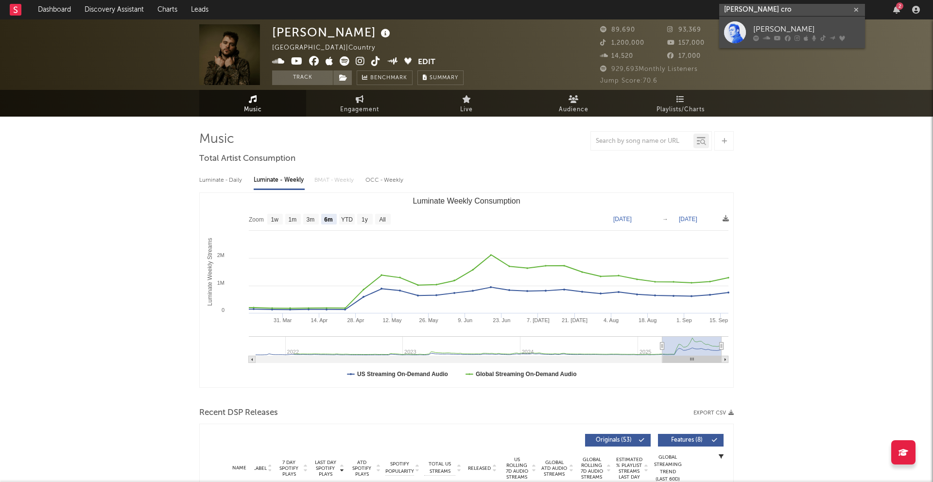
type input "[PERSON_NAME] cro"
click at [700, 32] on div at bounding box center [735, 32] width 22 height 22
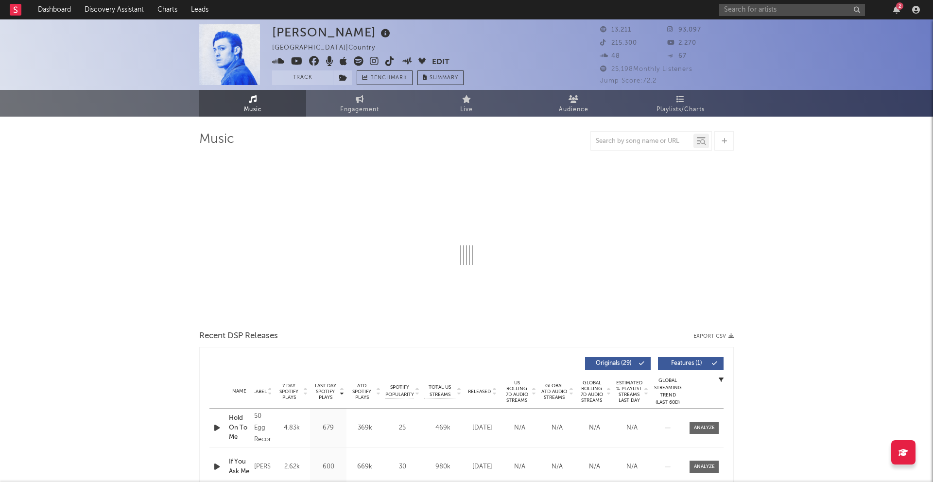
select select "6m"
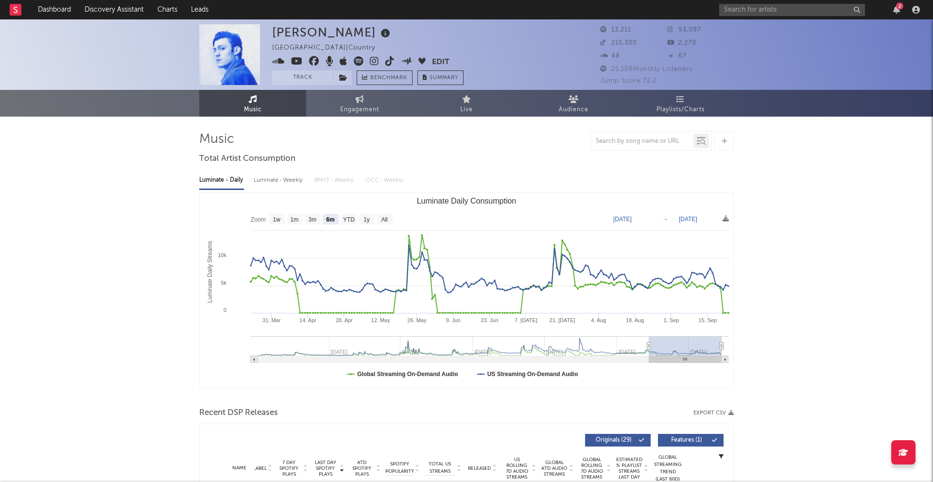
click at [284, 178] on div "Luminate - Weekly" at bounding box center [279, 180] width 51 height 17
select select "6m"
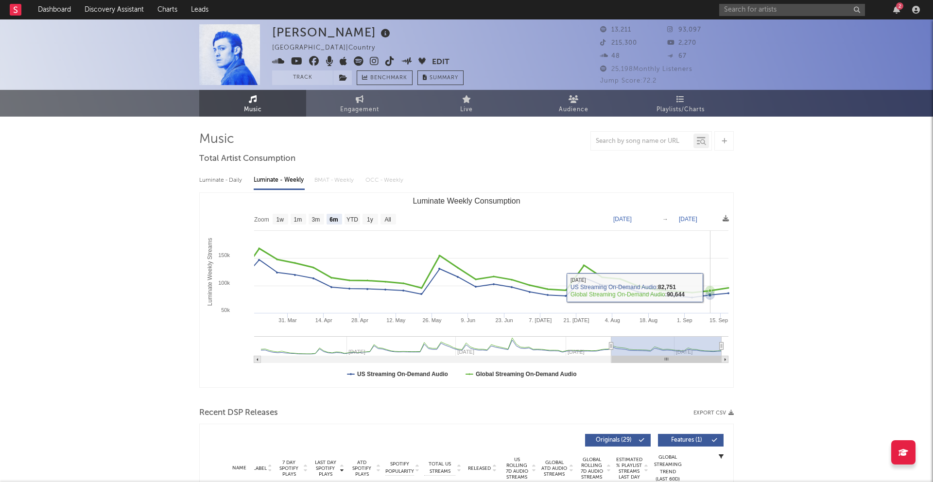
type input "[DATE]"
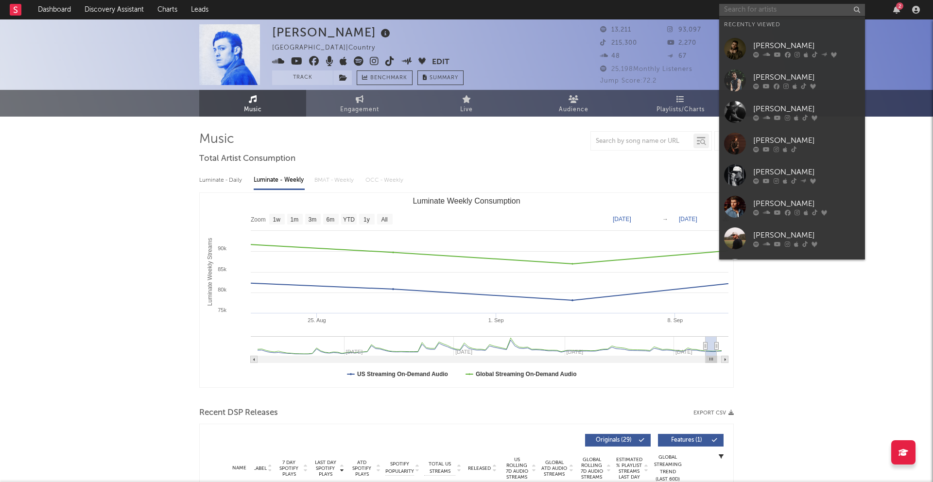
click at [700, 10] on input "text" at bounding box center [793, 10] width 146 height 12
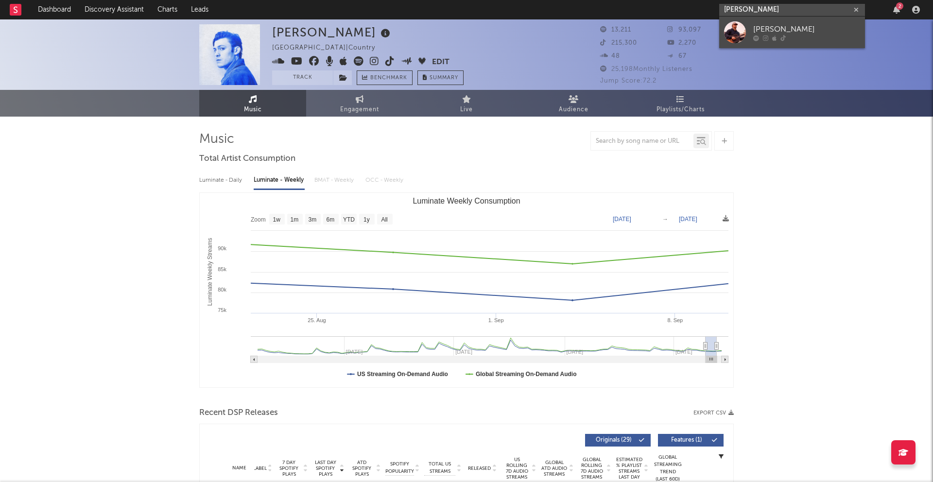
type input "[PERSON_NAME]"
click at [700, 38] on div at bounding box center [735, 32] width 22 height 22
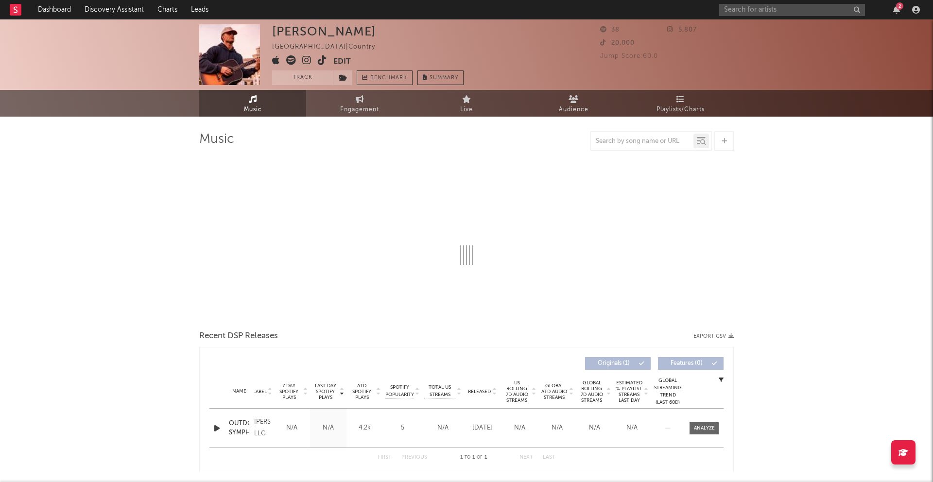
select select "6m"
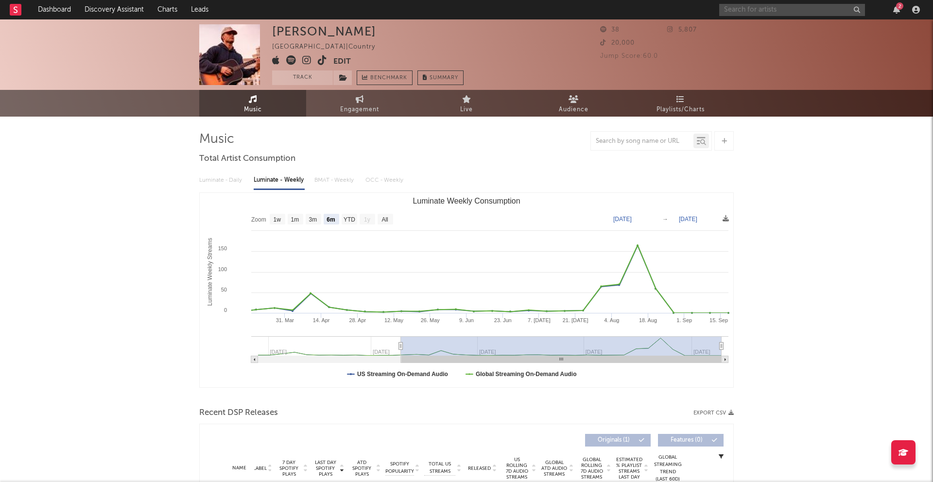
click at [700, 6] on input "text" at bounding box center [793, 10] width 146 height 12
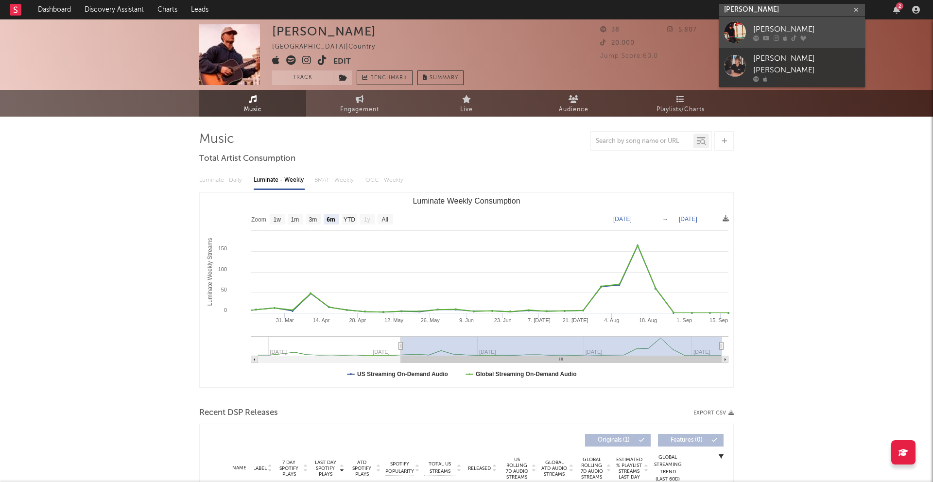
type input "[PERSON_NAME]"
click at [700, 35] on div at bounding box center [735, 32] width 22 height 22
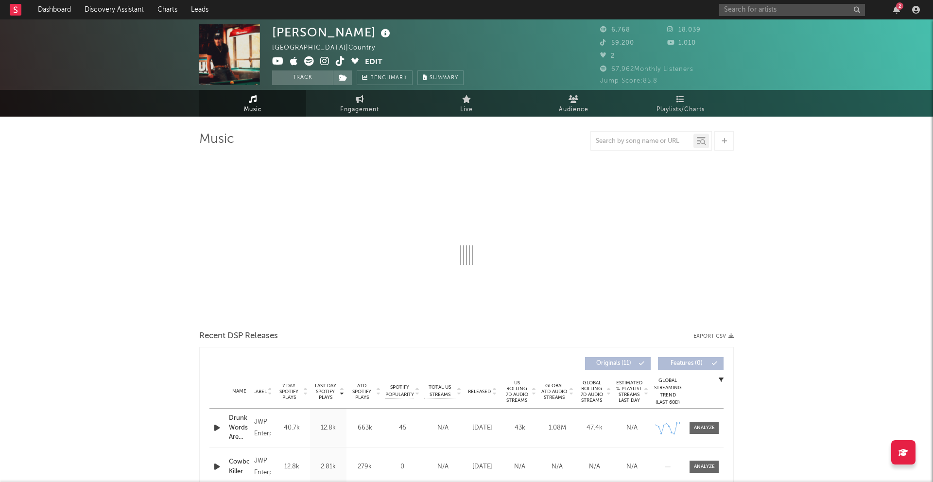
select select "6m"
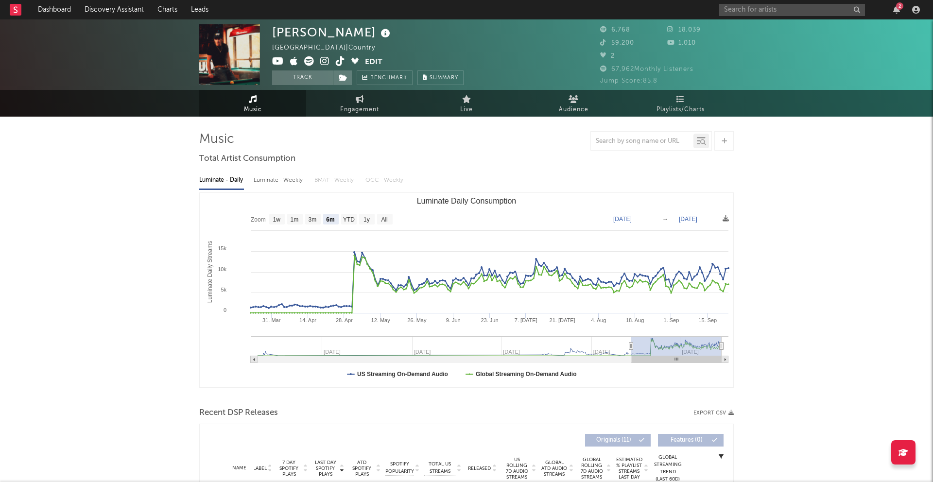
click at [294, 176] on div "Luminate - Weekly" at bounding box center [279, 180] width 51 height 17
select select "6m"
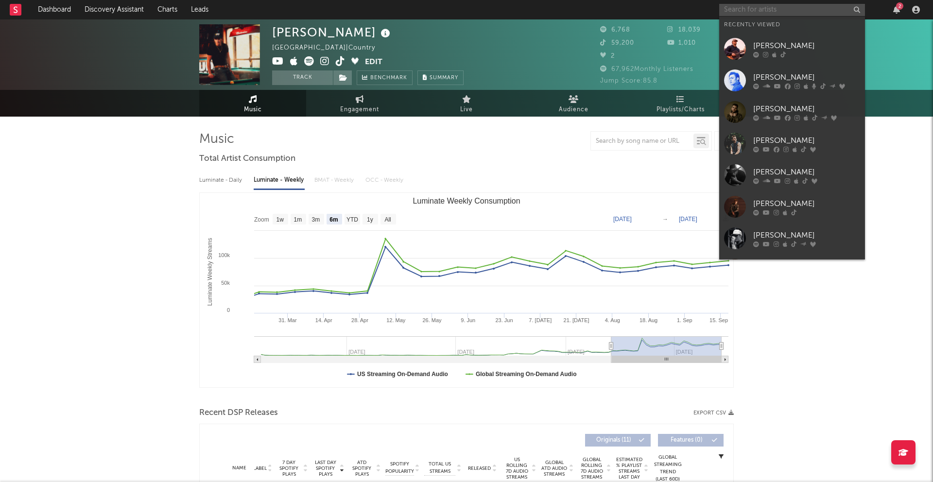
click at [700, 14] on input "text" at bounding box center [793, 10] width 146 height 12
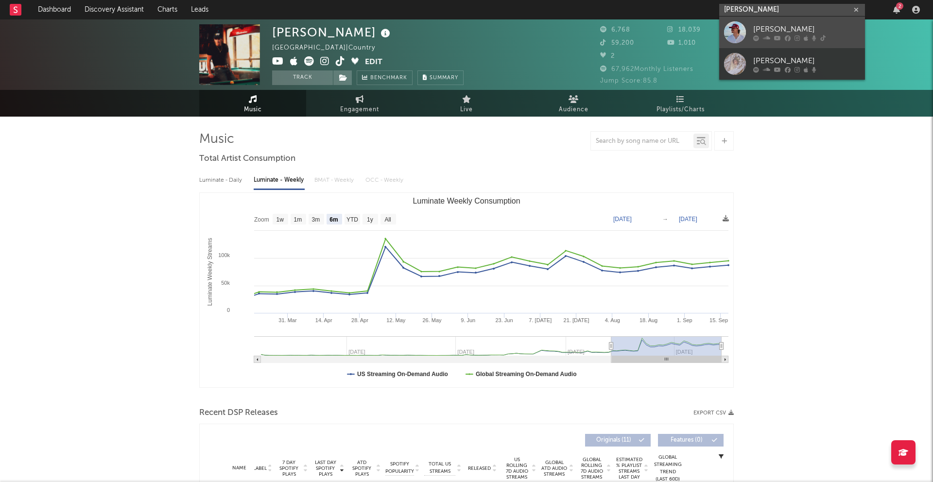
type input "[PERSON_NAME]"
click at [700, 30] on div at bounding box center [735, 32] width 22 height 22
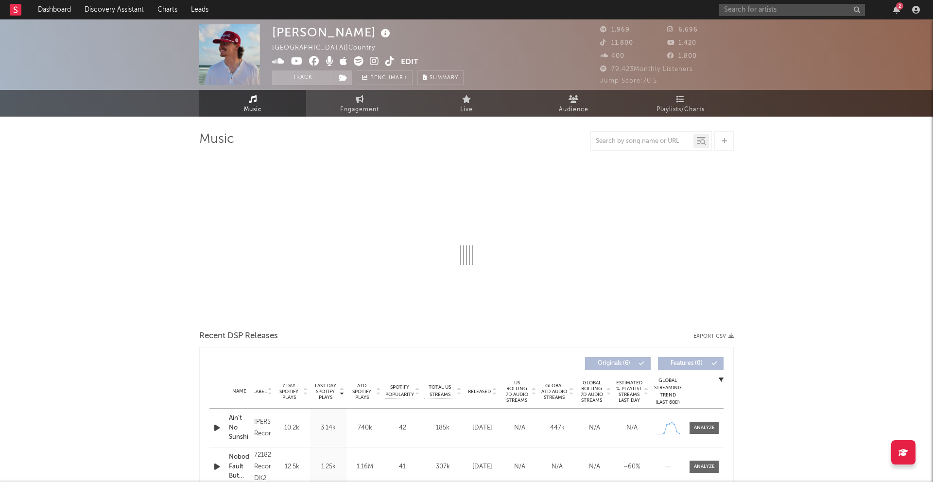
select select "6m"
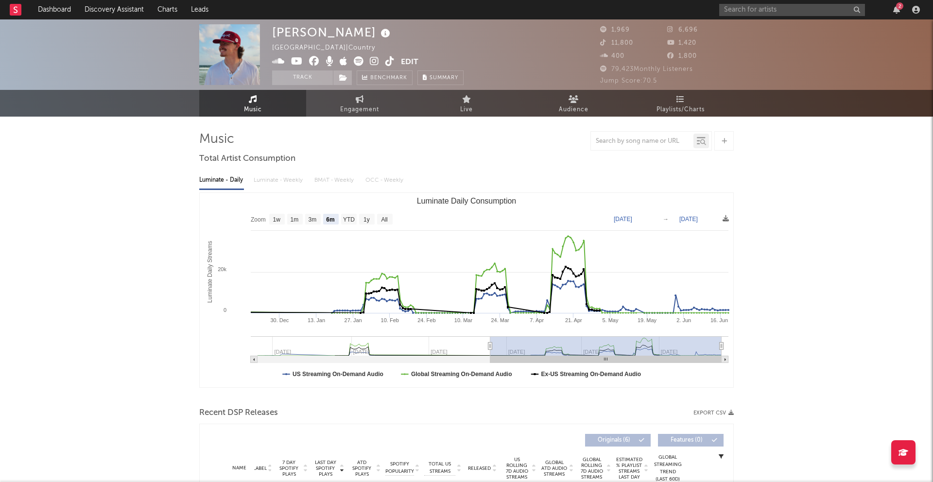
click at [285, 179] on div "Luminate - Daily Luminate - Weekly BMAT - Weekly OCC - Weekly" at bounding box center [466, 180] width 535 height 17
click at [290, 183] on div "Luminate - Daily Luminate - Weekly BMAT - Weekly OCC - Weekly" at bounding box center [466, 180] width 535 height 17
click at [290, 175] on div "Luminate - Daily Luminate - Weekly BMAT - Weekly OCC - Weekly" at bounding box center [466, 180] width 535 height 17
click at [287, 178] on div "Luminate - Daily Luminate - Weekly BMAT - Weekly OCC - Weekly" at bounding box center [466, 180] width 535 height 17
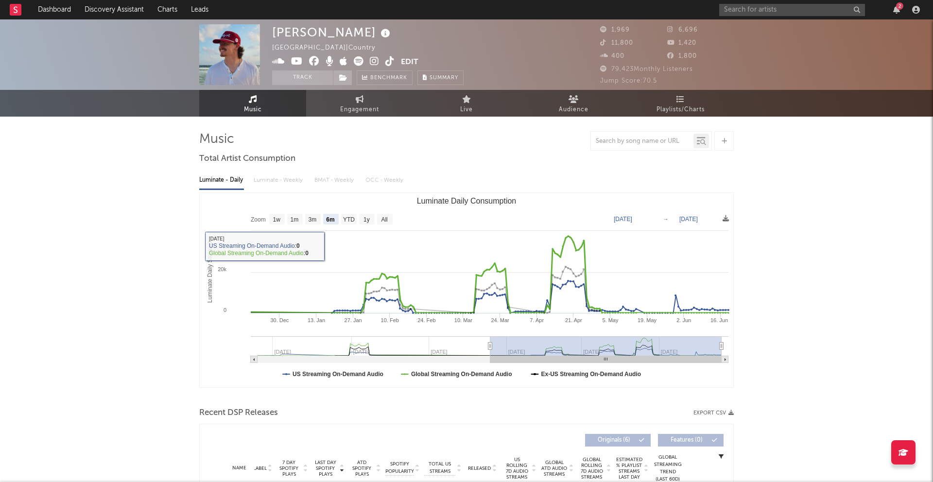
select select "6m"
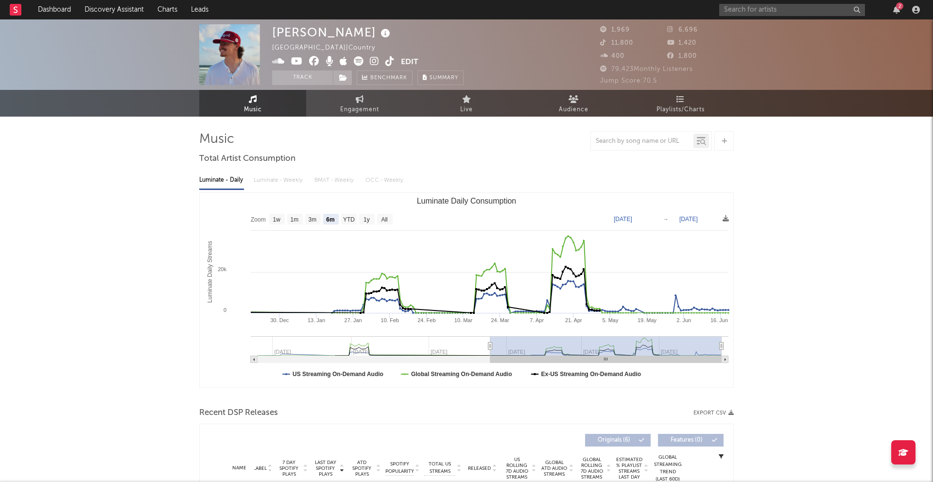
click at [273, 181] on div "Luminate - Daily Luminate - Weekly BMAT - Weekly OCC - Weekly" at bounding box center [466, 180] width 535 height 17
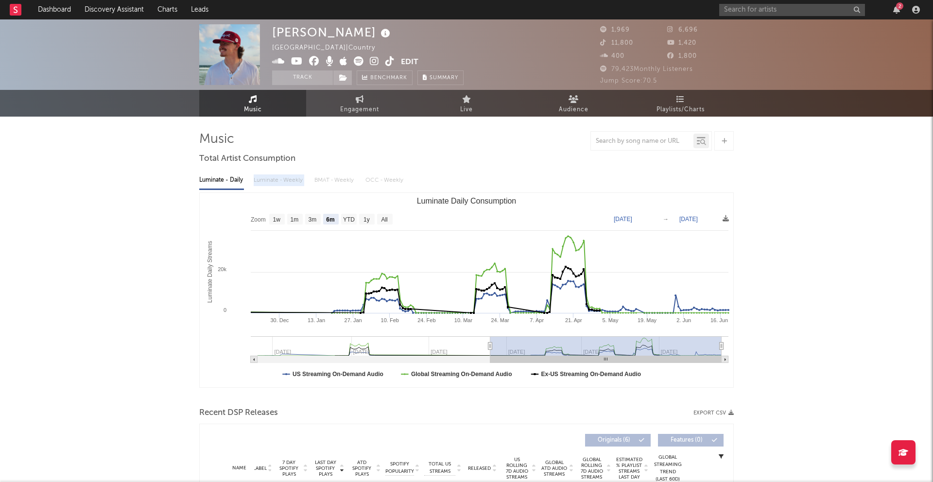
click at [273, 181] on div "Luminate - Daily Luminate - Weekly BMAT - Weekly OCC - Weekly" at bounding box center [466, 180] width 535 height 17
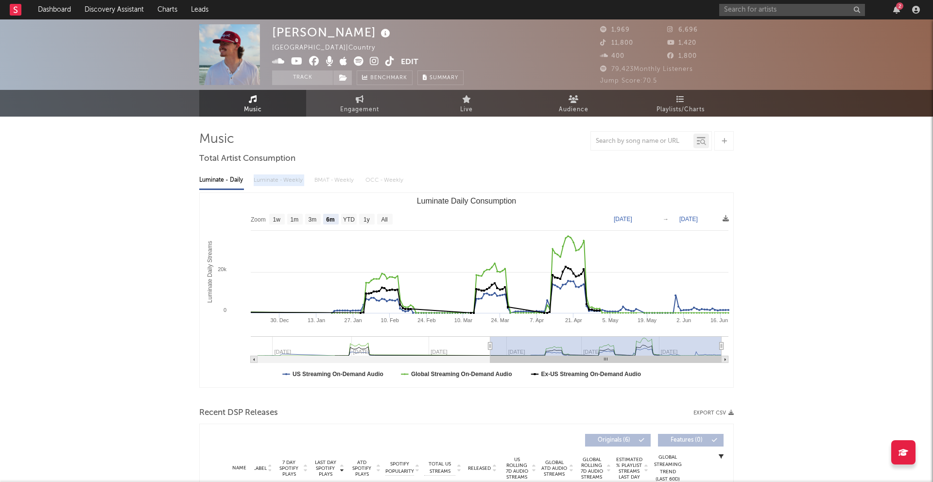
click at [273, 181] on div "Luminate - Daily Luminate - Weekly BMAT - Weekly OCC - Weekly" at bounding box center [466, 180] width 535 height 17
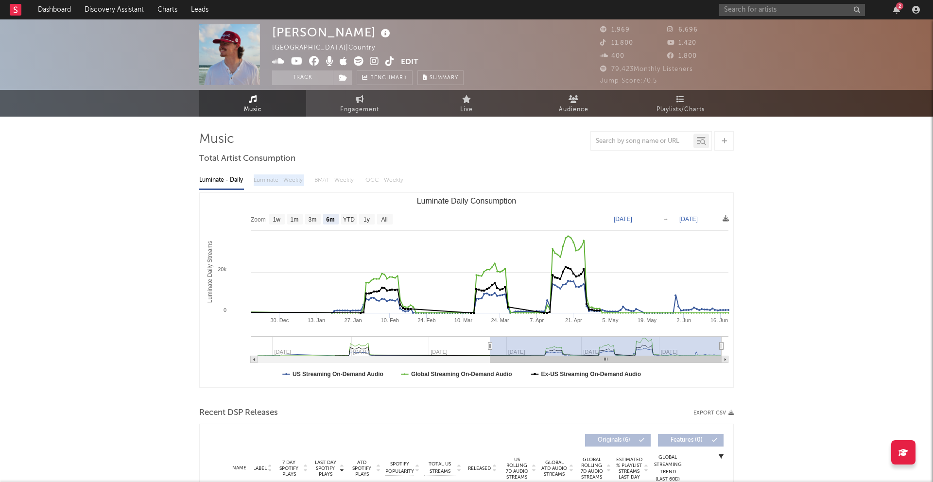
click at [273, 181] on div "Luminate - Daily Luminate - Weekly BMAT - Weekly OCC - Weekly" at bounding box center [466, 180] width 535 height 17
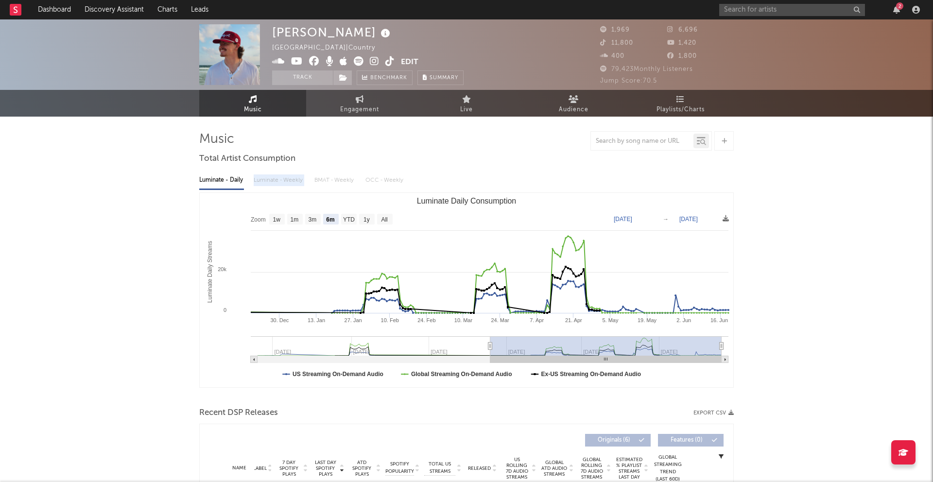
click at [273, 181] on div "Luminate - Daily Luminate - Weekly BMAT - Weekly OCC - Weekly" at bounding box center [466, 180] width 535 height 17
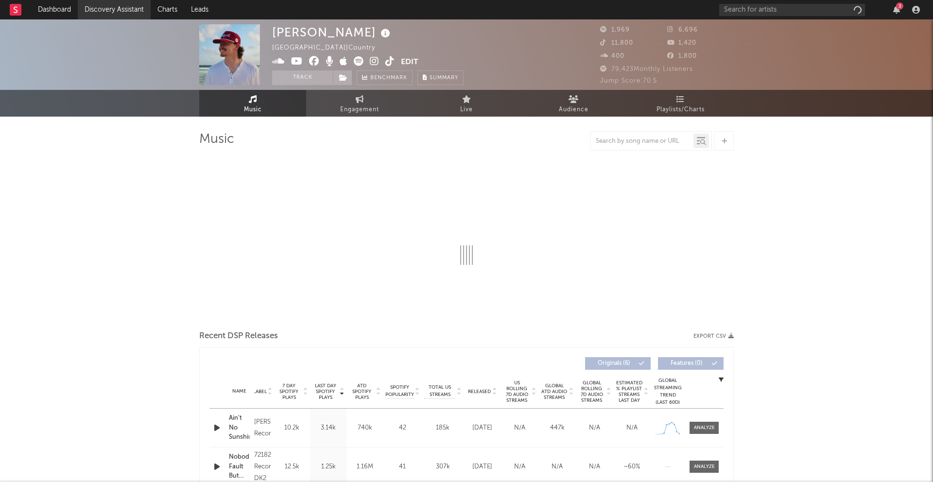
select select "6m"
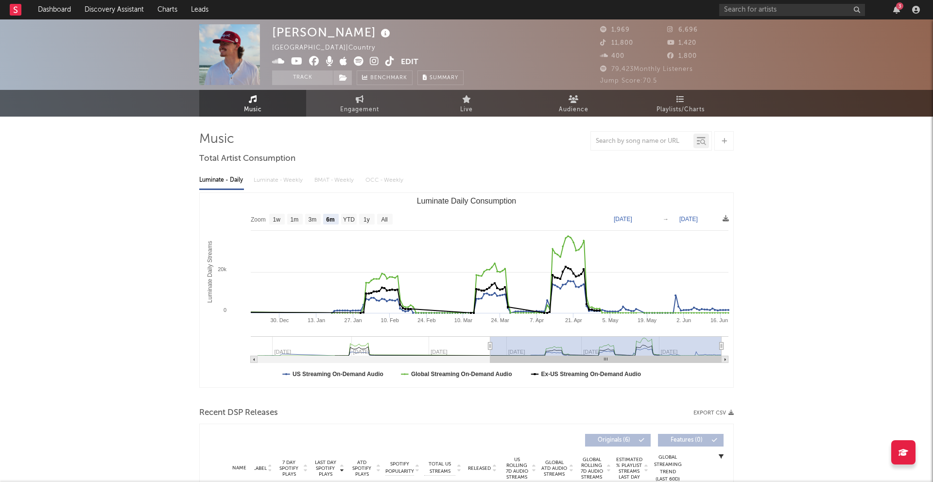
click at [275, 181] on div "Luminate - Daily Luminate - Weekly BMAT - Weekly OCC - Weekly" at bounding box center [466, 180] width 535 height 17
click at [221, 186] on div "Luminate - Daily" at bounding box center [221, 180] width 45 height 17
click at [761, 10] on input "text" at bounding box center [793, 10] width 146 height 12
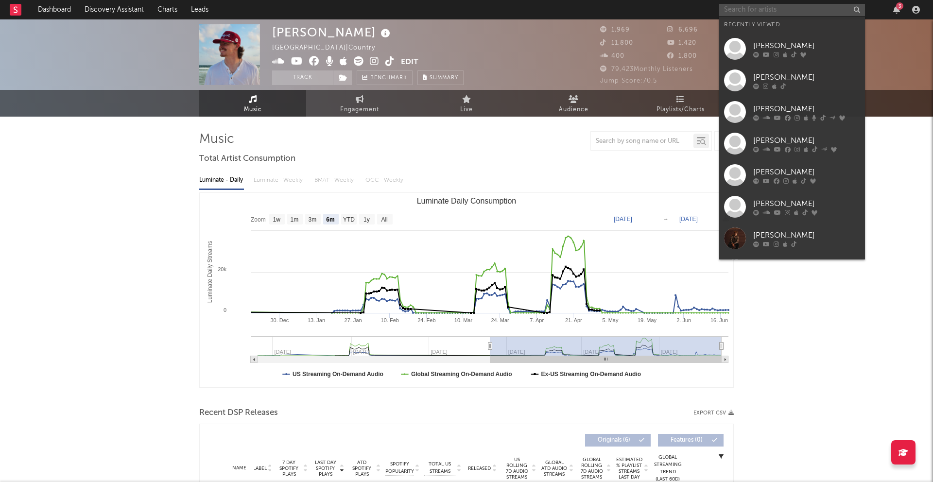
paste input "[PERSON_NAME]"
type input "[PERSON_NAME]"
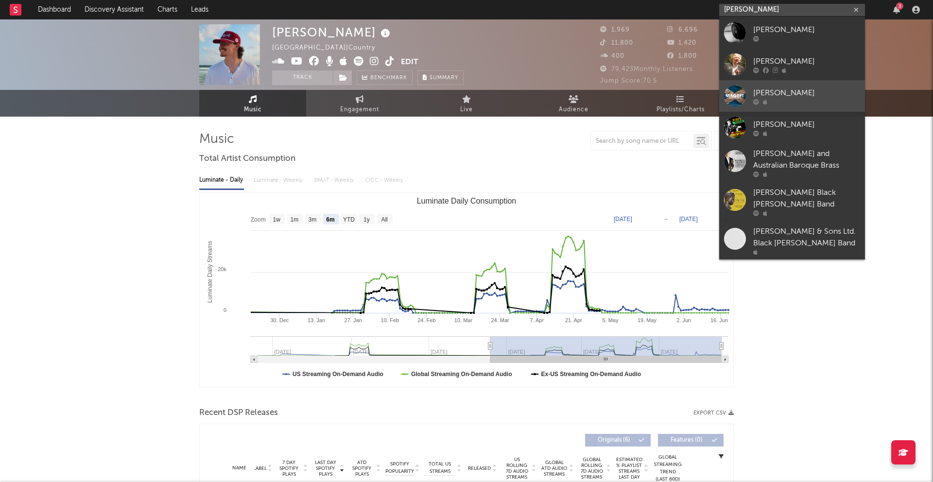
scroll to position [32, 0]
click at [747, 13] on input "[PERSON_NAME]" at bounding box center [793, 10] width 146 height 12
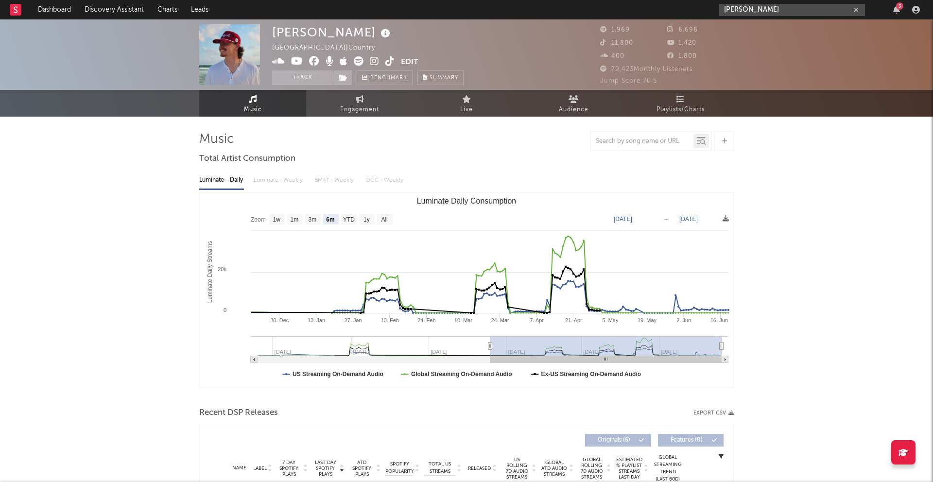
drag, startPoint x: 790, startPoint y: 12, endPoint x: 707, endPoint y: 2, distance: 83.6
click at [707, 2] on nav "Dashboard Discovery Assistant Charts Leads JOHN FOSTER 3" at bounding box center [466, 9] width 933 height 19
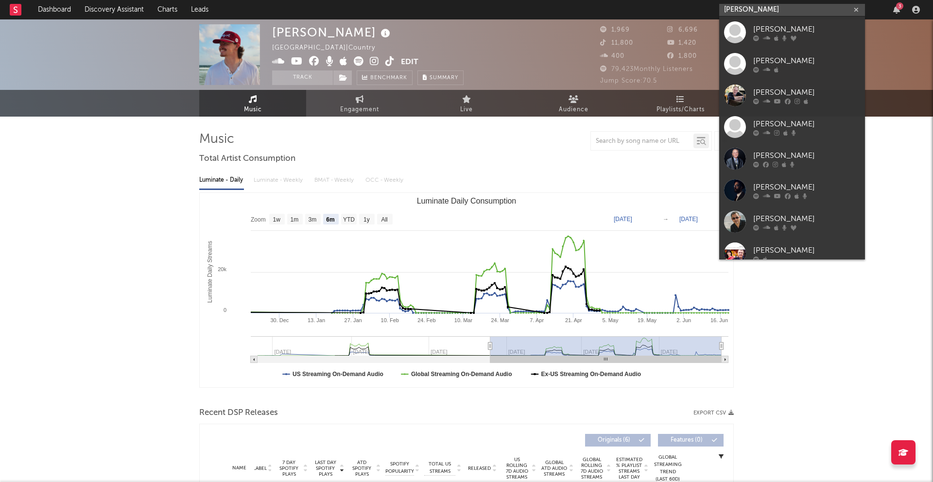
type input "[PERSON_NAME]"
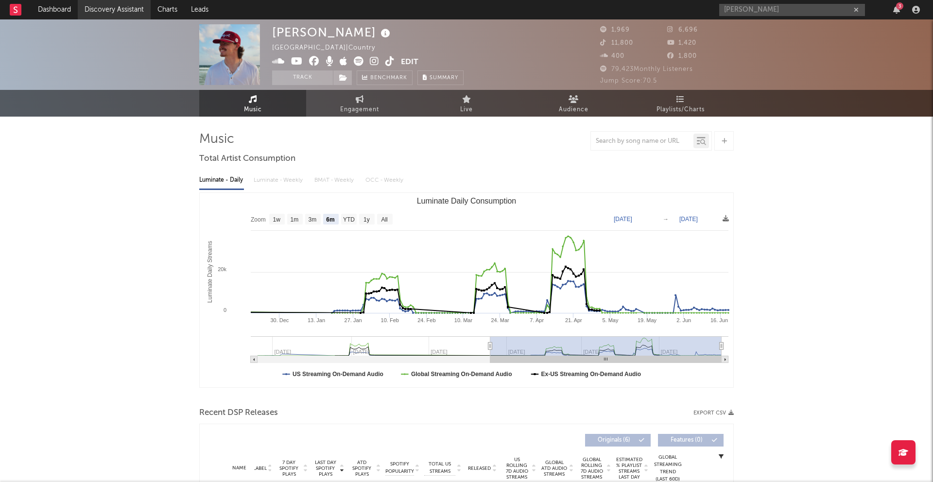
click at [87, 12] on link "Discovery Assistant" at bounding box center [114, 9] width 73 height 19
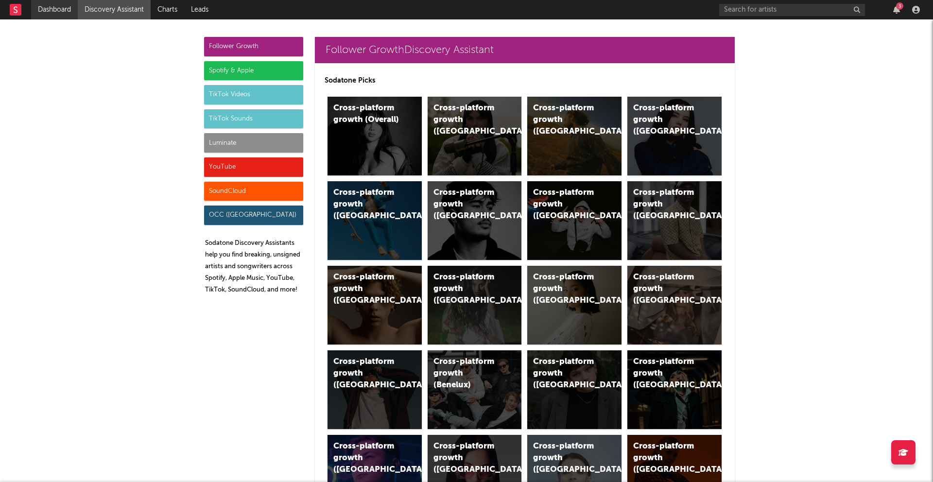
click at [55, 10] on link "Dashboard" at bounding box center [54, 9] width 47 height 19
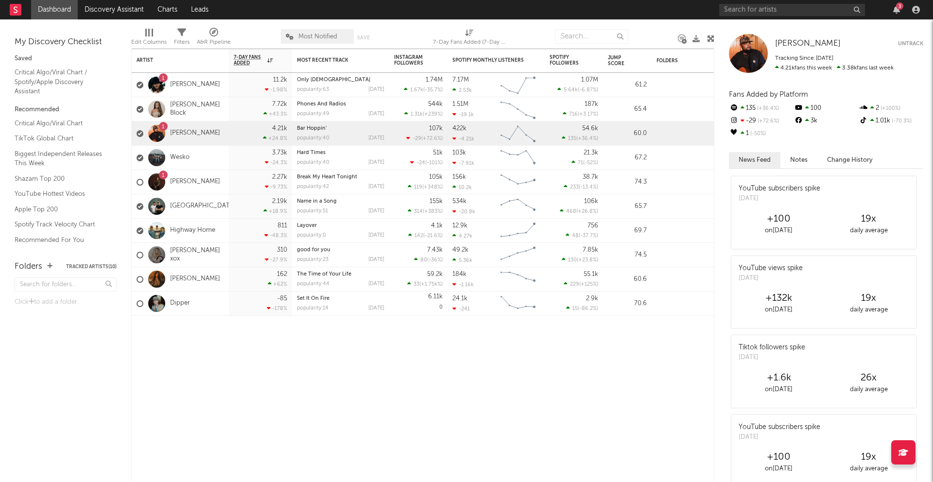
click at [157, 115] on div at bounding box center [156, 109] width 17 height 17
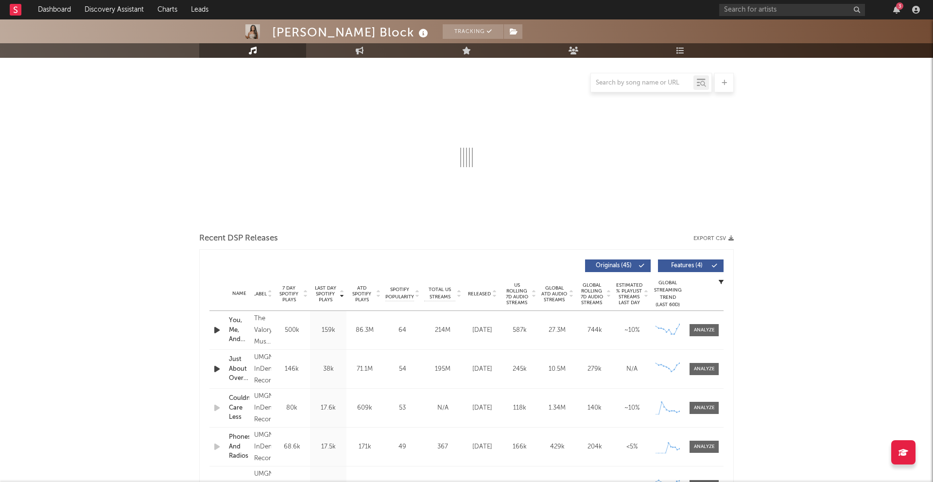
select select "6m"
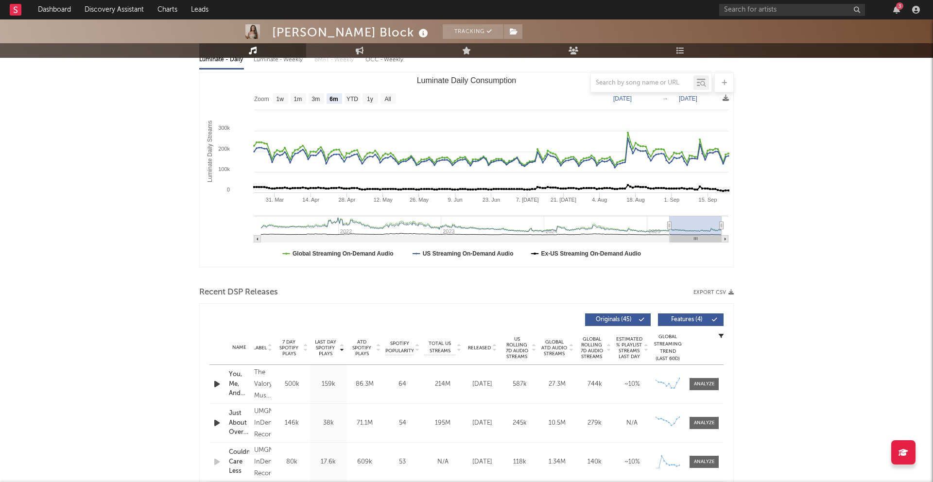
select select "6m"
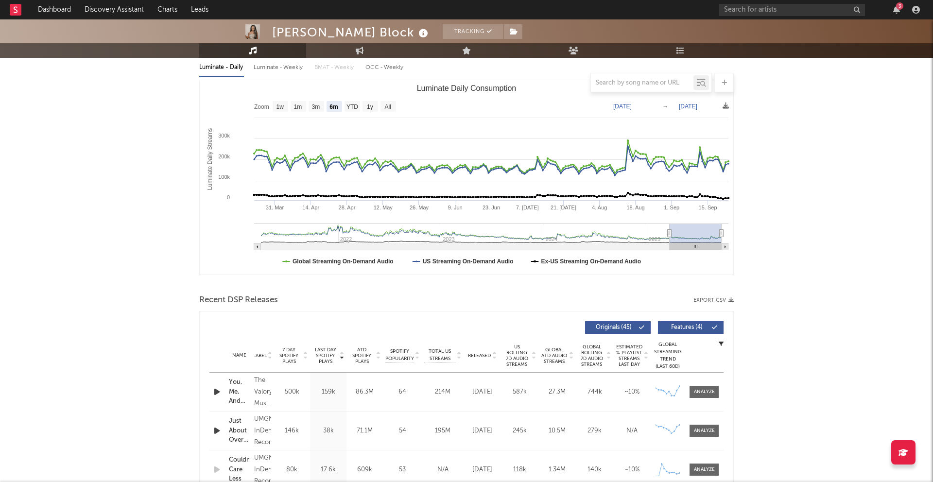
scroll to position [75, 0]
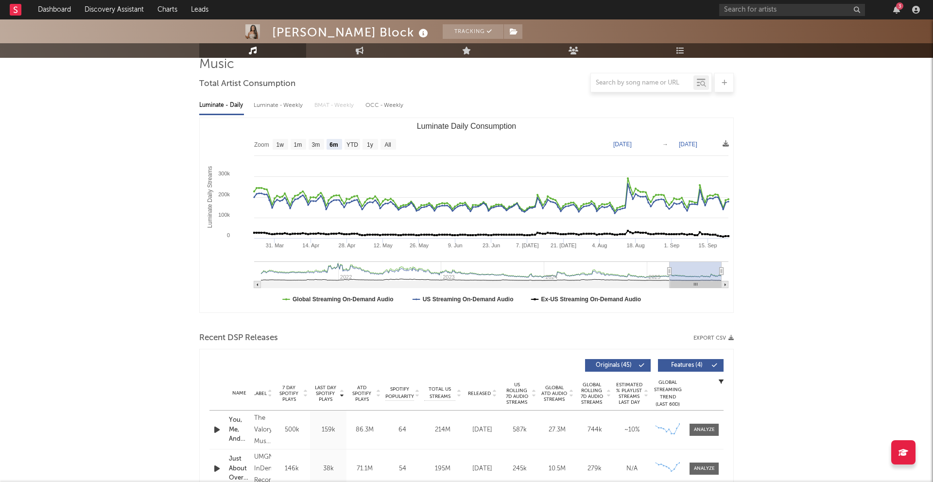
click at [294, 107] on div "Luminate - Weekly" at bounding box center [279, 105] width 51 height 17
select select "6m"
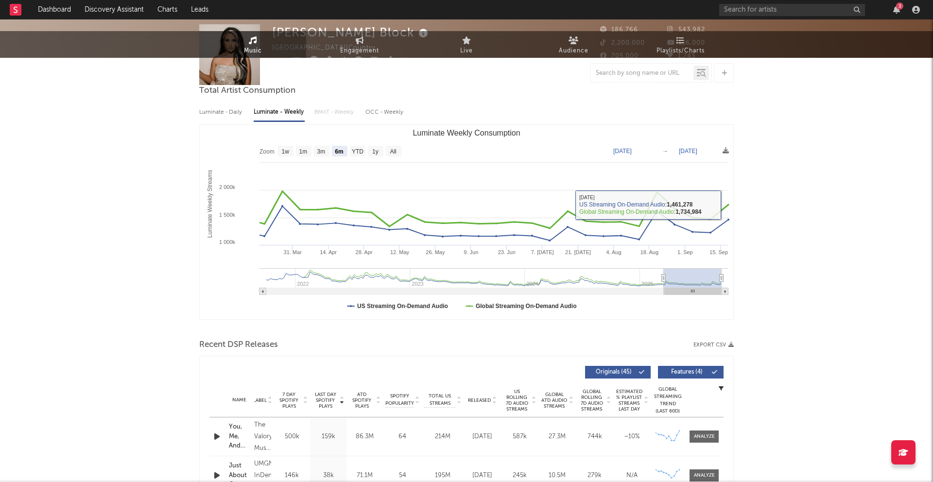
scroll to position [0, 0]
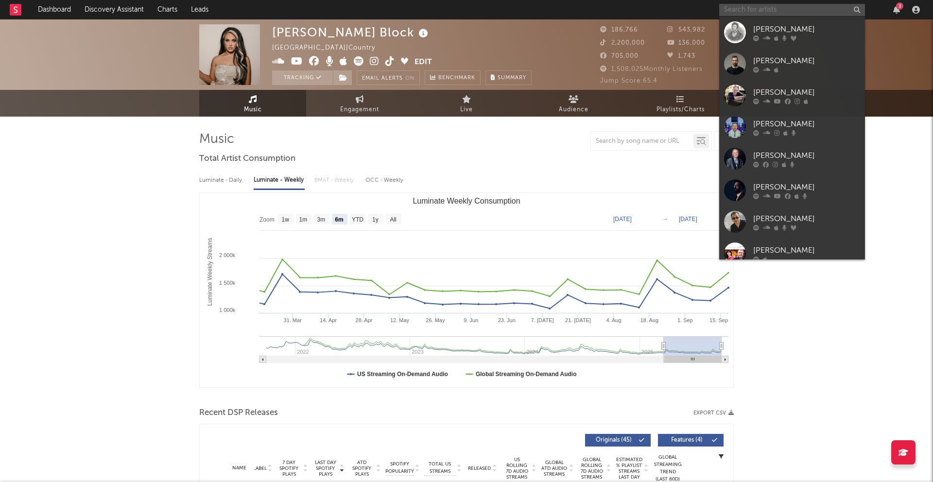
click at [768, 11] on input "text" at bounding box center [793, 10] width 146 height 12
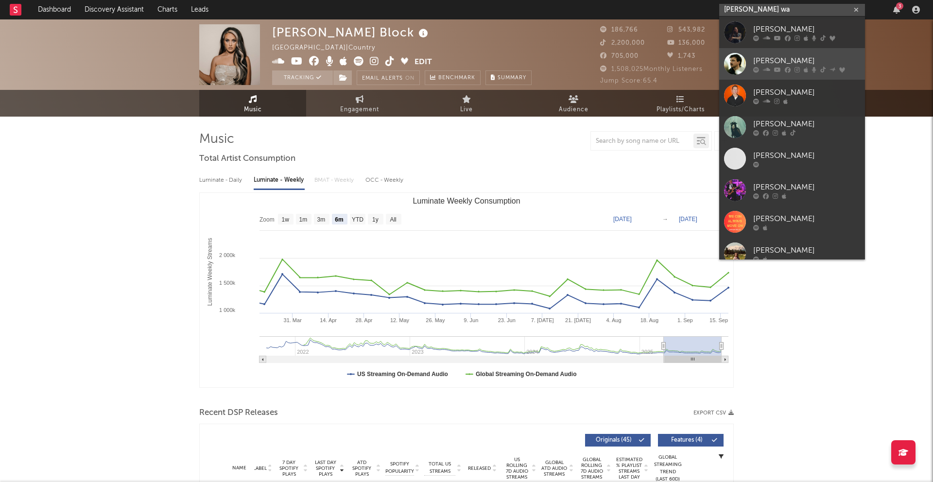
type input "morgan wa"
click at [735, 67] on div at bounding box center [735, 64] width 22 height 22
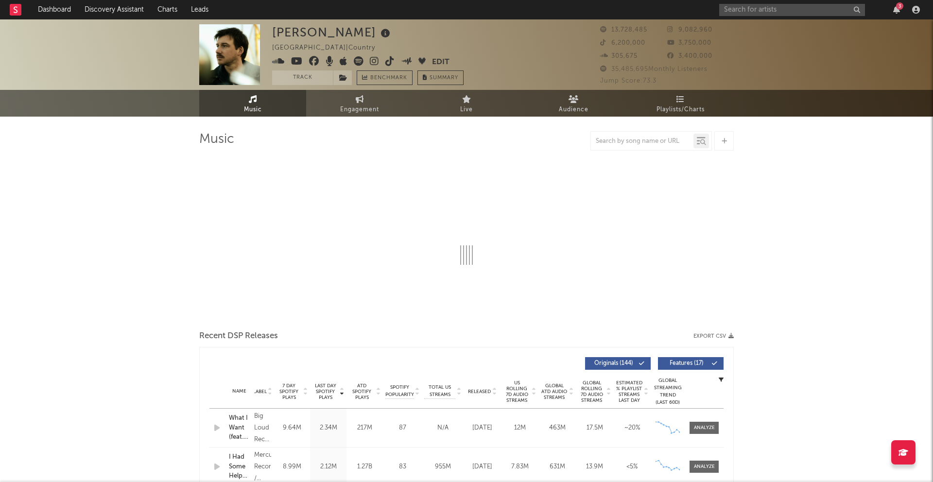
select select "6m"
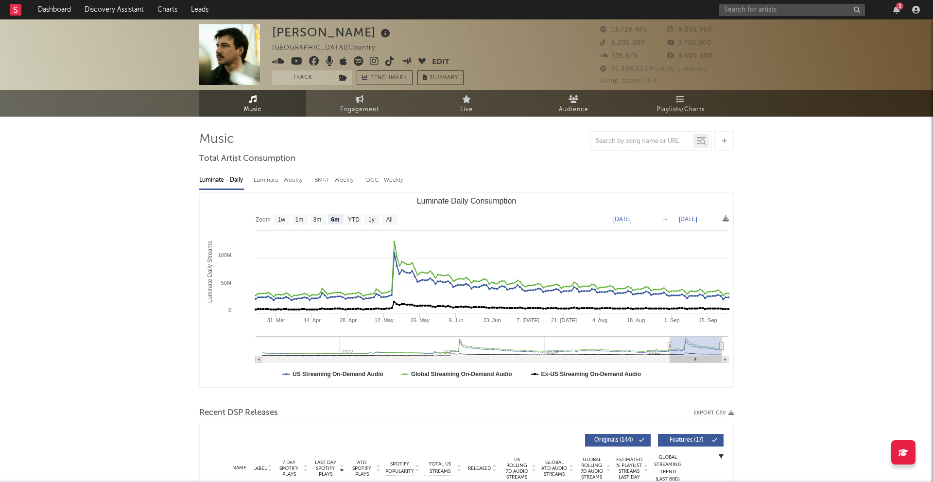
click at [286, 186] on div "Luminate - Weekly" at bounding box center [279, 180] width 51 height 17
select select "6m"
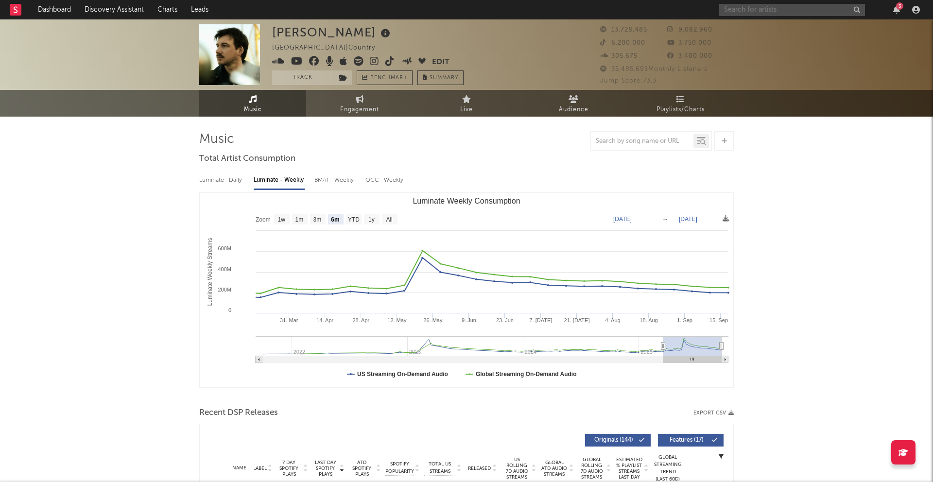
click at [772, 7] on input "text" at bounding box center [793, 10] width 146 height 12
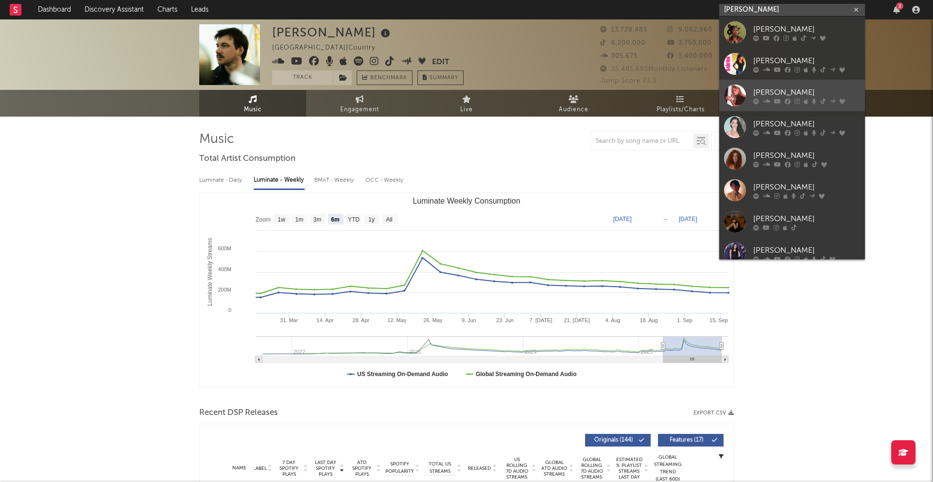
type input "sabrina"
click at [736, 88] on div at bounding box center [735, 96] width 22 height 22
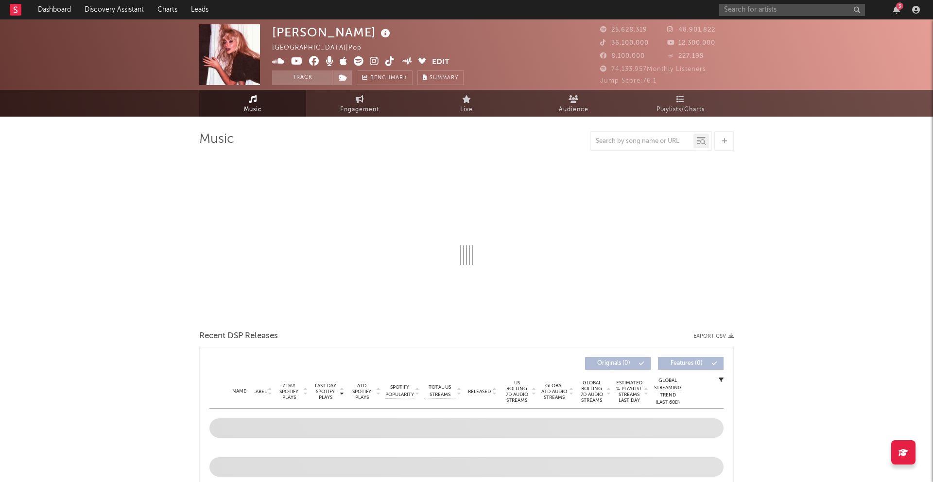
select select "6m"
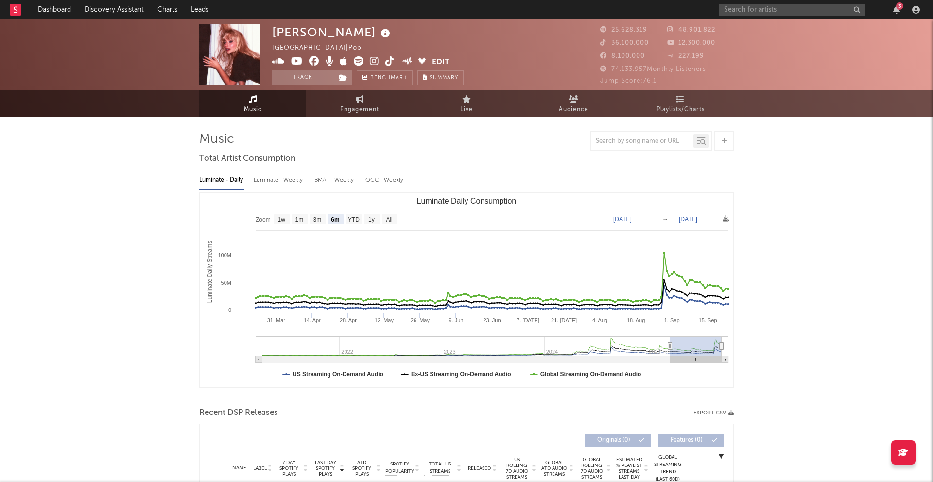
click at [280, 179] on div "Luminate - Weekly" at bounding box center [279, 180] width 51 height 17
select select "6m"
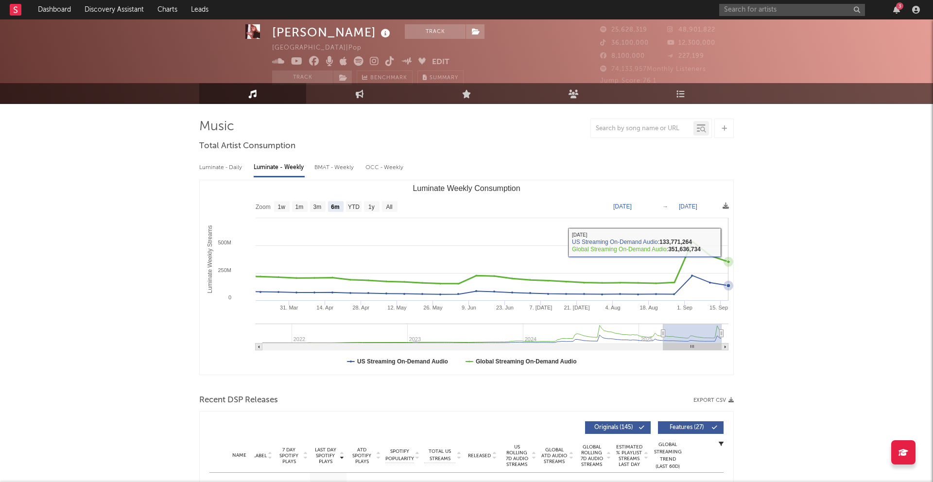
scroll to position [16, 0]
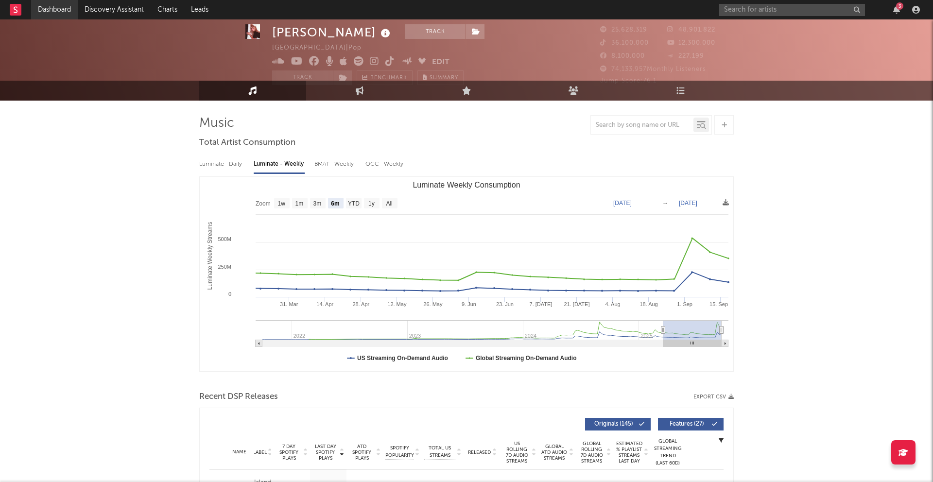
click at [78, 9] on link "Dashboard" at bounding box center [54, 9] width 47 height 19
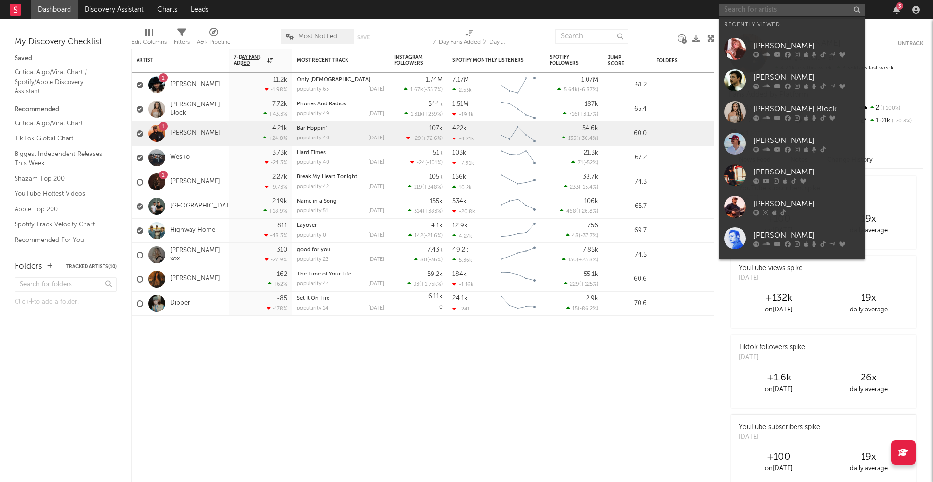
click at [780, 12] on input "text" at bounding box center [793, 10] width 146 height 12
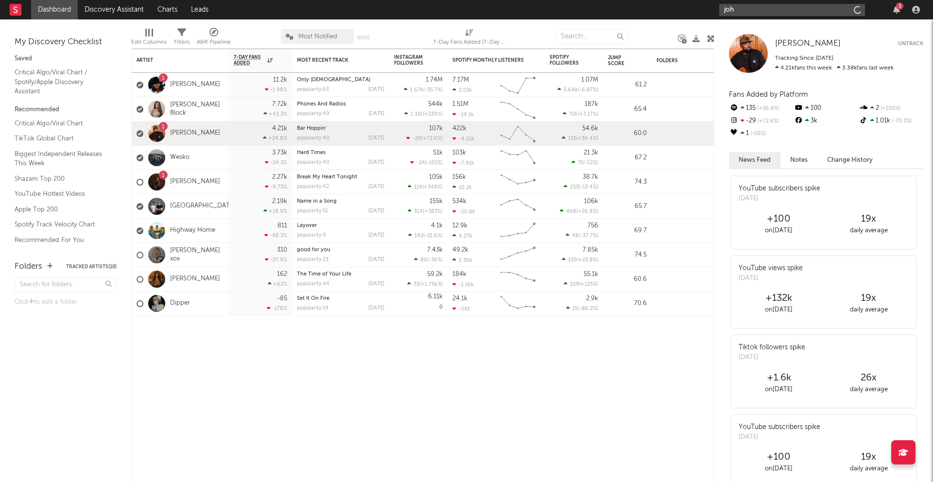
type input "[PERSON_NAME]"
click at [205, 86] on link "[PERSON_NAME]" at bounding box center [195, 85] width 50 height 8
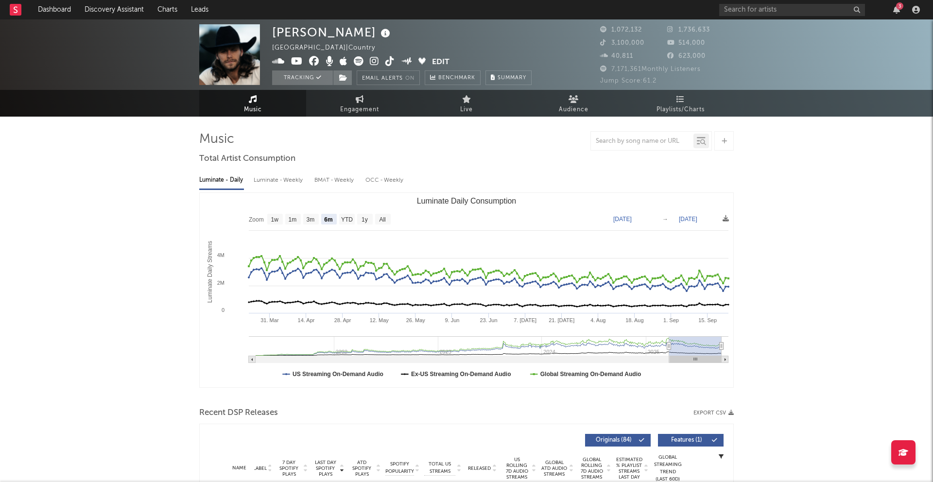
select select "6m"
click at [283, 183] on div "Luminate - Weekly" at bounding box center [279, 180] width 51 height 17
select select "6m"
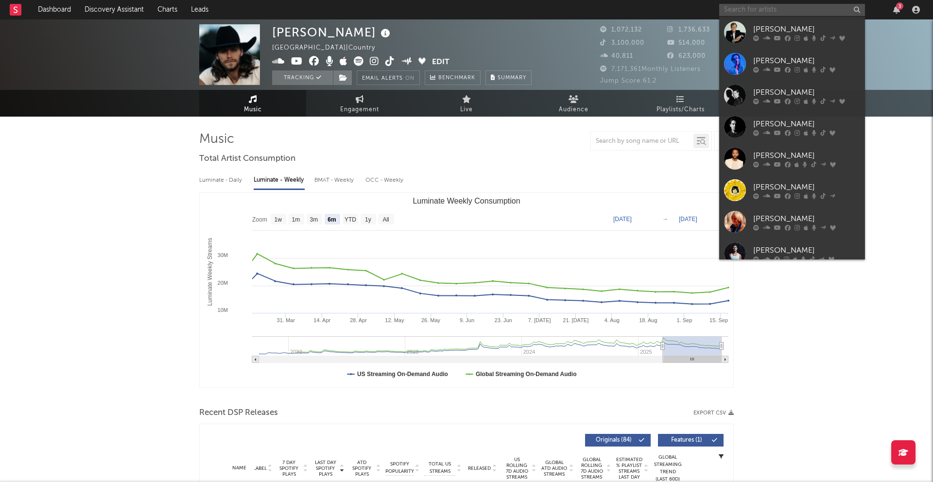
click at [747, 11] on input "text" at bounding box center [793, 10] width 146 height 12
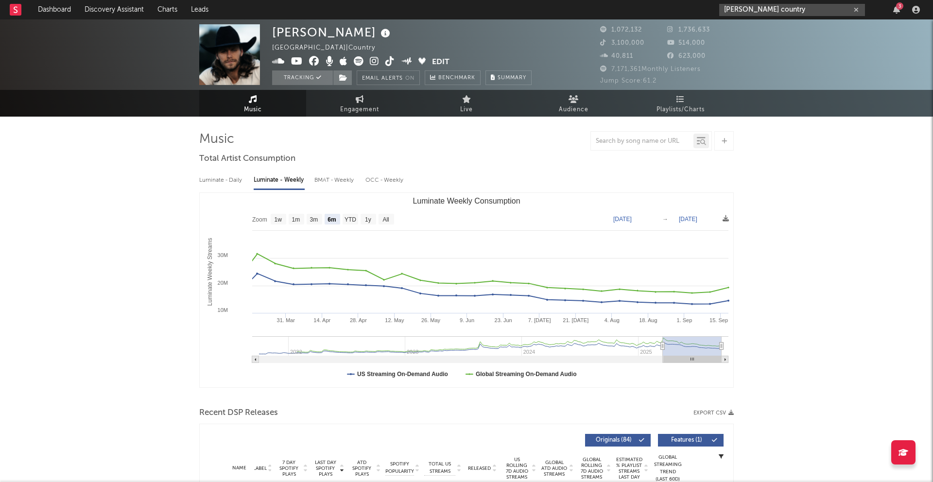
click at [800, 12] on input "john foster country" at bounding box center [793, 10] width 146 height 12
drag, startPoint x: 792, startPoint y: 12, endPoint x: 685, endPoint y: 9, distance: 107.5
click at [687, 9] on nav "Dashboard Discovery Assistant Charts Leads john foster country 3" at bounding box center [466, 9] width 933 height 19
paste input "https://www.instagram.com/officialjohnfoster/"
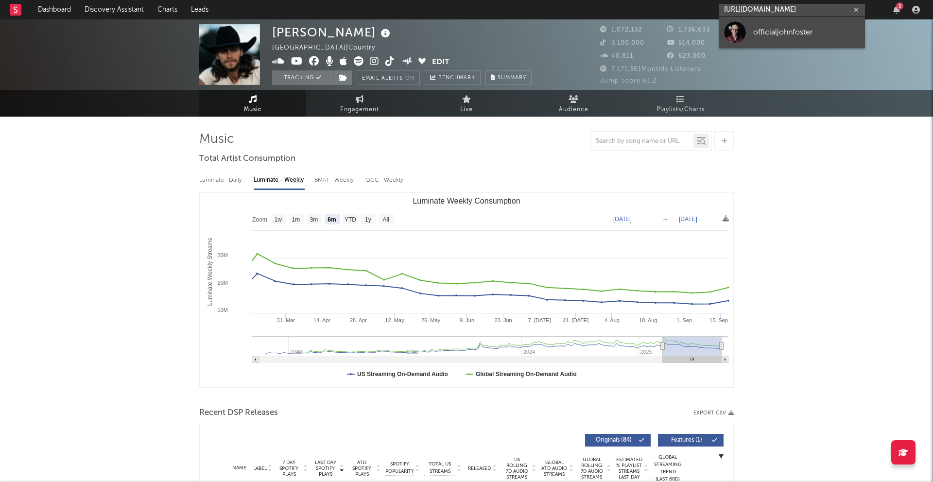
type input "https://www.instagram.com/officialjohnfoster/"
click at [785, 17] on link "officialjohnfoster" at bounding box center [793, 33] width 146 height 32
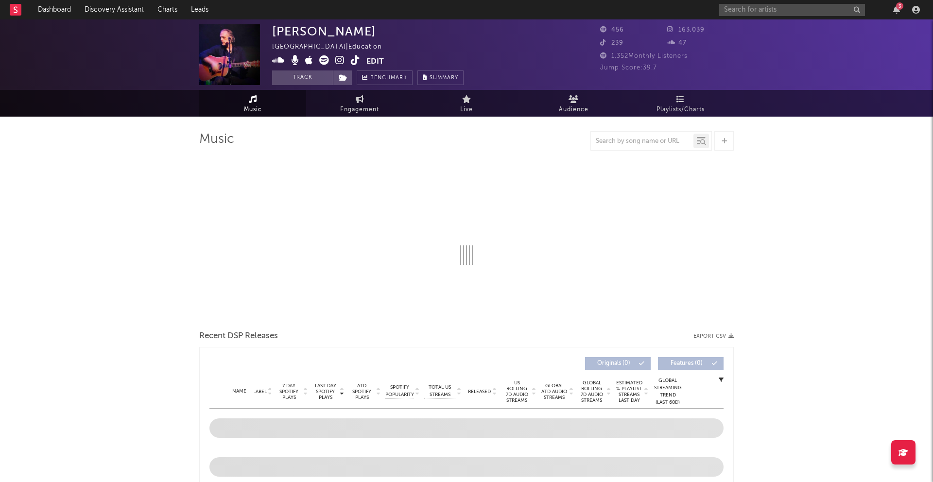
select select "1w"
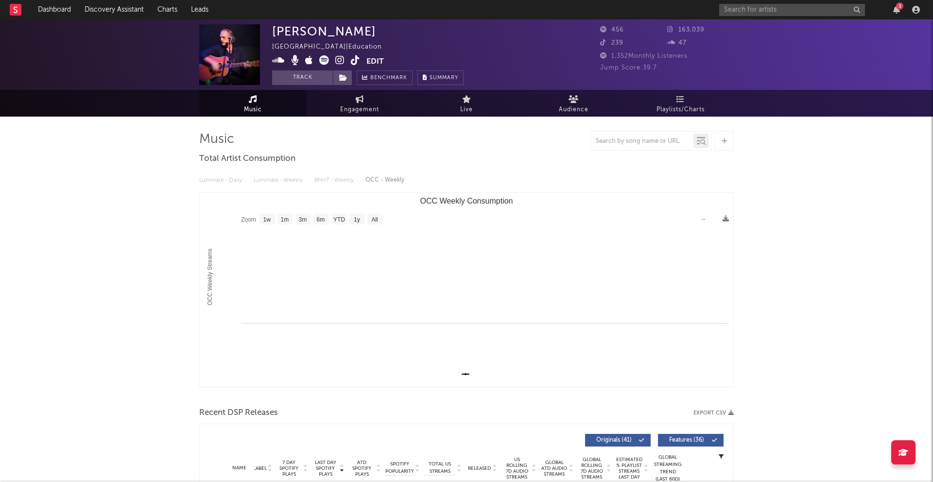
click at [287, 188] on div "Luminate - Daily Luminate - Weekly BMAT - Weekly OCC - Weekly" at bounding box center [466, 180] width 535 height 17
click at [287, 185] on div "Luminate - Daily Luminate - Weekly BMAT - Weekly OCC - Weekly" at bounding box center [466, 180] width 535 height 17
click at [572, 109] on span "Audience" at bounding box center [574, 110] width 30 height 12
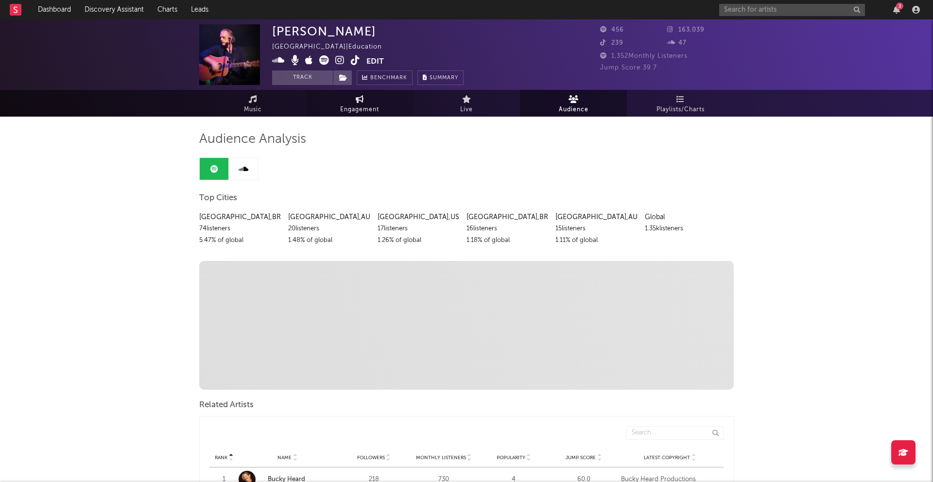
click at [367, 109] on span "Engagement" at bounding box center [359, 110] width 39 height 12
select select "1w"
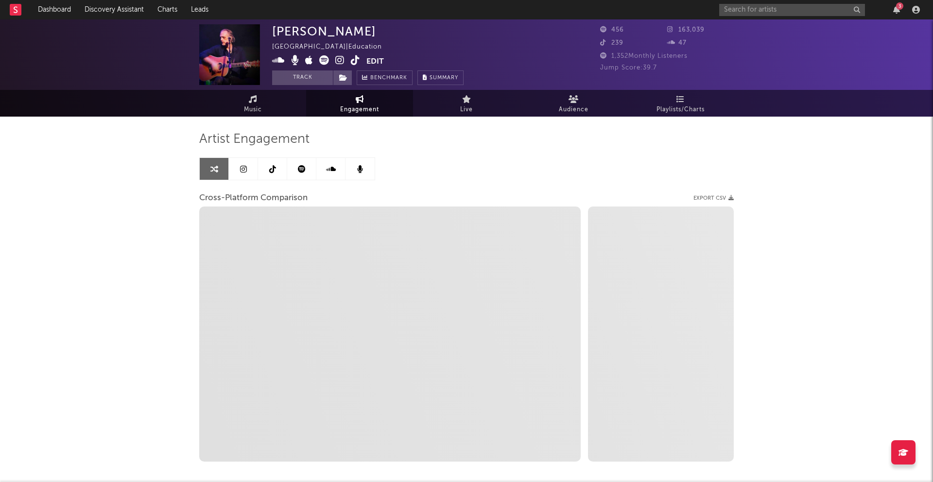
select select "1m"
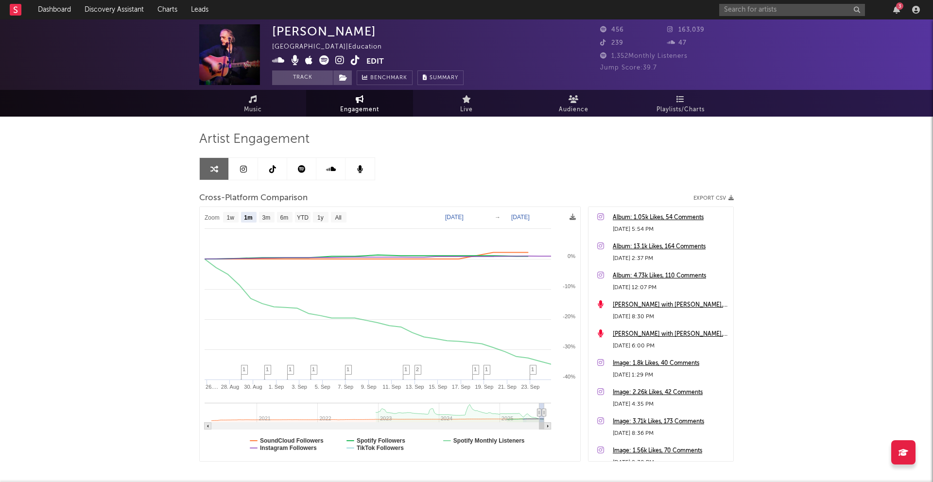
click at [245, 171] on icon at bounding box center [243, 169] width 7 height 8
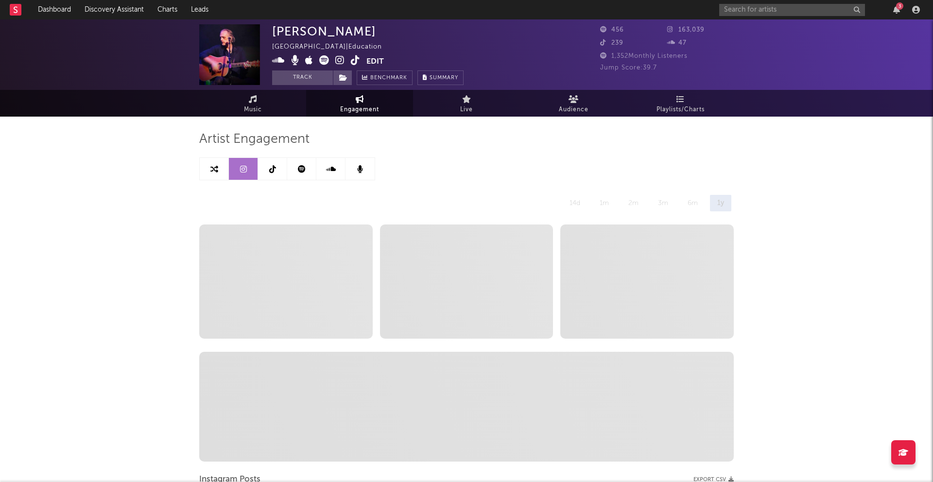
select select "1w"
click at [341, 62] on icon at bounding box center [339, 60] width 9 height 10
click at [270, 101] on link "Music" at bounding box center [252, 103] width 107 height 27
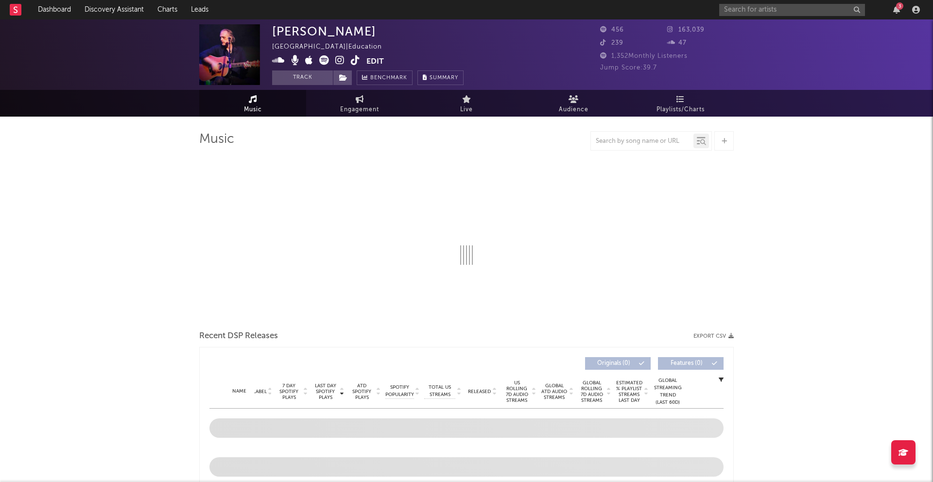
select select "1w"
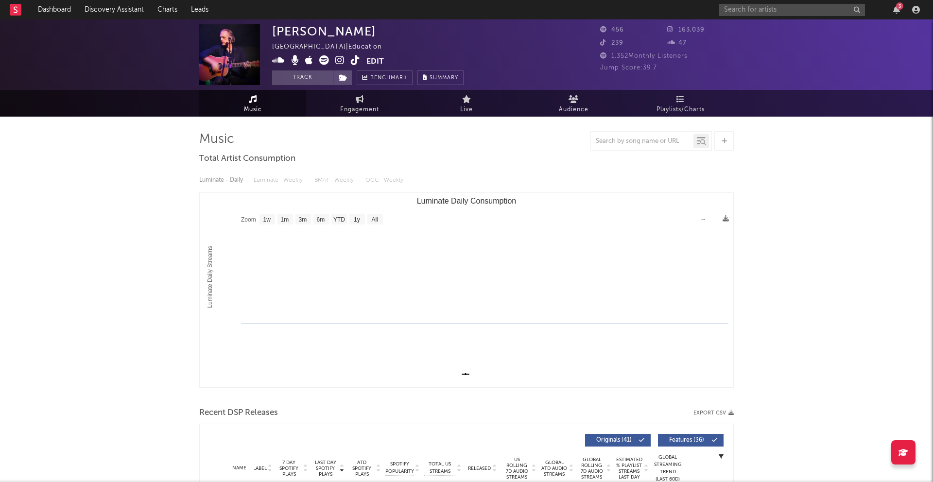
click at [243, 50] on img at bounding box center [229, 54] width 61 height 61
click at [262, 183] on div "Luminate - Daily Luminate - Weekly BMAT - Weekly OCC - Weekly" at bounding box center [466, 180] width 535 height 17
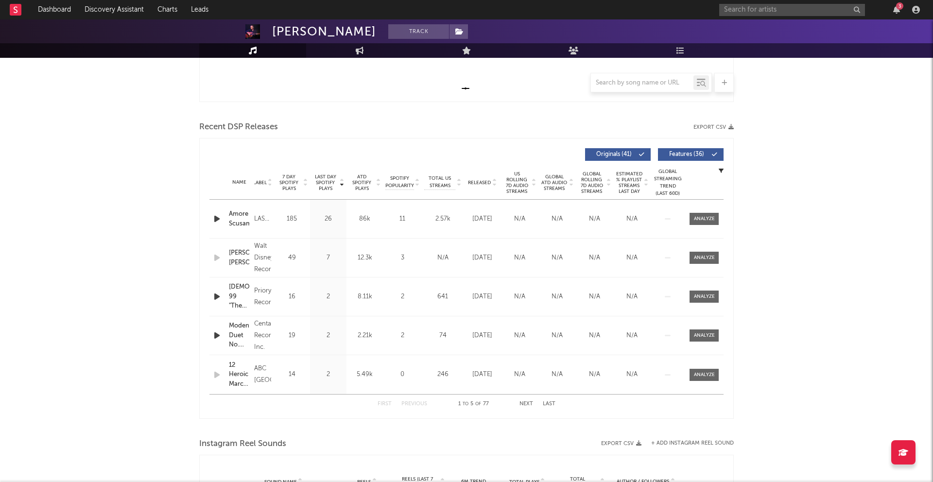
scroll to position [289, 0]
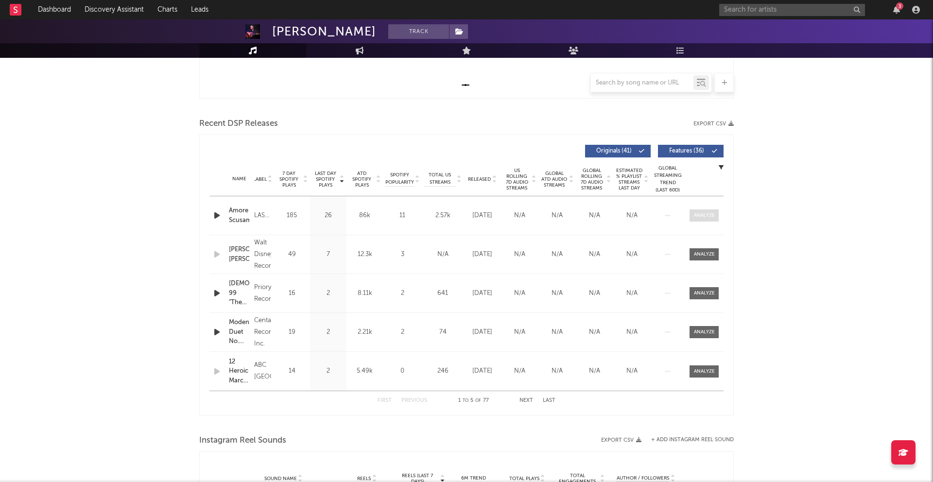
click at [702, 221] on span at bounding box center [704, 216] width 29 height 12
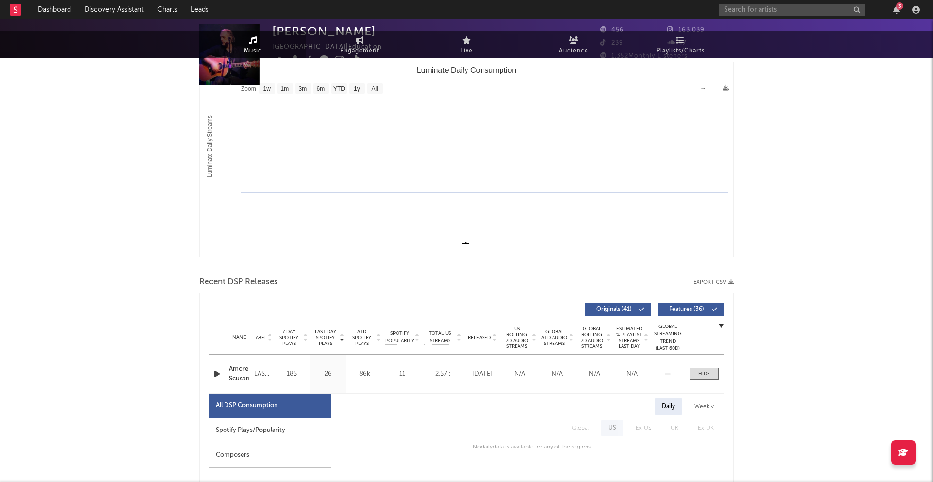
scroll to position [0, 0]
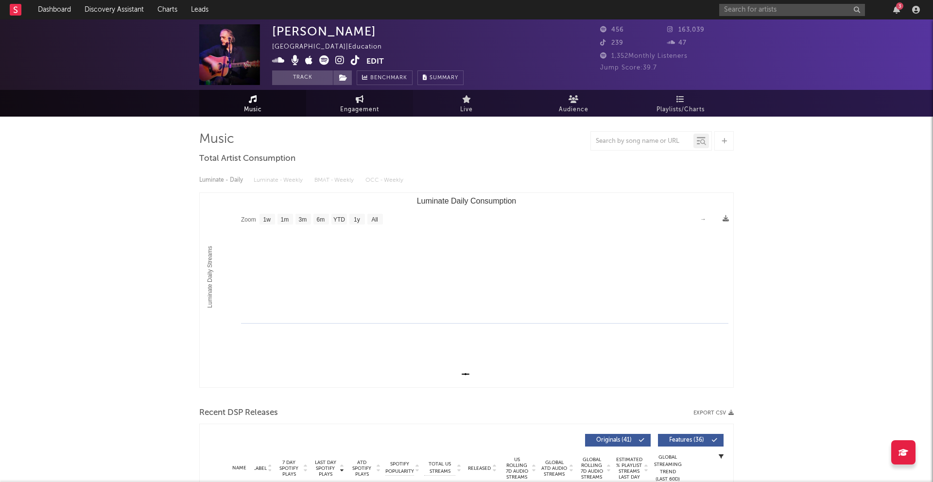
click at [357, 101] on icon at bounding box center [360, 99] width 8 height 8
select select "1w"
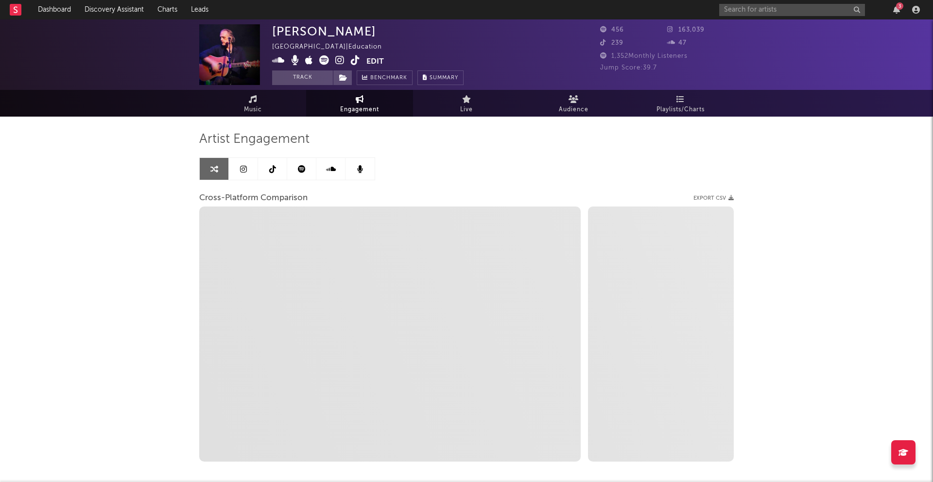
scroll to position [48, 0]
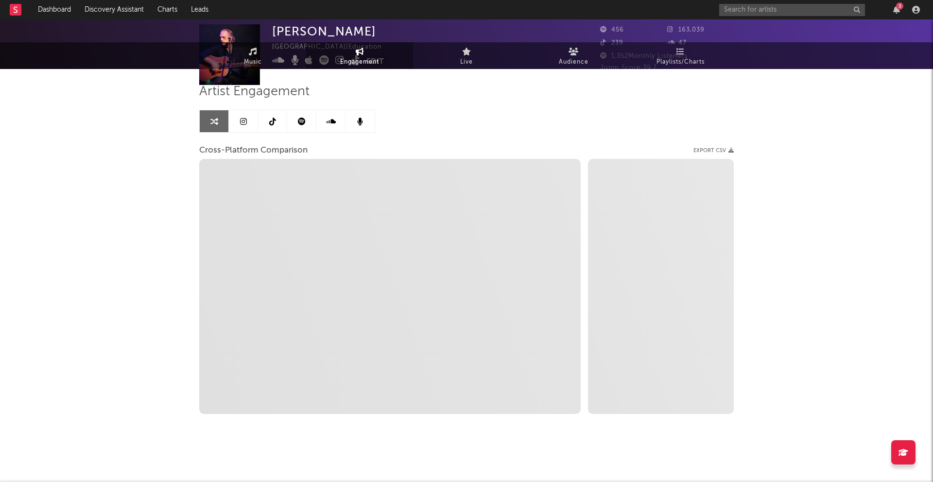
select select "1m"
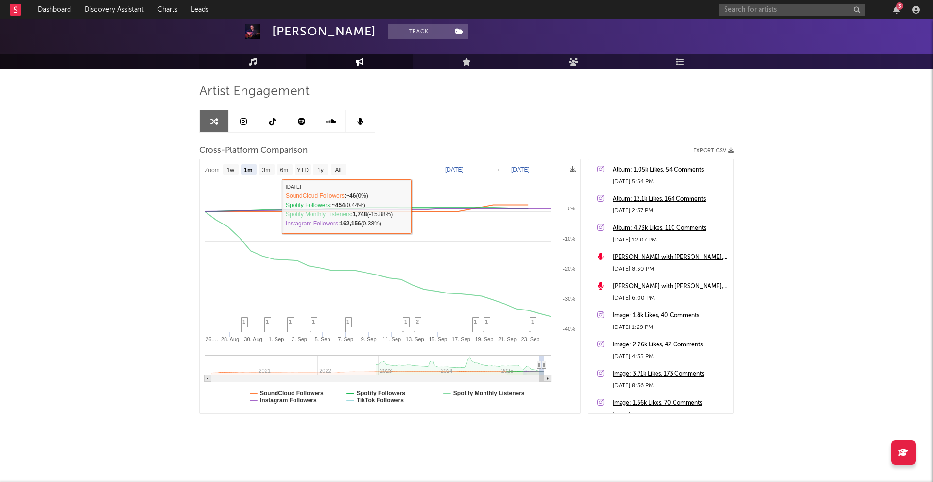
click at [259, 63] on link "Music" at bounding box center [252, 61] width 107 height 15
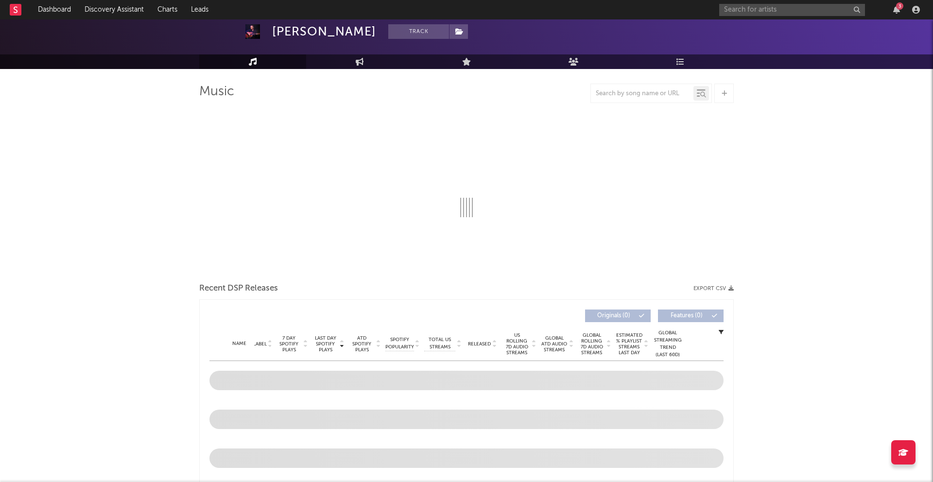
select select "1w"
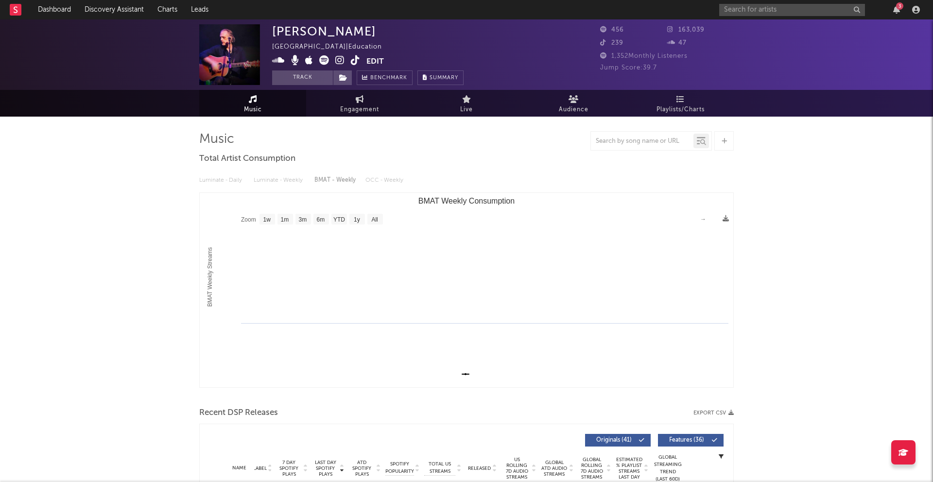
click at [262, 113] on link "Music" at bounding box center [252, 103] width 107 height 27
click at [268, 180] on div "Luminate - Daily Luminate - Weekly BMAT - Weekly OCC - Weekly" at bounding box center [466, 180] width 535 height 17
